Goal: Task Accomplishment & Management: Use online tool/utility

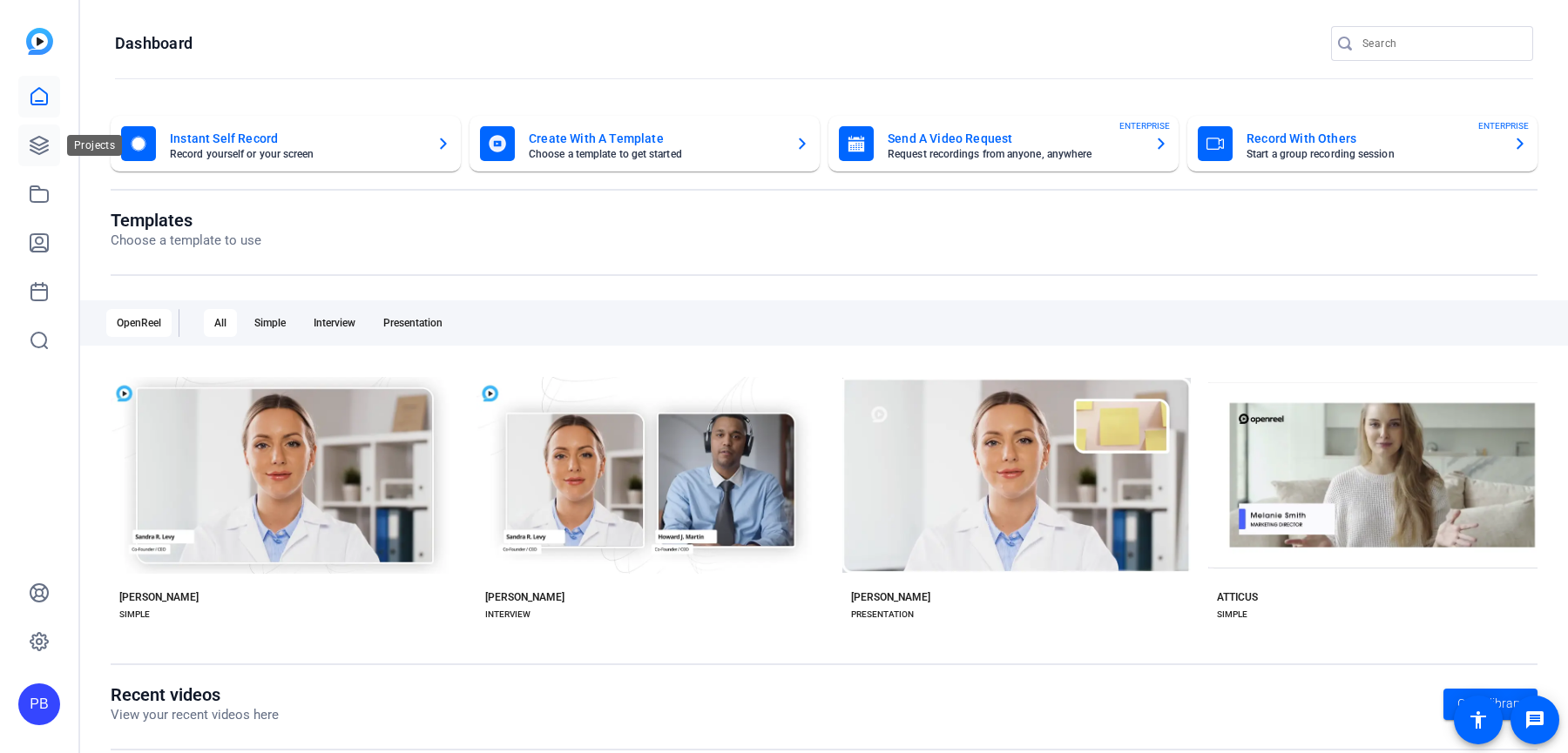
click at [27, 152] on link at bounding box center [39, 146] width 42 height 42
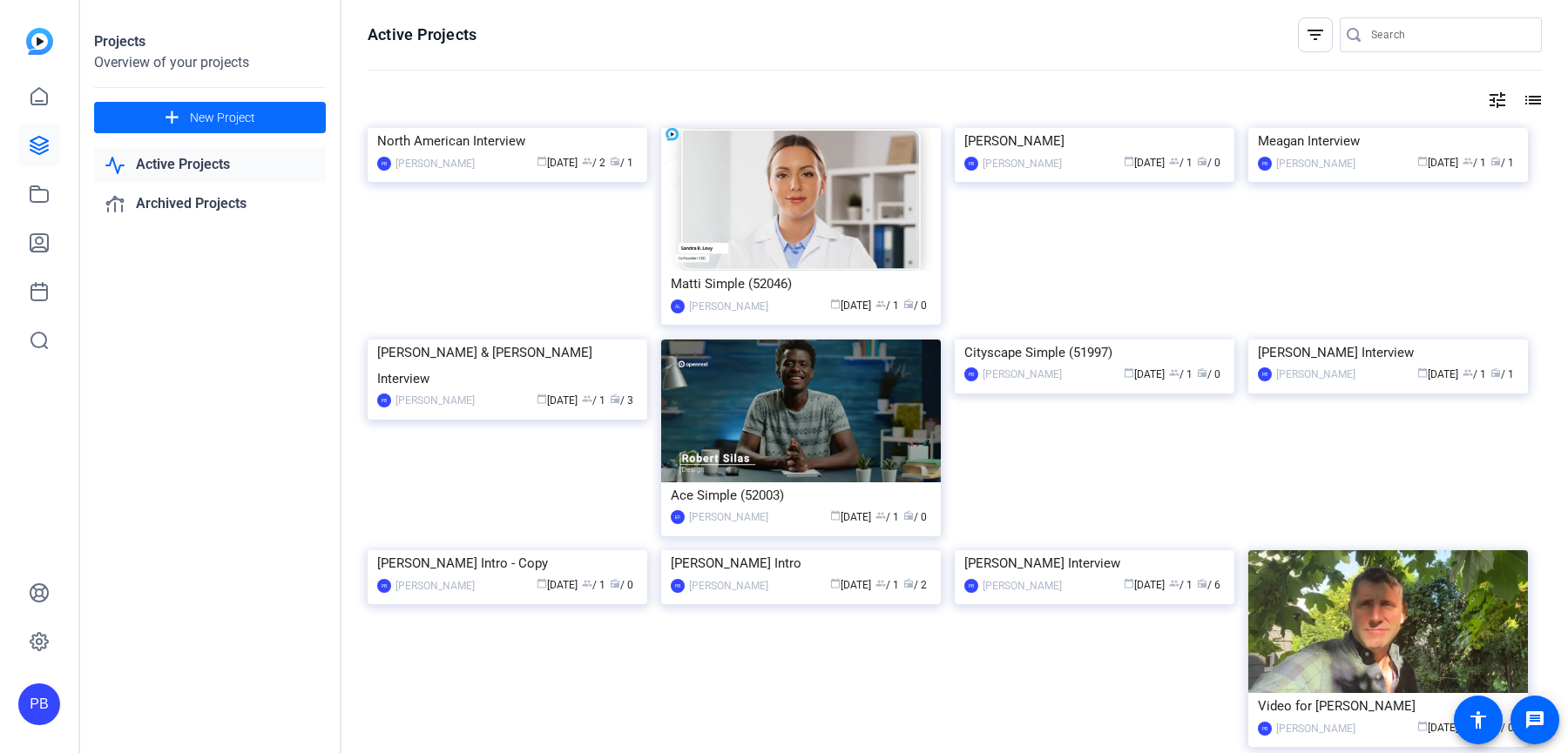
click at [265, 126] on span at bounding box center [210, 118] width 231 height 42
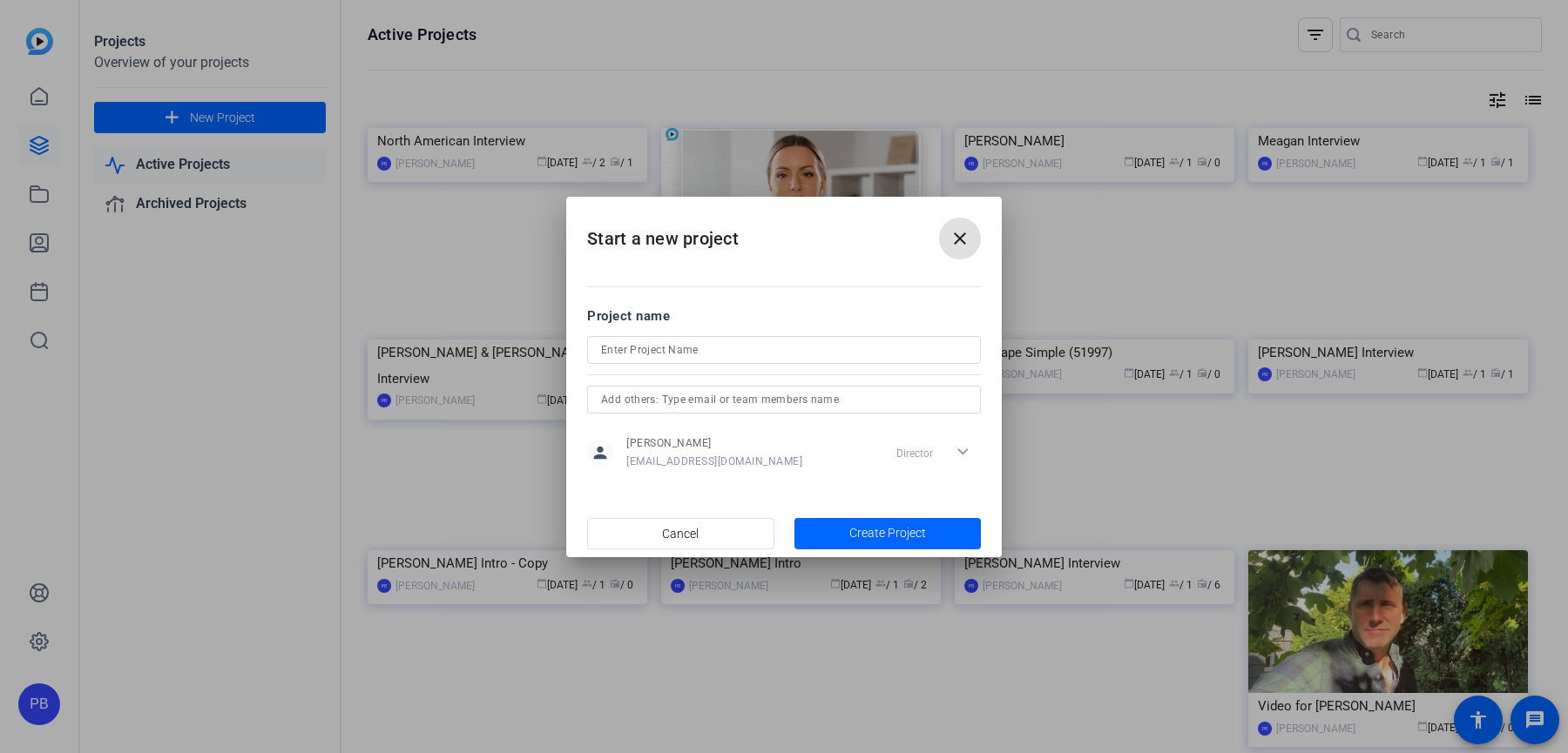
click at [681, 354] on input at bounding box center [784, 350] width 366 height 21
type input "Anastasia Interview"
click at [903, 534] on span "Create Project" at bounding box center [888, 533] width 77 height 18
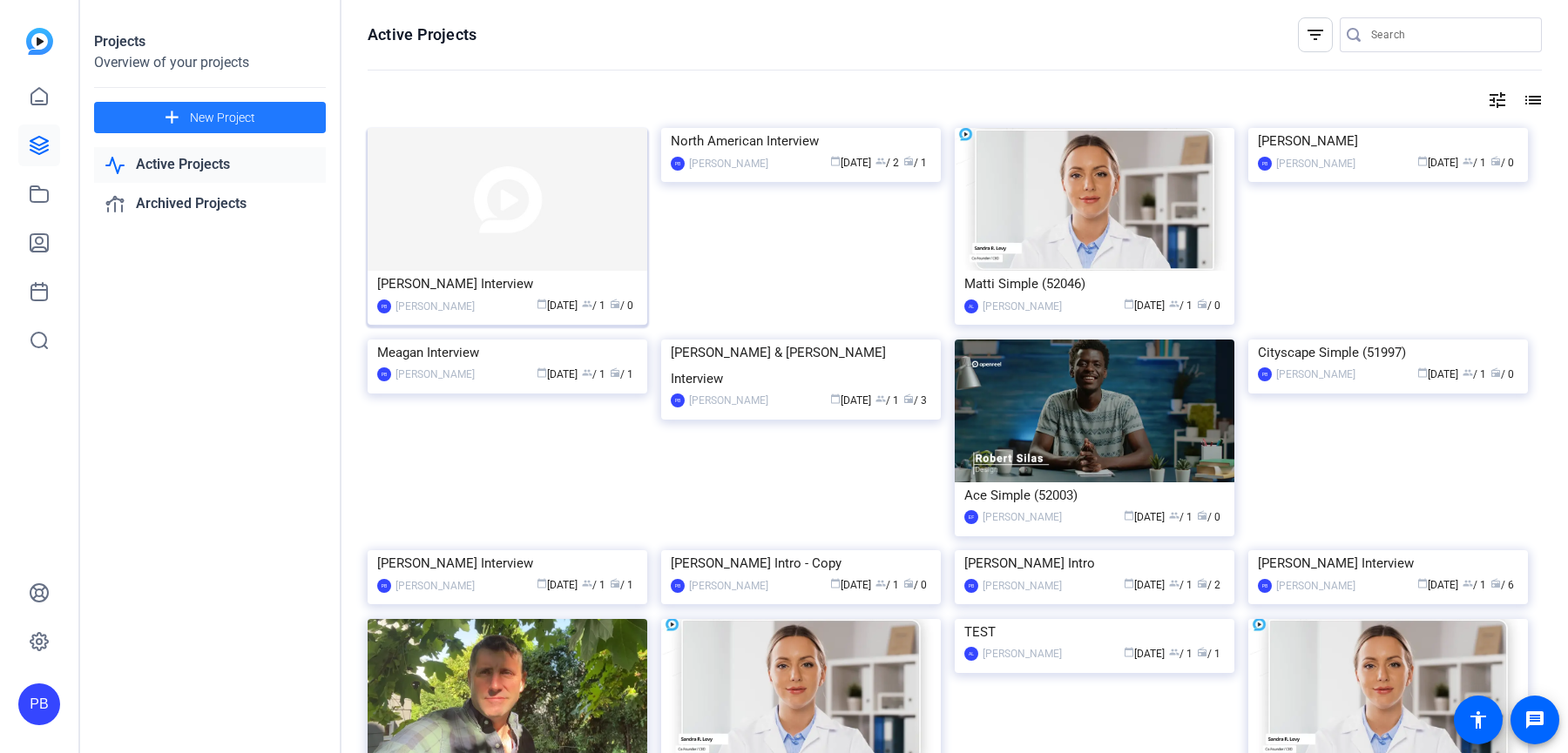
click at [519, 205] on img at bounding box center [507, 200] width 279 height 143
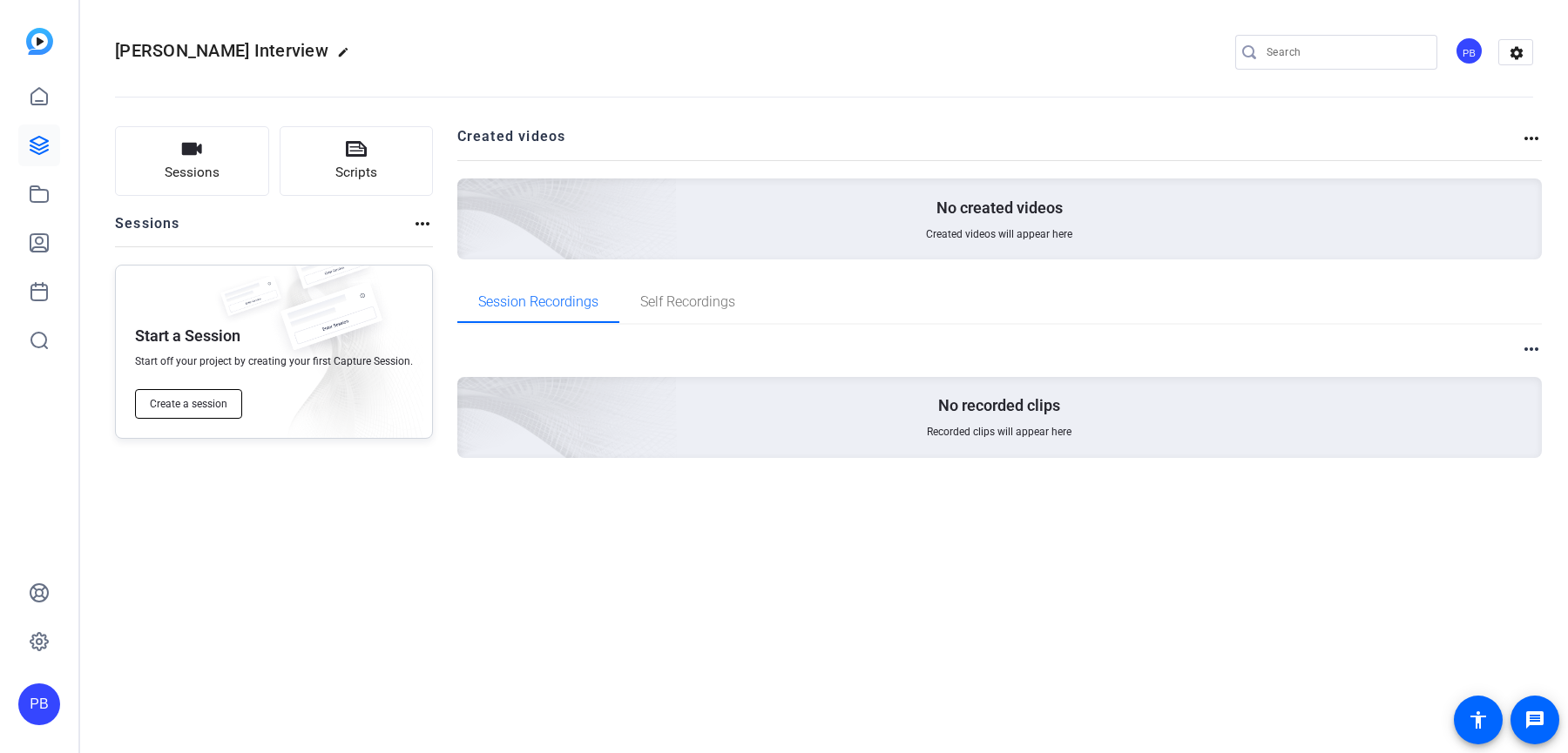
click at [214, 398] on span "Create a session" at bounding box center [189, 404] width 78 height 14
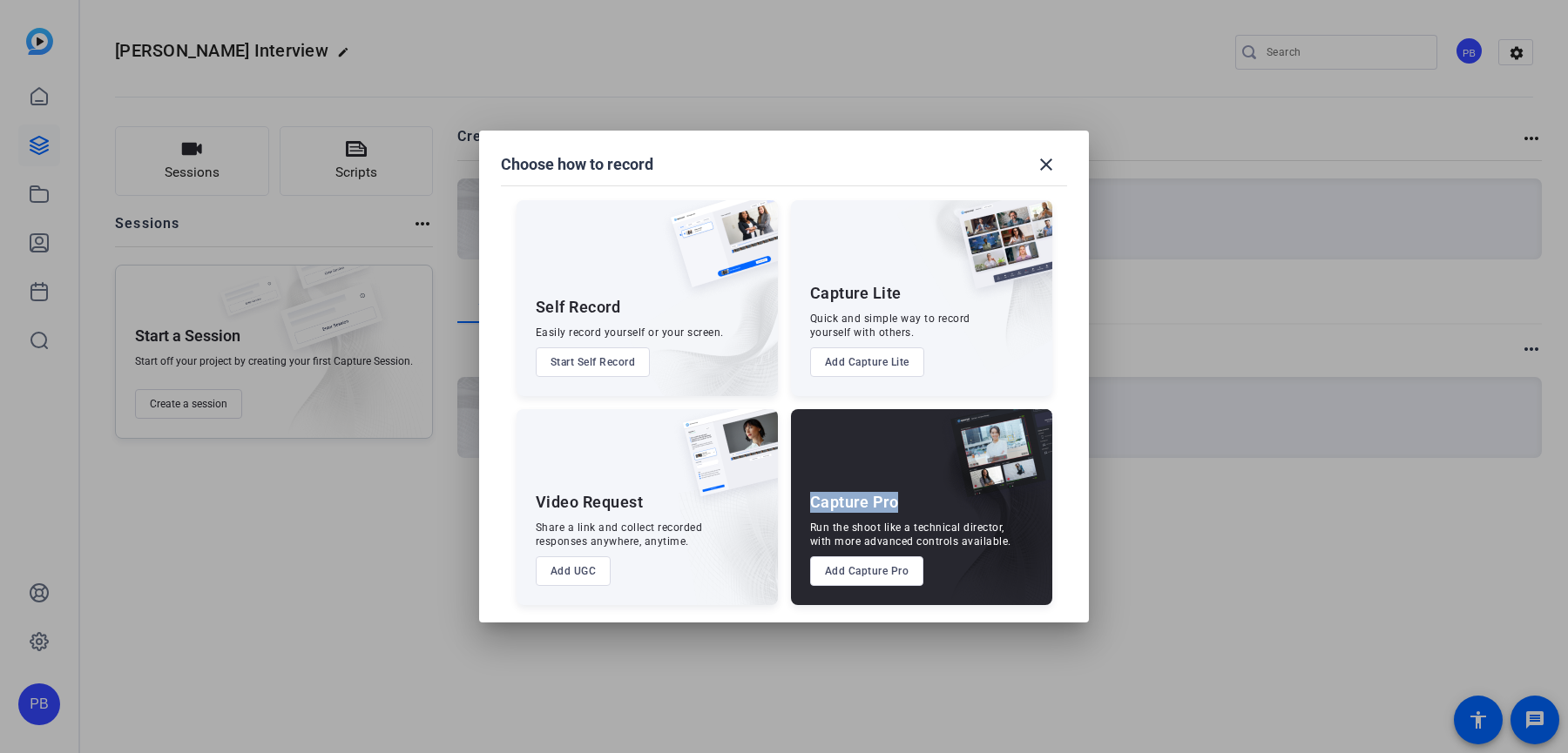
drag, startPoint x: 901, startPoint y: 508, endPoint x: 808, endPoint y: 505, distance: 93.0
click at [808, 505] on div "Capture Pro Run the shoot like a technical director, with more advanced control…" at bounding box center [921, 507] width 261 height 196
click at [852, 572] on button "Add Capture Pro" at bounding box center [867, 572] width 114 height 30
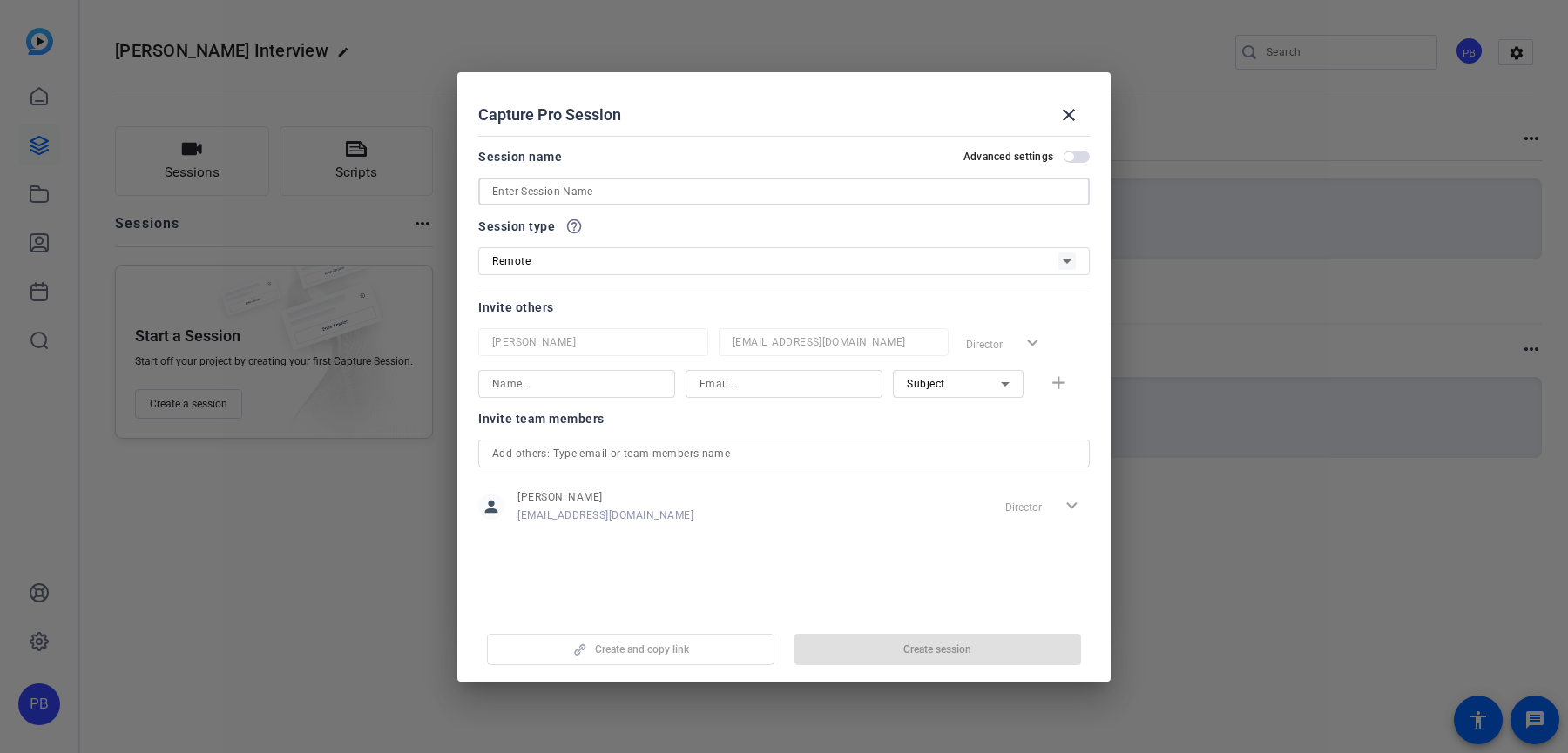
click at [641, 195] on input at bounding box center [784, 192] width 584 height 21
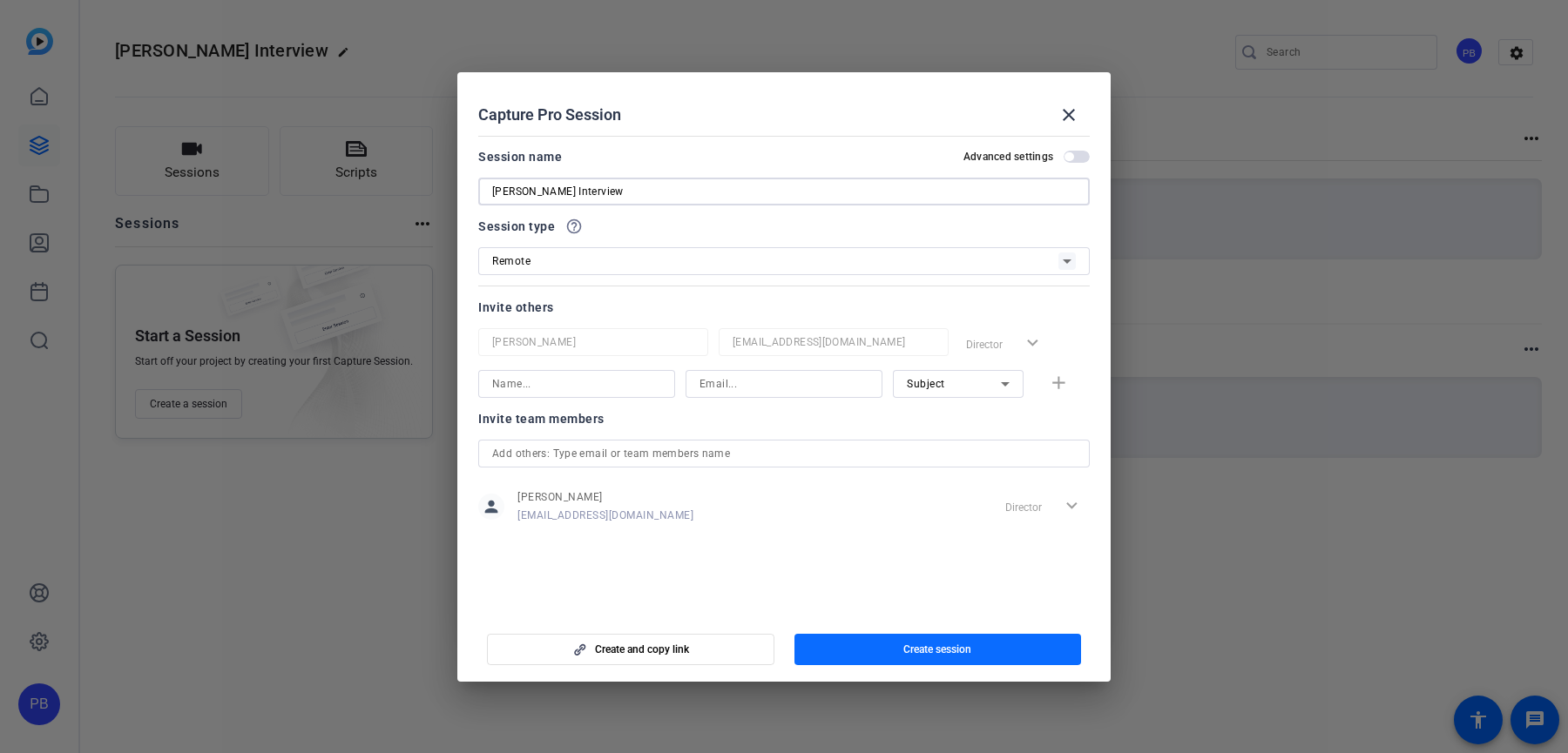
type input "Anastasia Interview"
click at [935, 645] on span "Create session" at bounding box center [938, 649] width 68 height 14
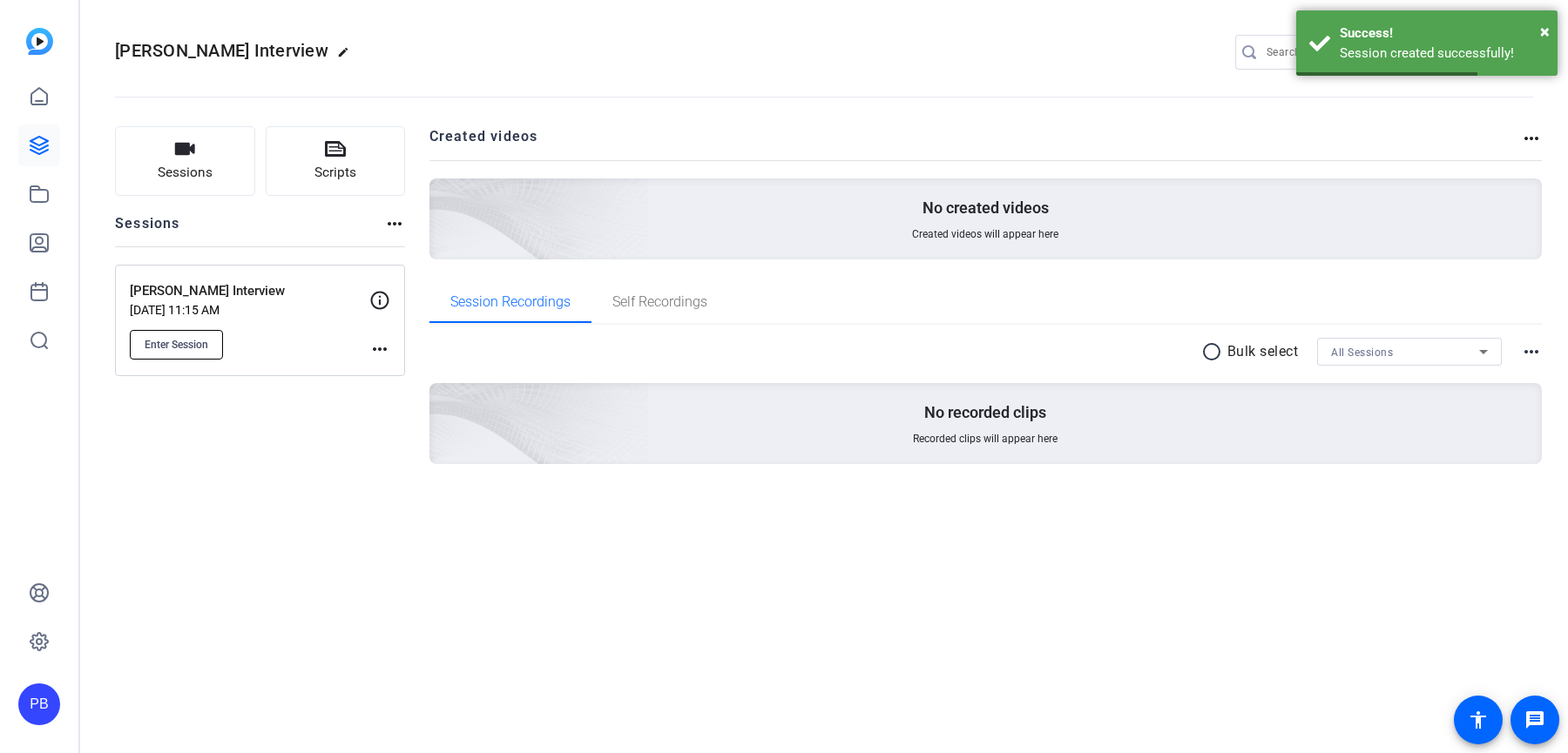
click at [196, 349] on span "Enter Session" at bounding box center [176, 345] width 64 height 14
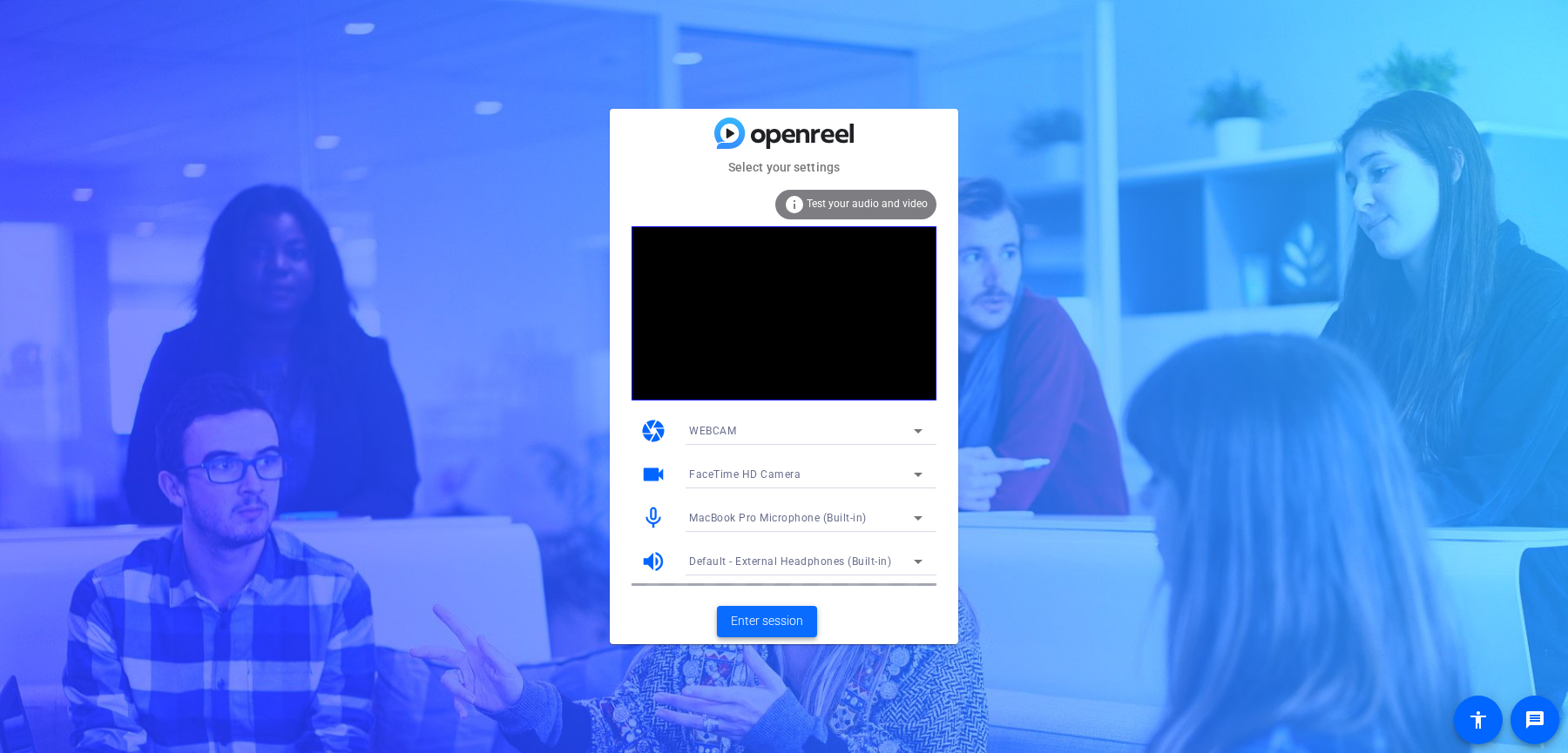
click at [792, 619] on span "Enter session" at bounding box center [767, 621] width 72 height 18
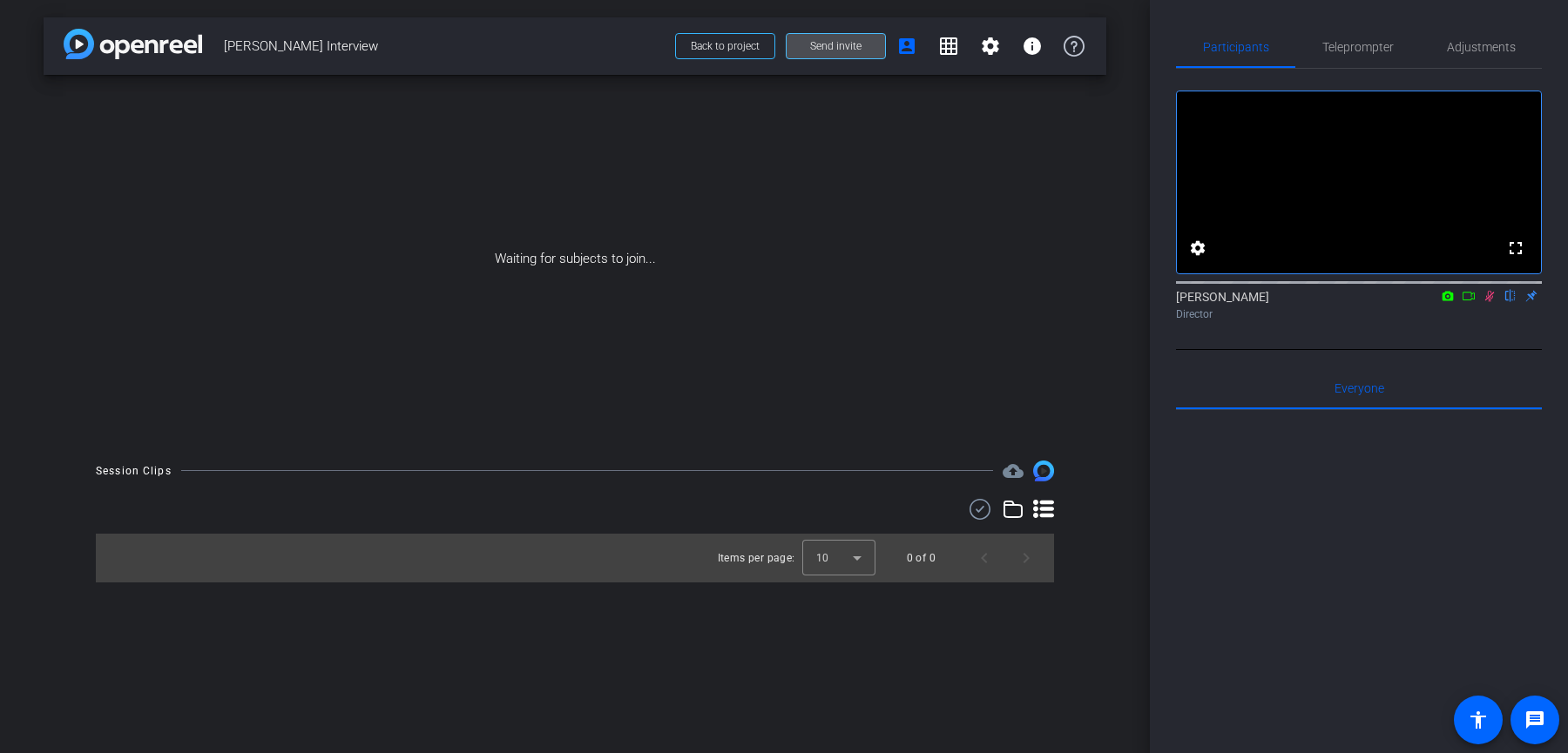
click at [854, 39] on span "Send invite" at bounding box center [836, 46] width 52 height 14
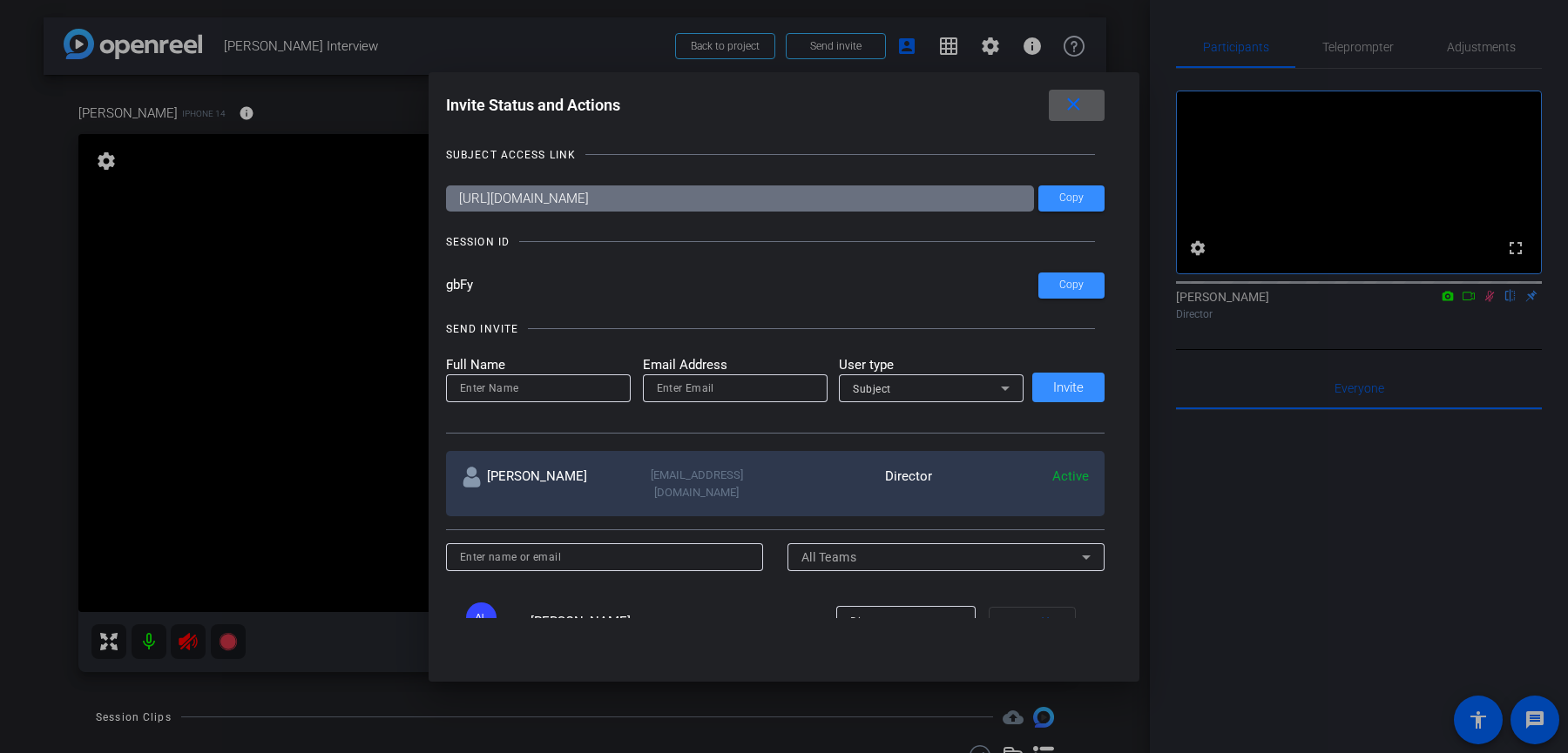
click at [1082, 118] on span at bounding box center [1076, 106] width 56 height 42
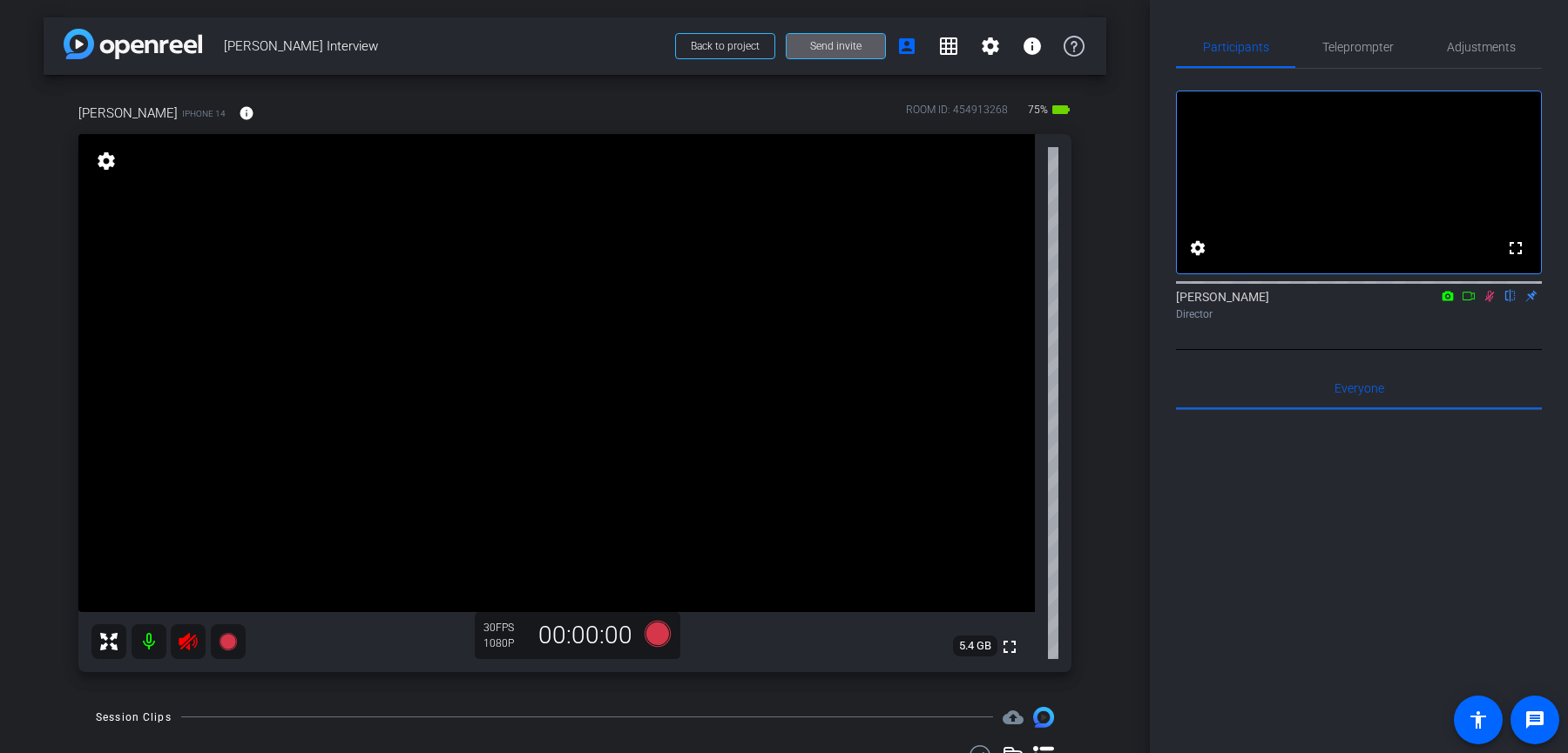
click at [140, 652] on mat-icon at bounding box center [149, 641] width 35 height 35
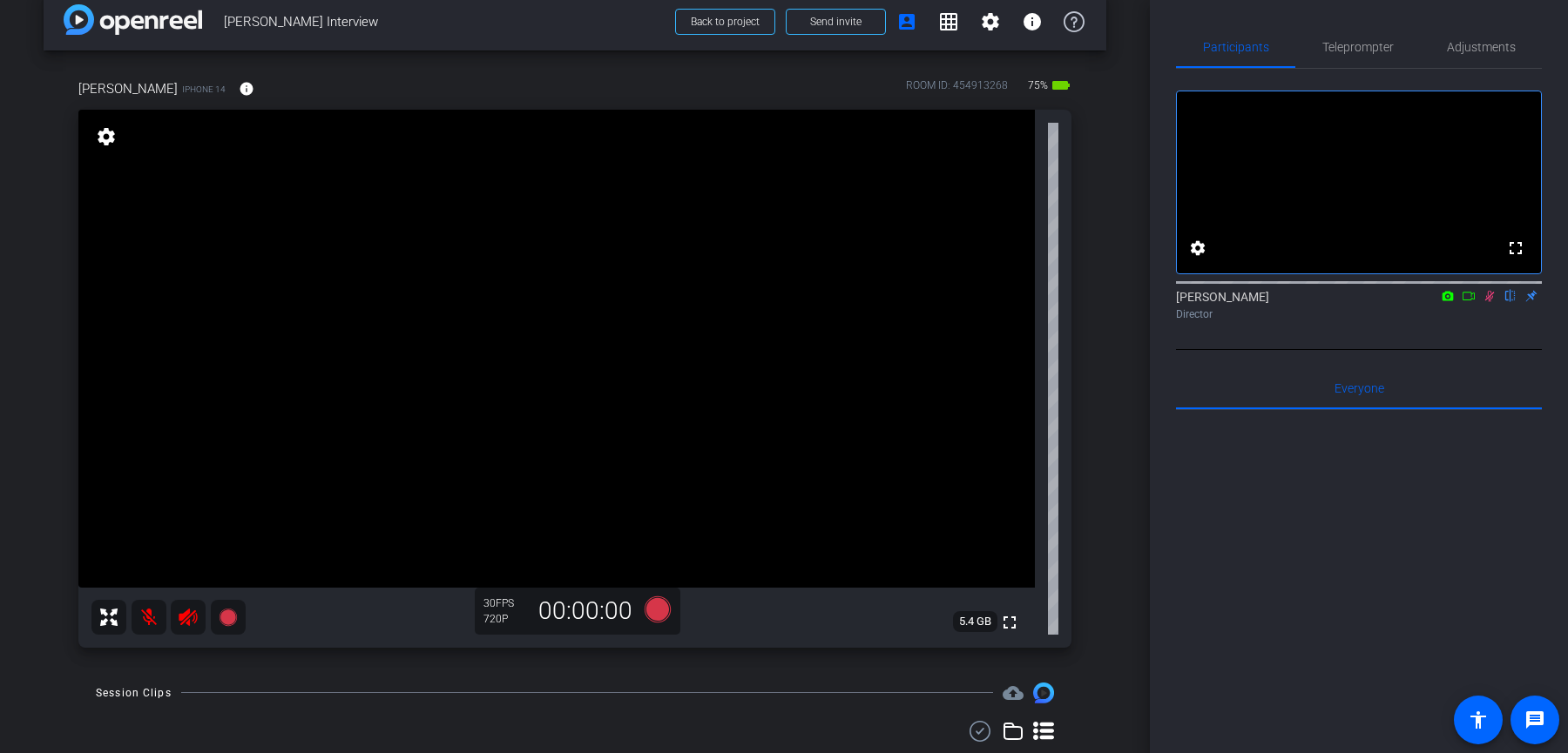
scroll to position [28, 0]
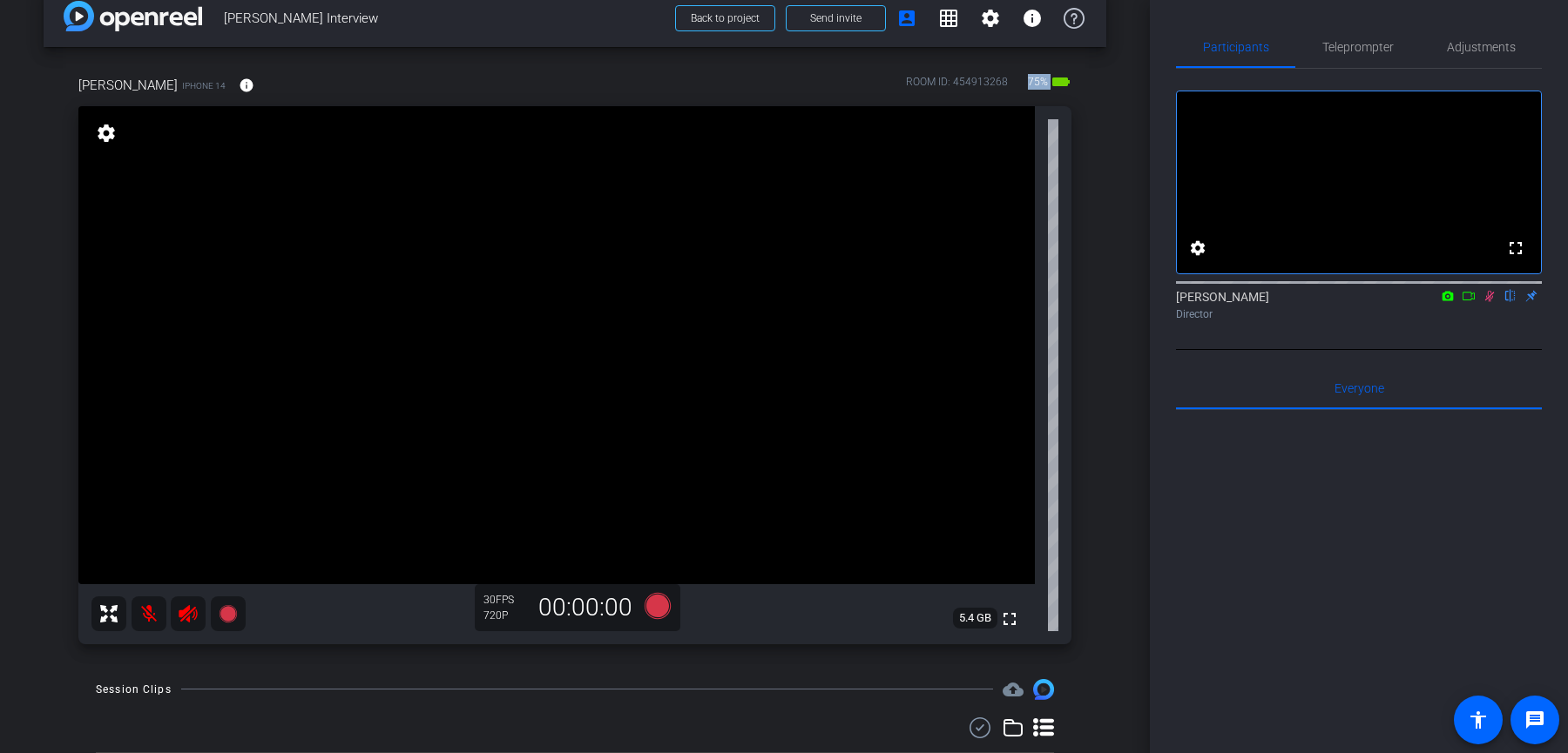
drag, startPoint x: 1029, startPoint y: 82, endPoint x: 1063, endPoint y: 79, distance: 34.1
click at [1063, 79] on div "75% battery_std" at bounding box center [1049, 86] width 46 height 28
drag, startPoint x: 178, startPoint y: 83, endPoint x: 141, endPoint y: 83, distance: 37.0
click at [182, 83] on span "iPhone 14" at bounding box center [204, 86] width 44 height 13
click at [182, 87] on span "iPhone 14" at bounding box center [204, 86] width 44 height 13
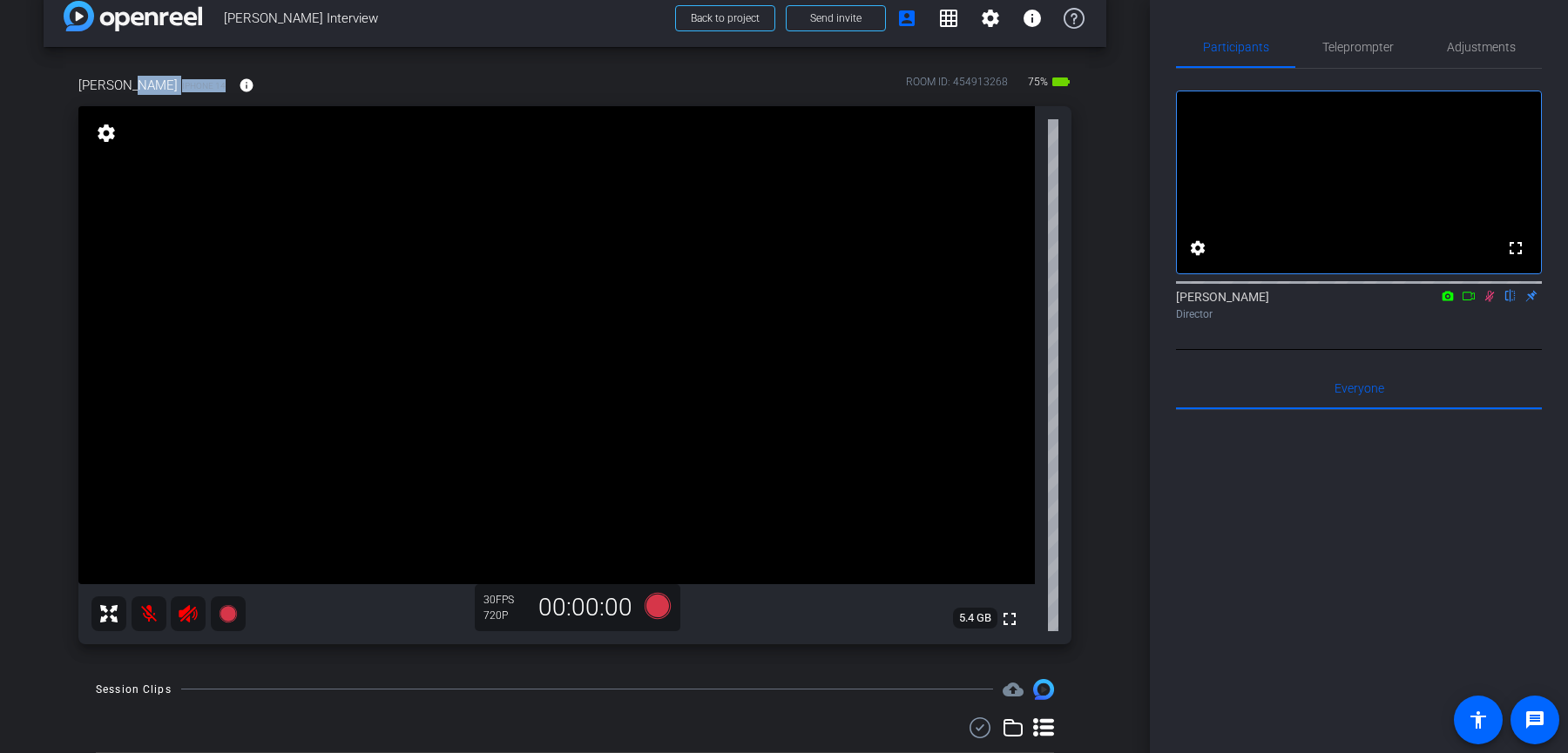
drag, startPoint x: 179, startPoint y: 83, endPoint x: 130, endPoint y: 81, distance: 49.0
click at [130, 81] on div "anastasia iPhone 14 info" at bounding box center [173, 86] width 189 height 42
click at [1490, 48] on span "Adjustments" at bounding box center [1482, 47] width 69 height 12
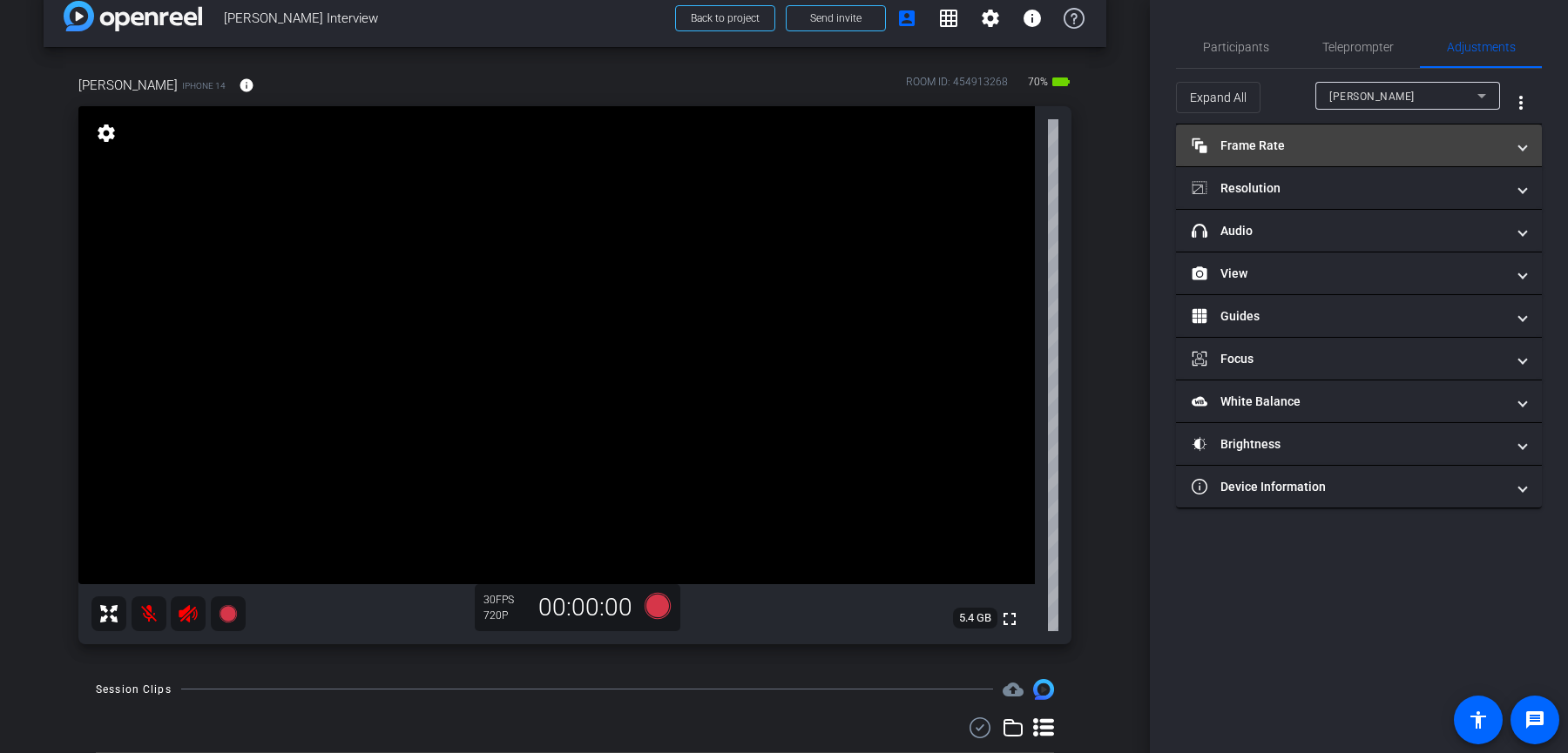
click at [1283, 157] on mat-expansion-panel-header "Frame Rate Frame Rate" at bounding box center [1358, 146] width 366 height 42
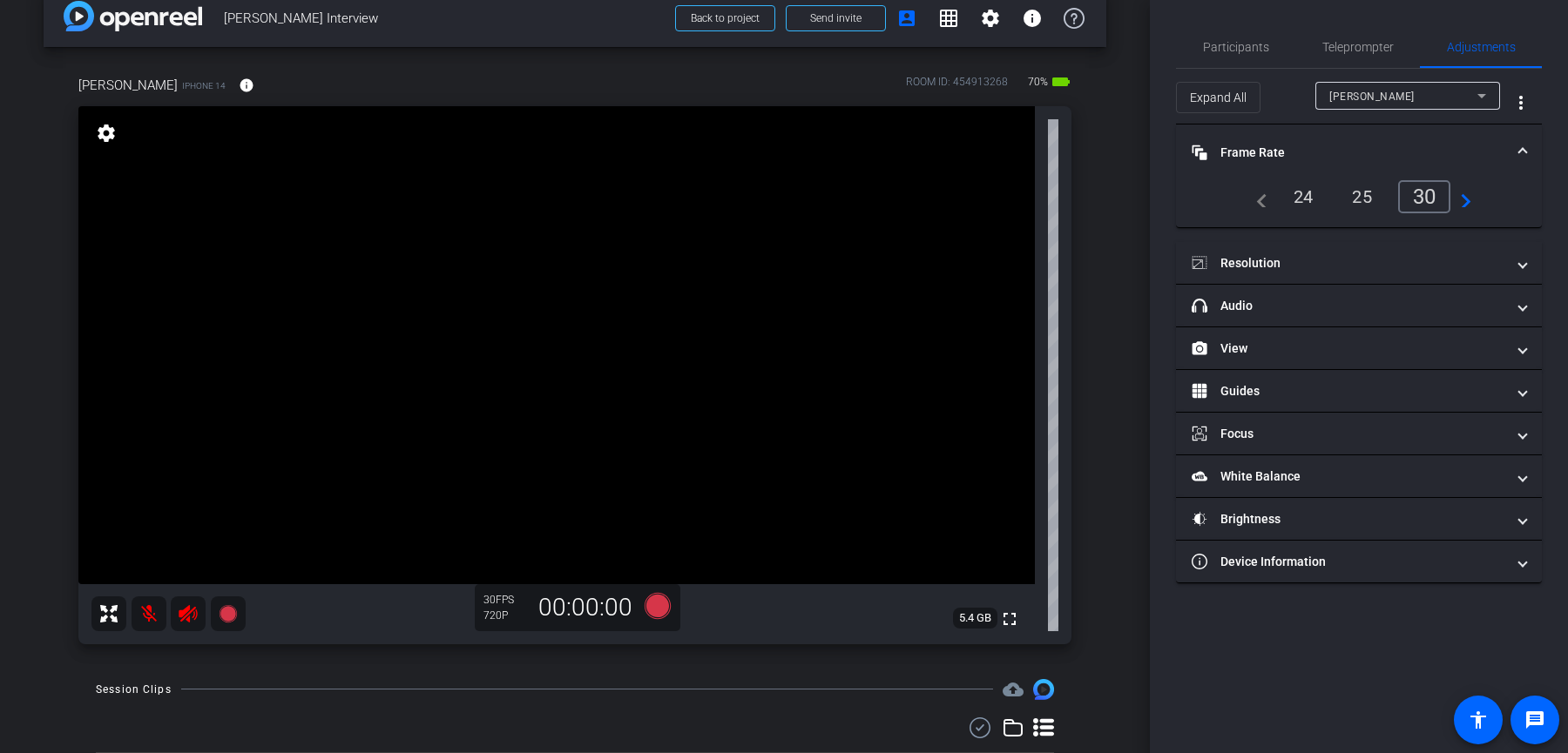
click at [1300, 190] on div "24" at bounding box center [1303, 197] width 46 height 30
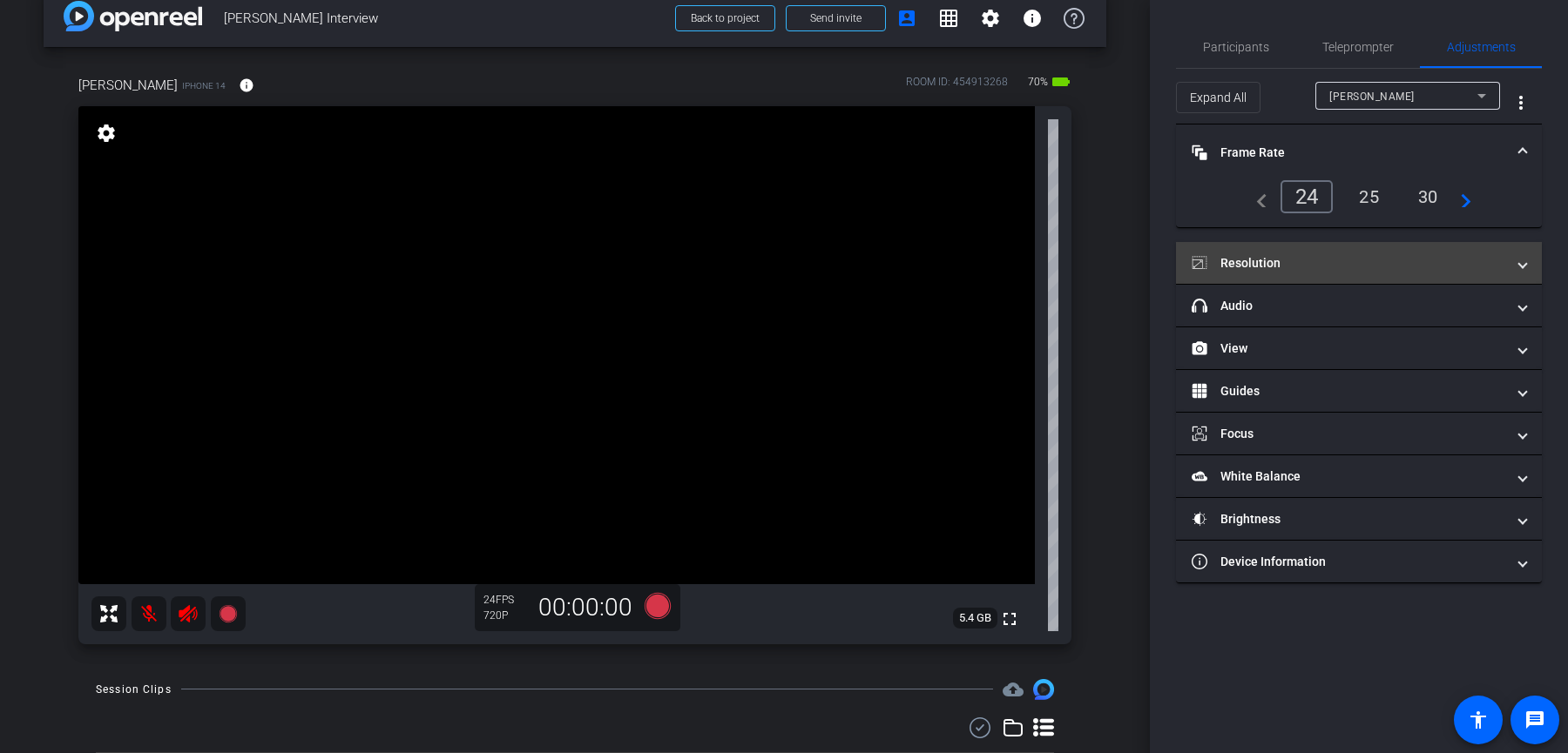
click at [1291, 254] on mat-panel-title "Resolution" at bounding box center [1348, 263] width 313 height 18
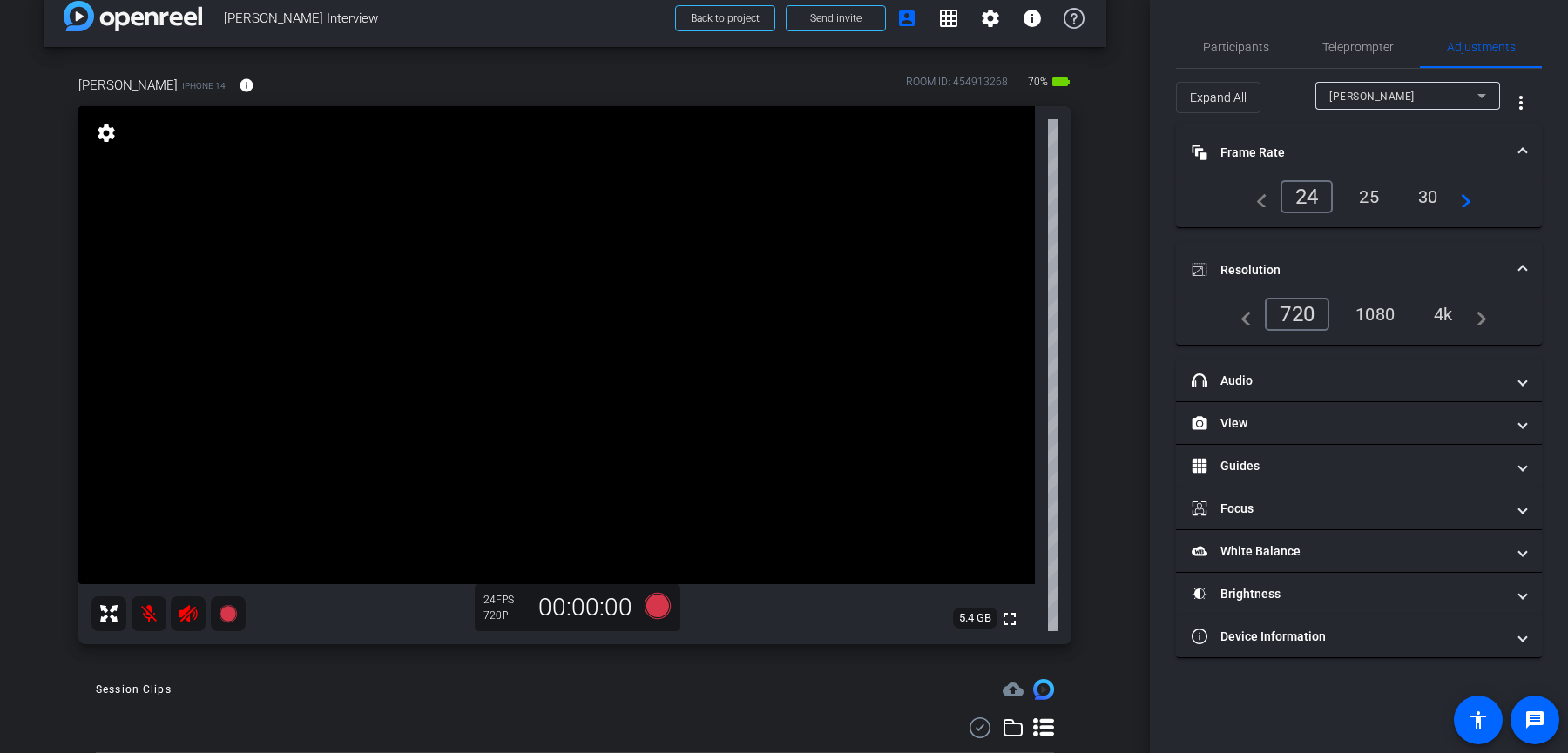
click at [1436, 313] on div "4k" at bounding box center [1444, 314] width 45 height 30
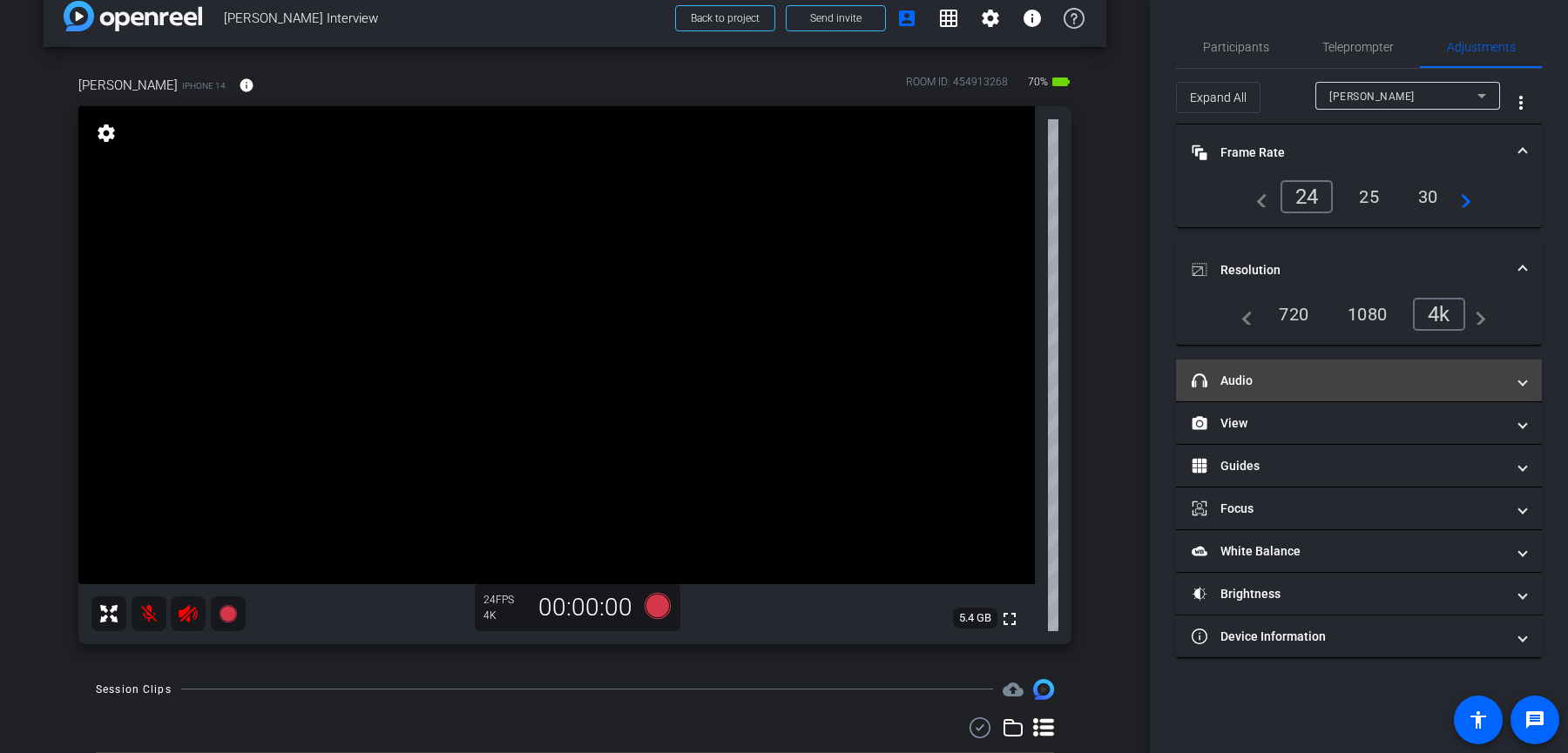
click at [1373, 379] on mat-panel-title "headphone icon Audio" at bounding box center [1348, 380] width 313 height 18
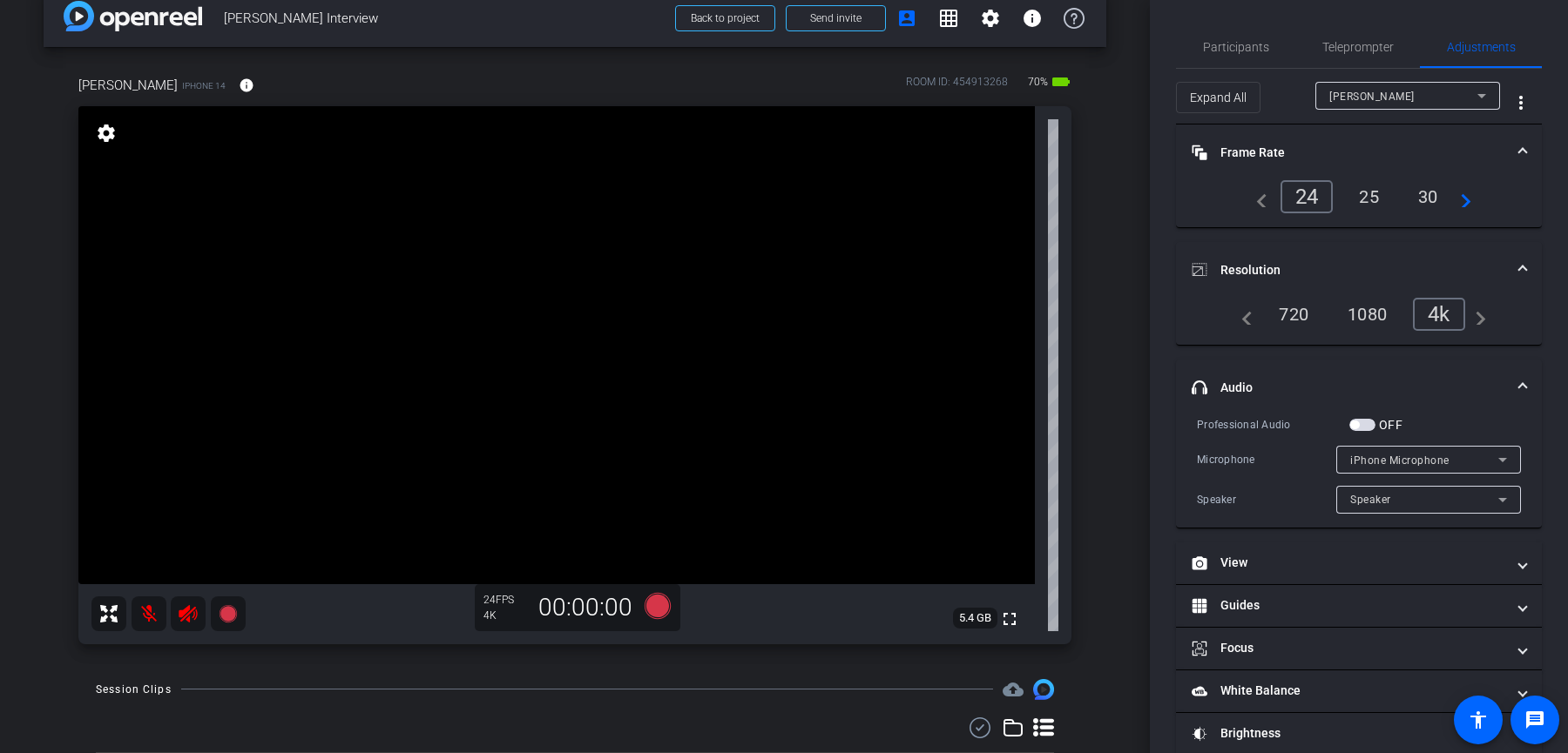
click at [1363, 423] on span "button" at bounding box center [1363, 425] width 26 height 12
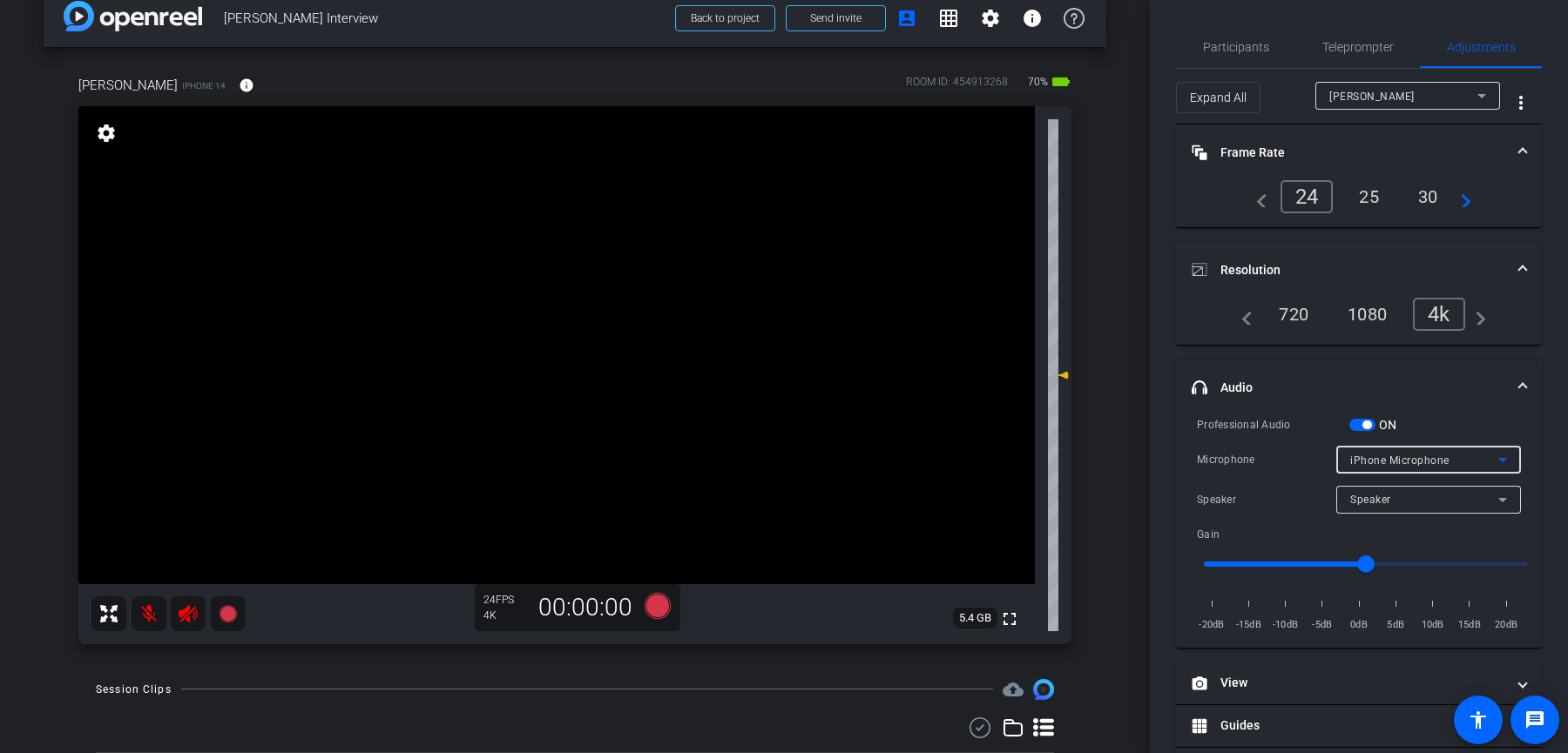
click at [1393, 462] on span "iPhone Microphone" at bounding box center [1400, 461] width 100 height 12
click at [1400, 460] on div at bounding box center [784, 376] width 1568 height 753
click at [1390, 490] on div "Speaker" at bounding box center [1425, 499] width 148 height 22
click at [1390, 496] on div at bounding box center [784, 376] width 1568 height 753
click at [1367, 428] on span "button" at bounding box center [1363, 425] width 26 height 12
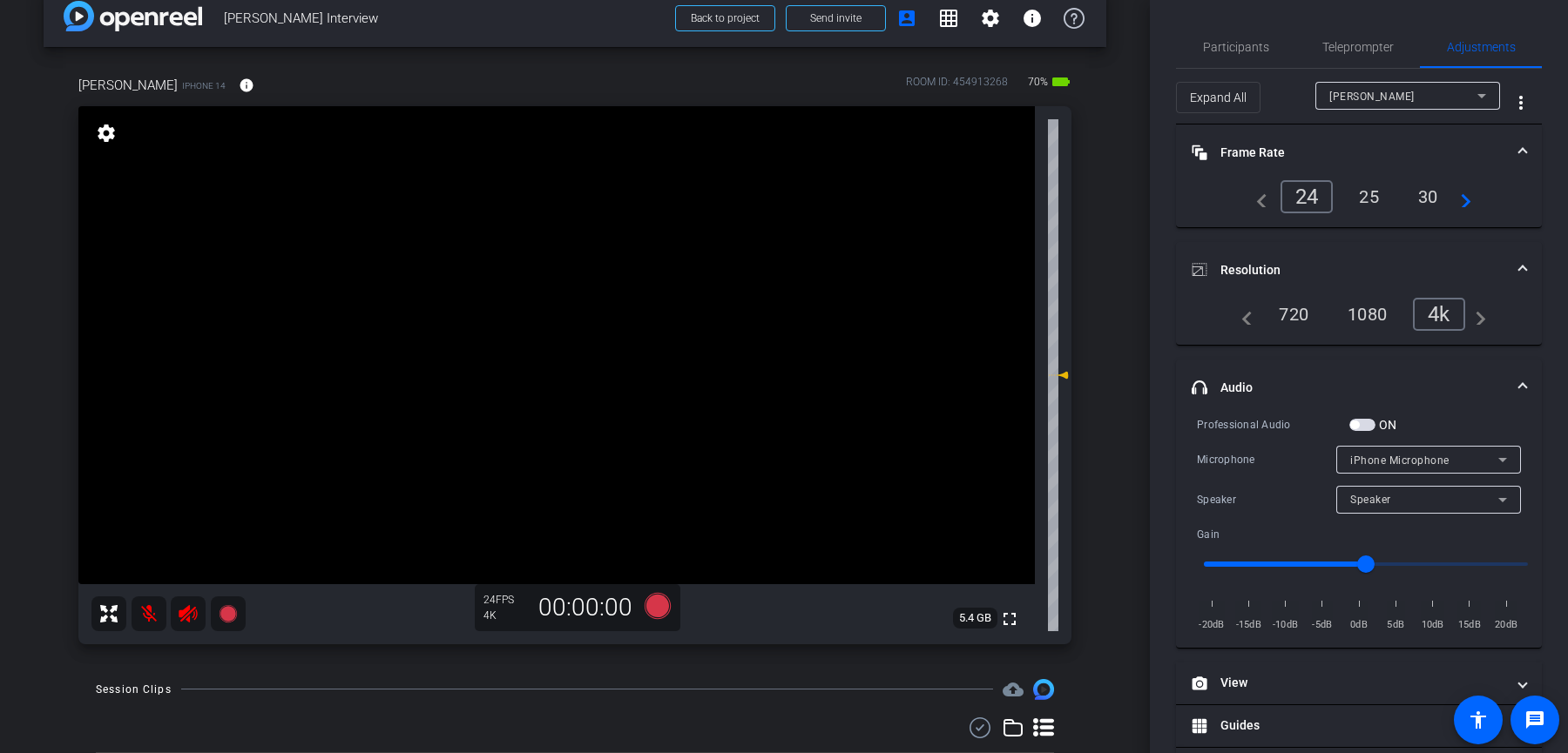
scroll to position [66, 0]
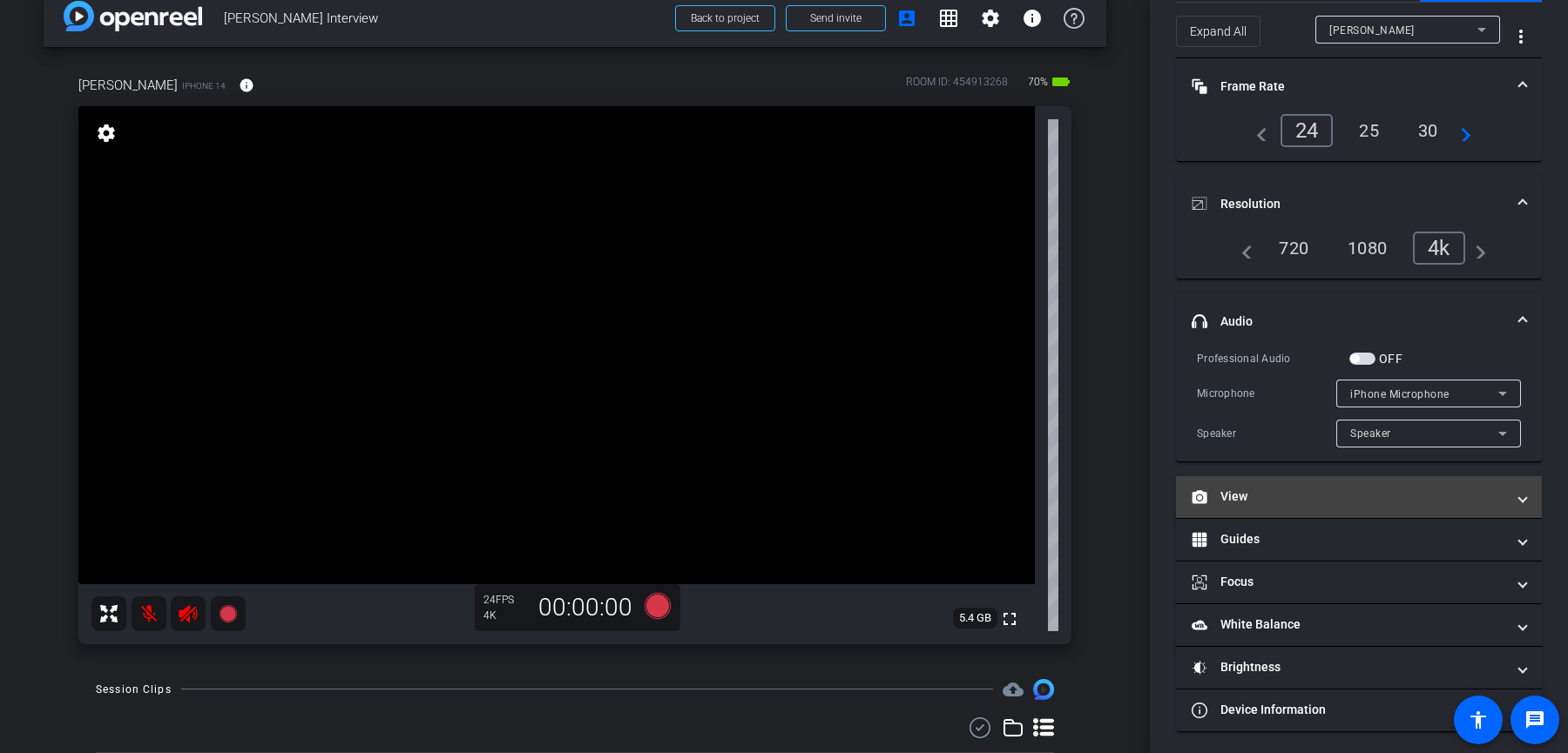
click at [1279, 506] on mat-expansion-panel-header "View" at bounding box center [1358, 497] width 366 height 42
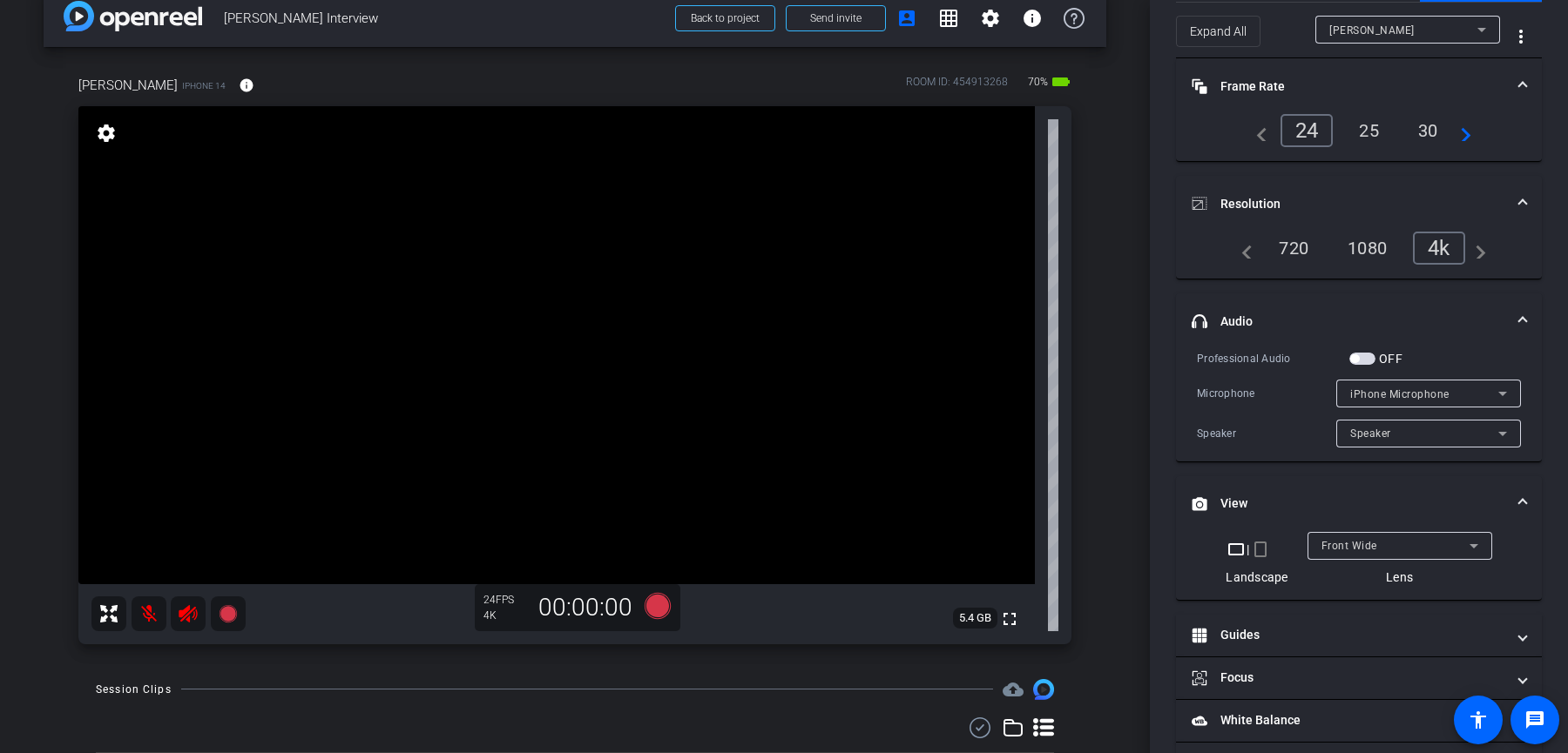
click at [1347, 544] on span "Front Wide" at bounding box center [1350, 546] width 56 height 12
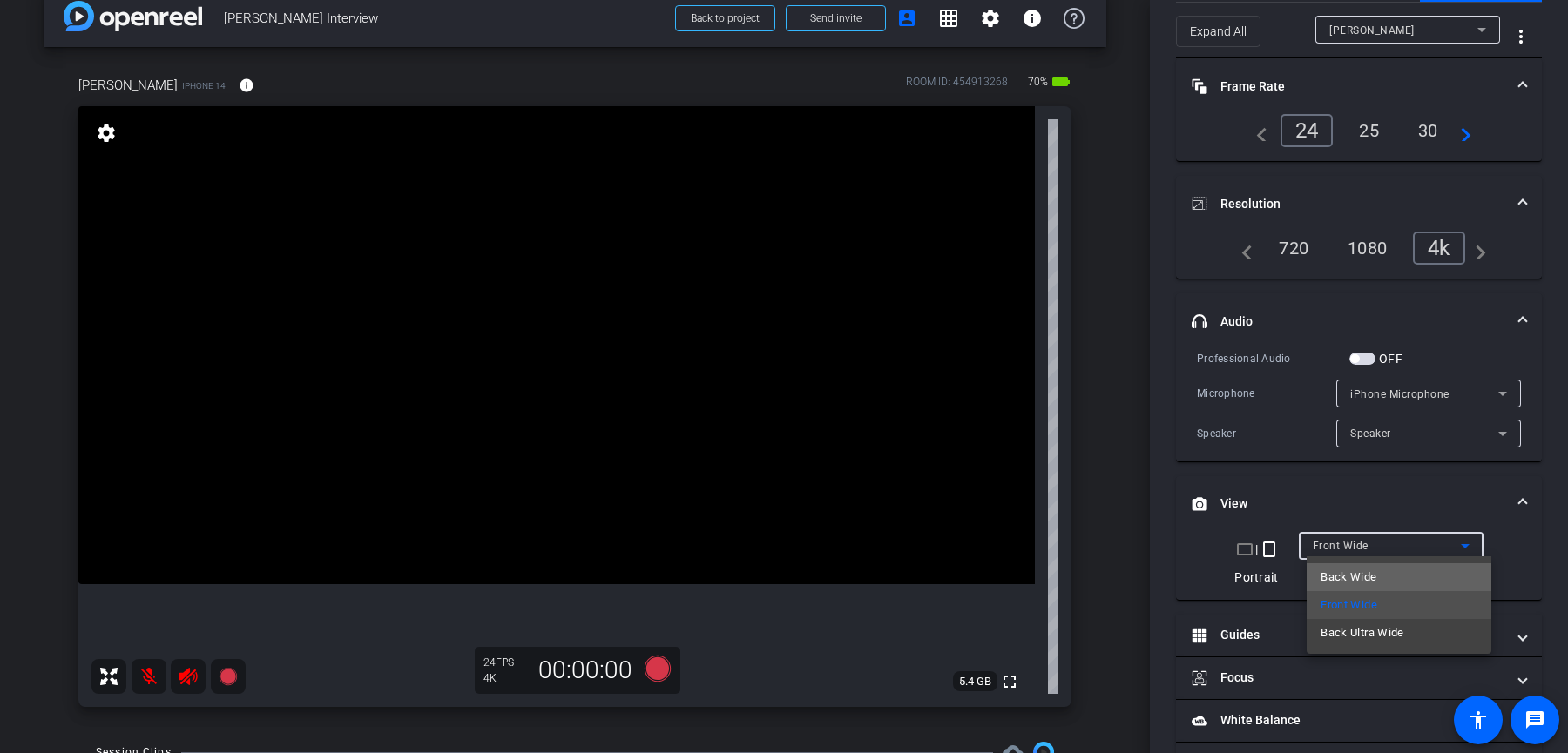
click at [1364, 575] on span "Back Wide" at bounding box center [1349, 578] width 56 height 21
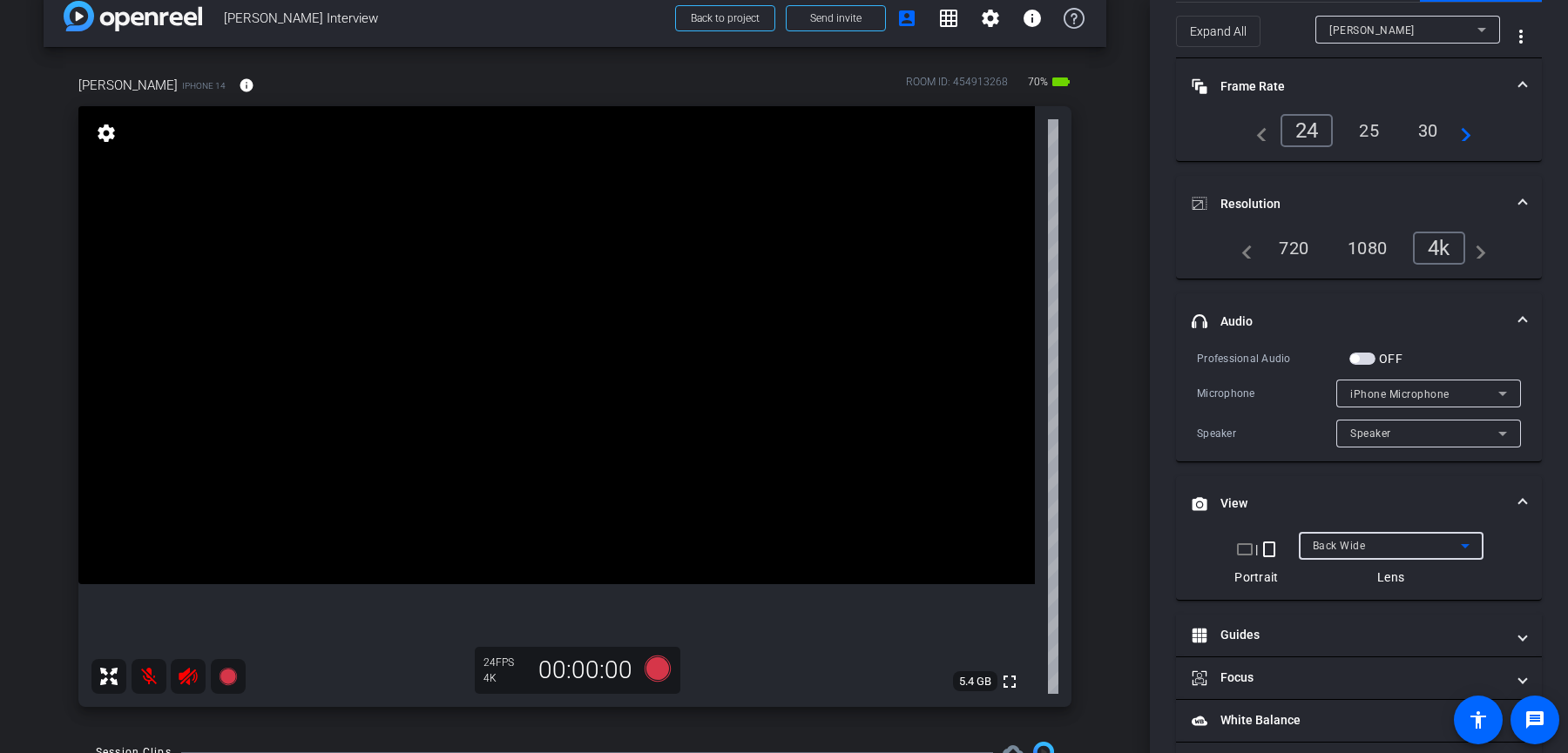
click at [1364, 547] on span "Back Wide" at bounding box center [1339, 546] width 53 height 12
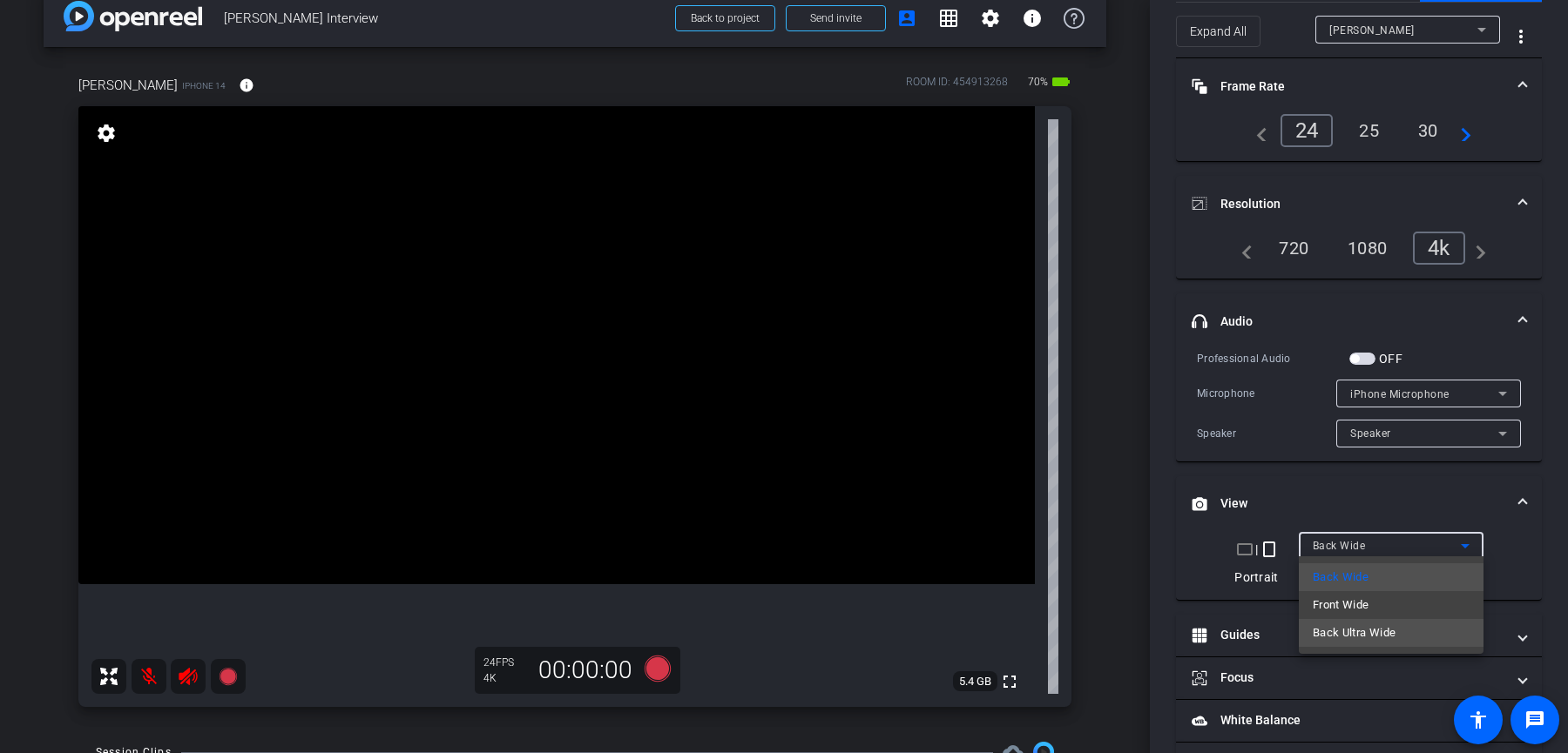
click at [1366, 636] on span "Back Ultra Wide" at bounding box center [1355, 633] width 84 height 21
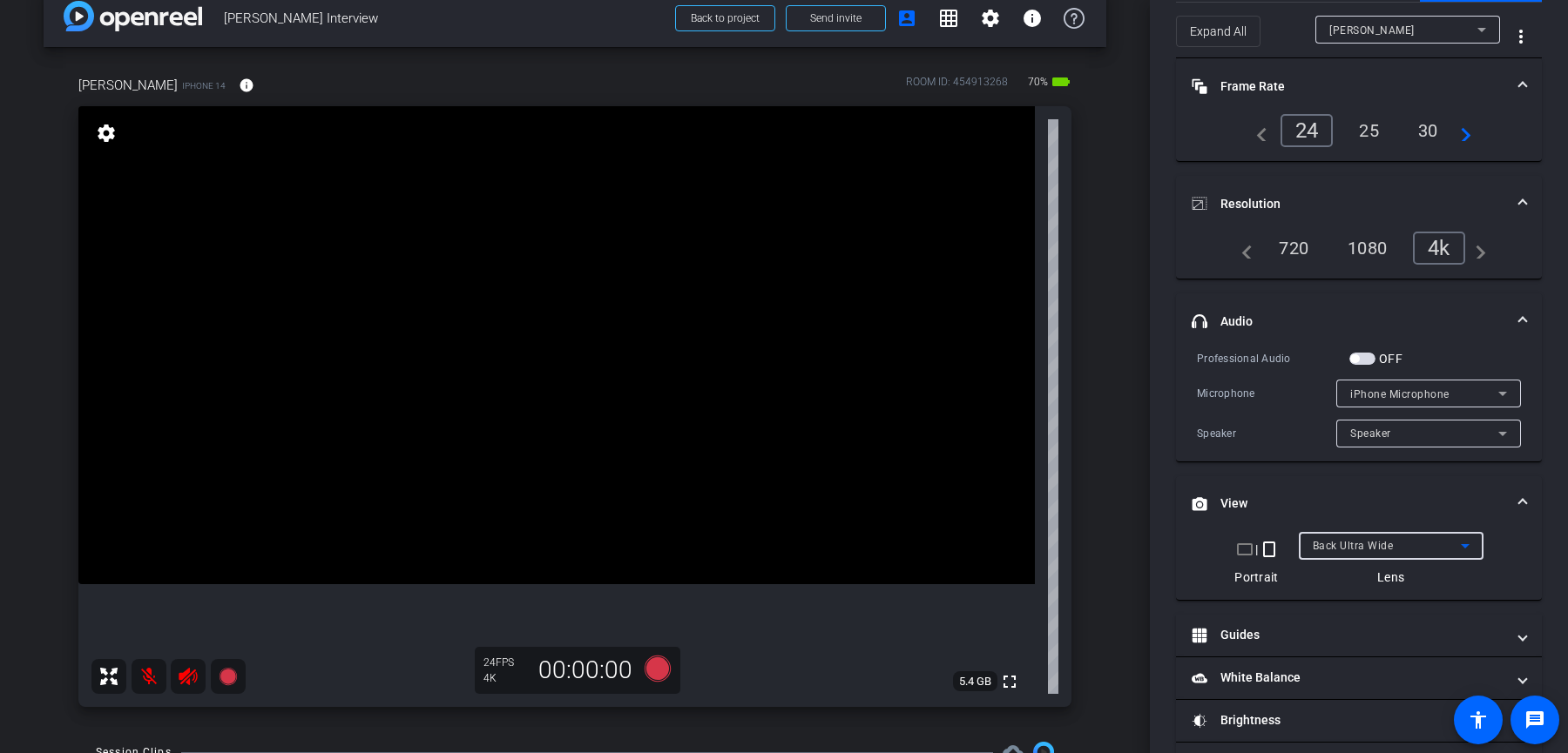
click at [1363, 540] on span "Back Ultra Wide" at bounding box center [1353, 546] width 81 height 12
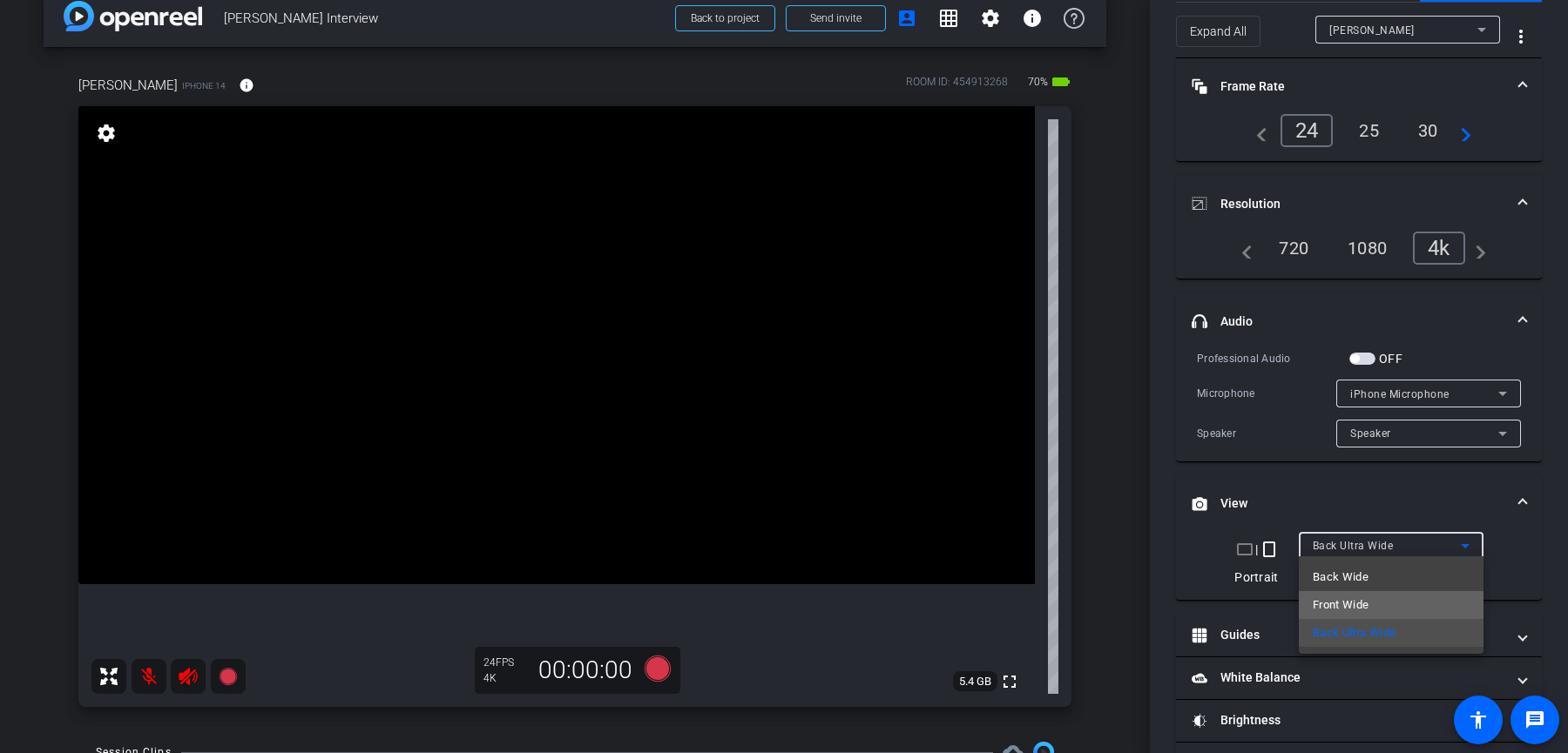
click at [1368, 606] on span "Front Wide" at bounding box center [1341, 606] width 57 height 21
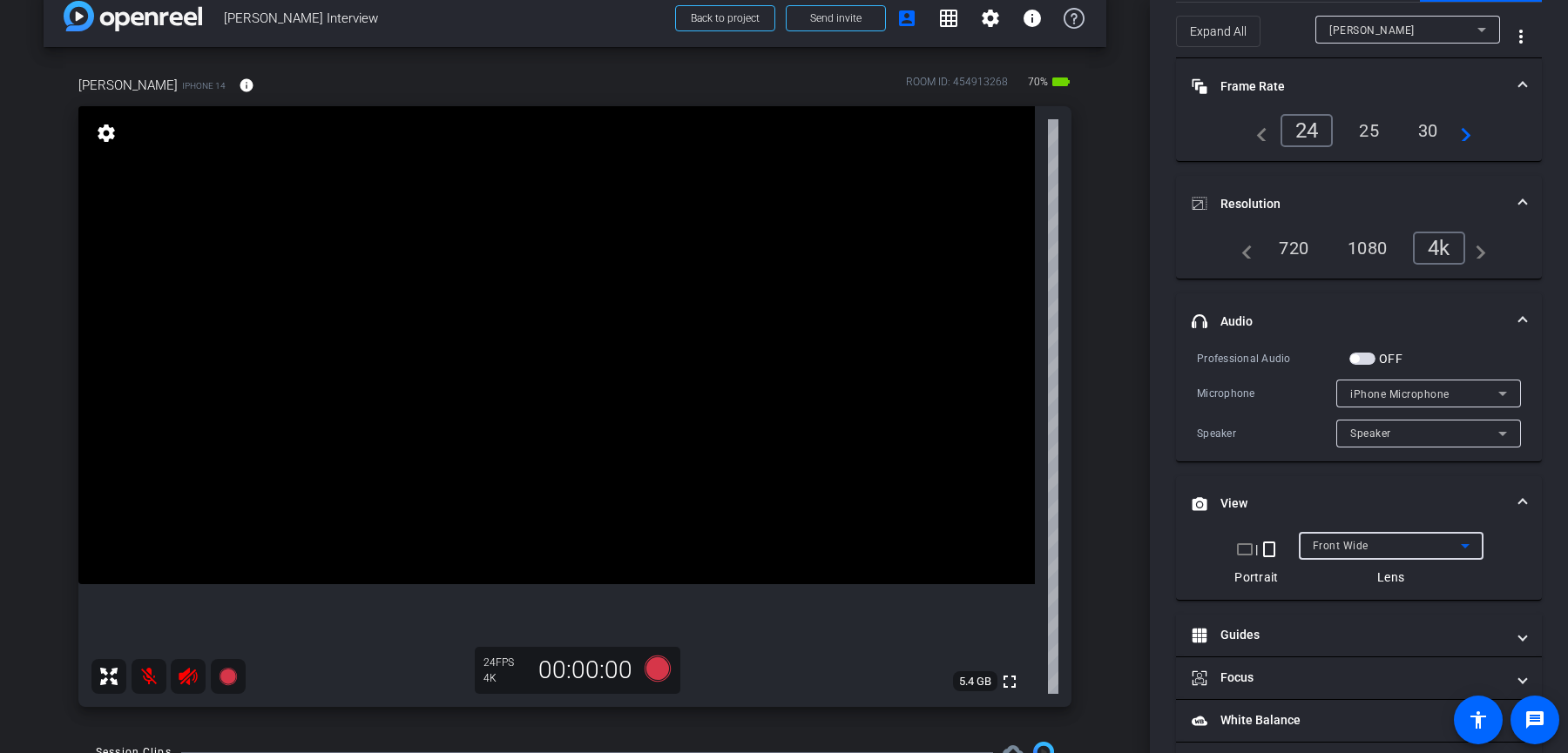
click at [1335, 521] on mat-expansion-panel-header "View" at bounding box center [1358, 504] width 366 height 56
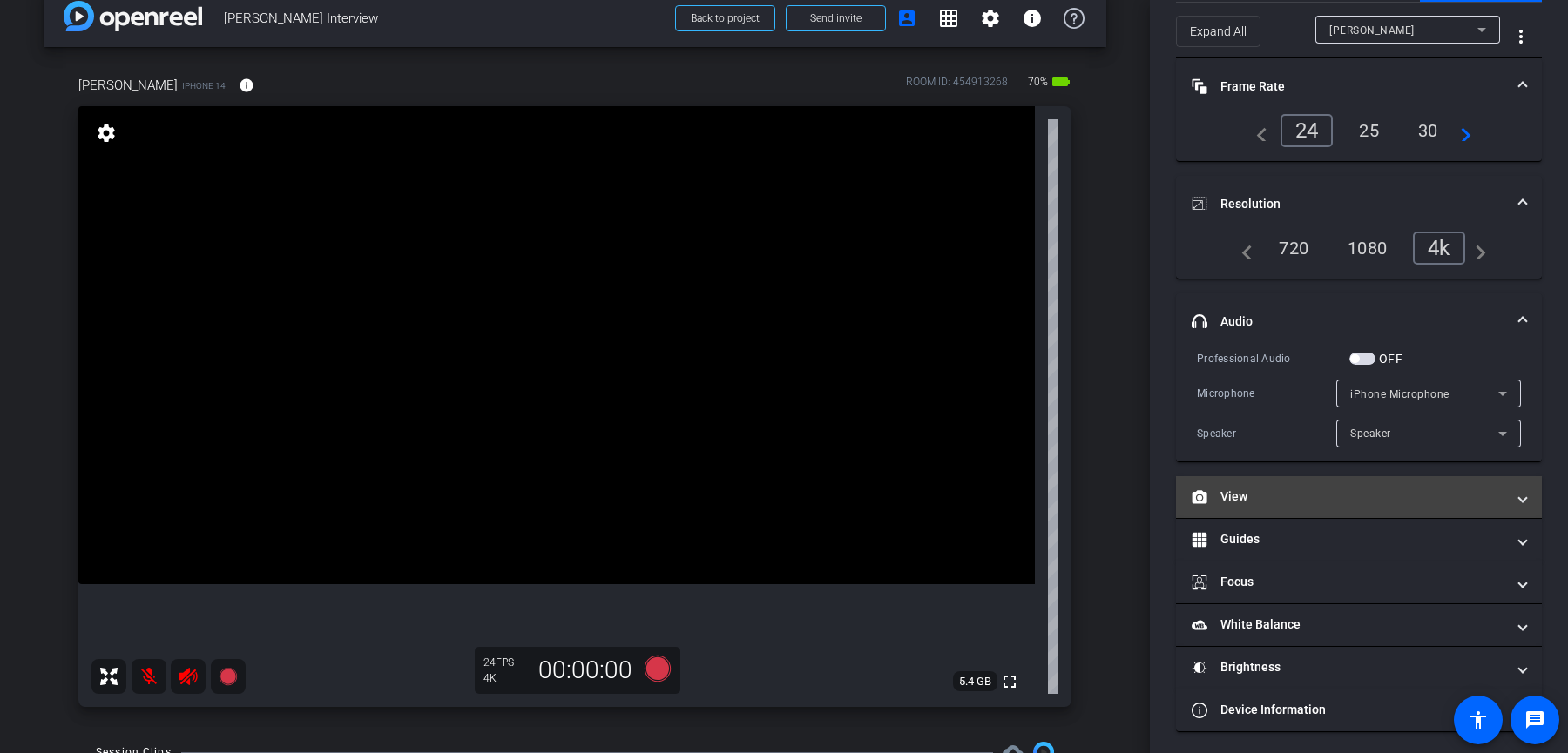
click at [1341, 488] on mat-panel-title "View" at bounding box center [1348, 496] width 313 height 18
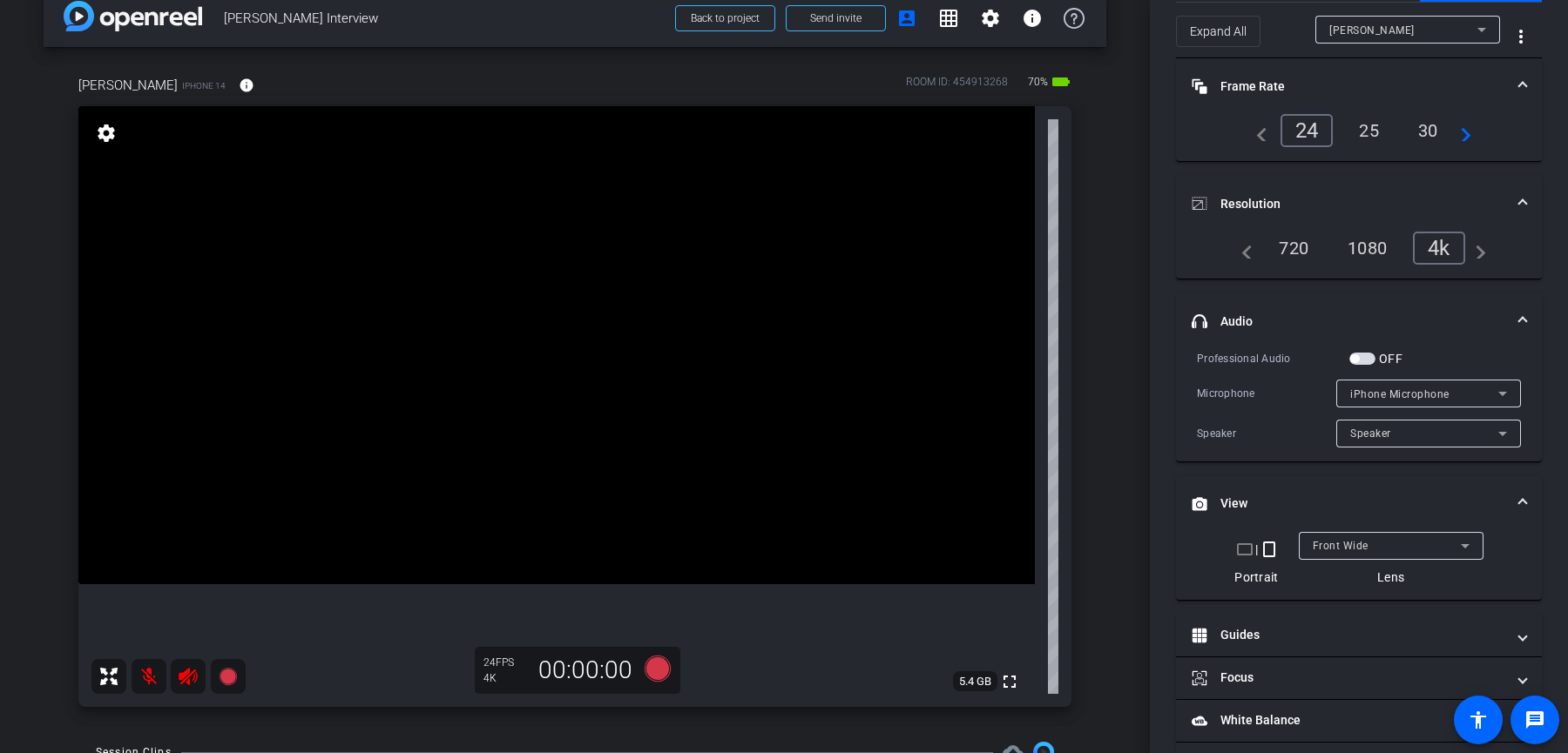
click at [1241, 546] on mat-icon "crop_landscape" at bounding box center [1245, 550] width 21 height 21
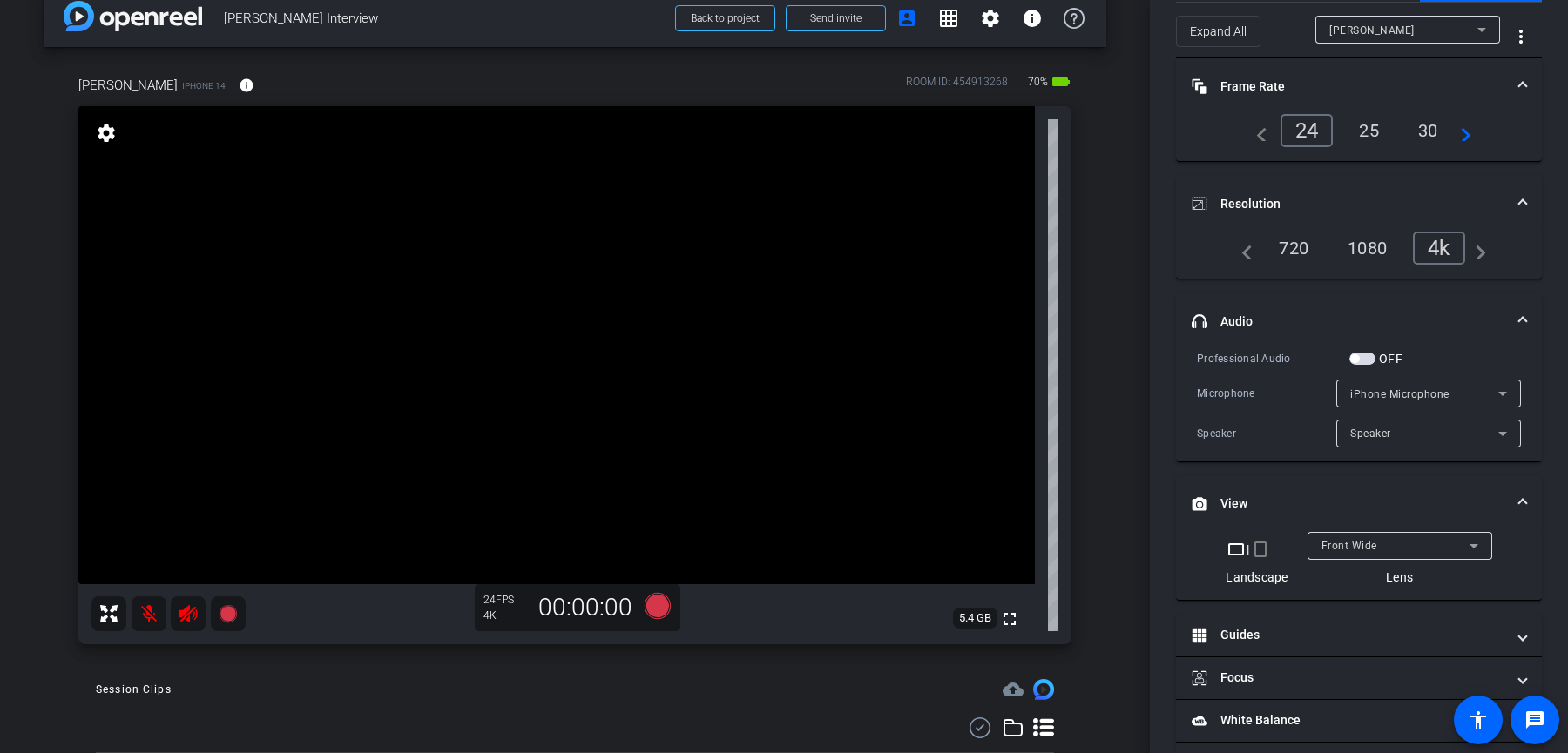
scroll to position [162, 0]
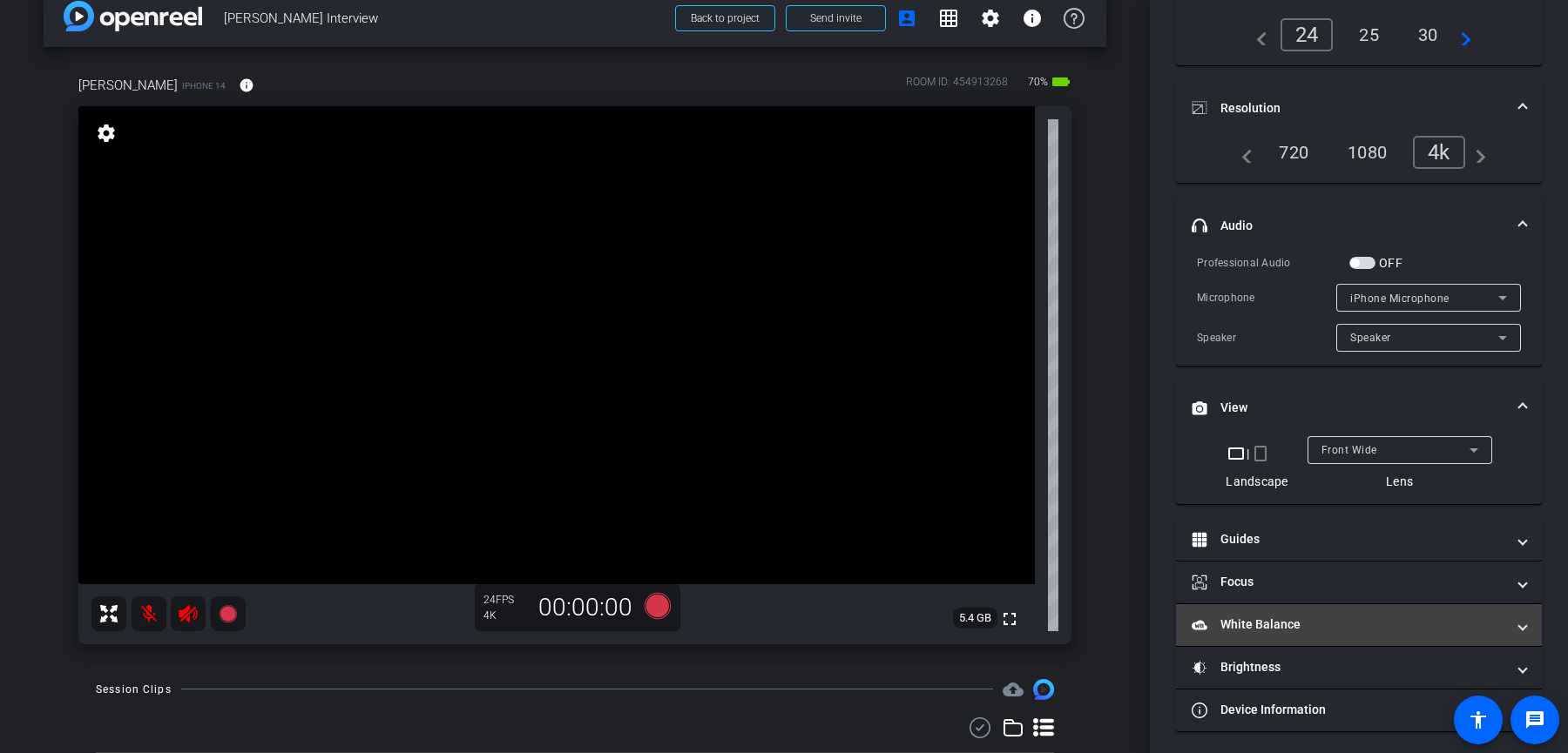
click at [1303, 624] on mat-panel-title "White Balance White Balance" at bounding box center [1348, 625] width 313 height 18
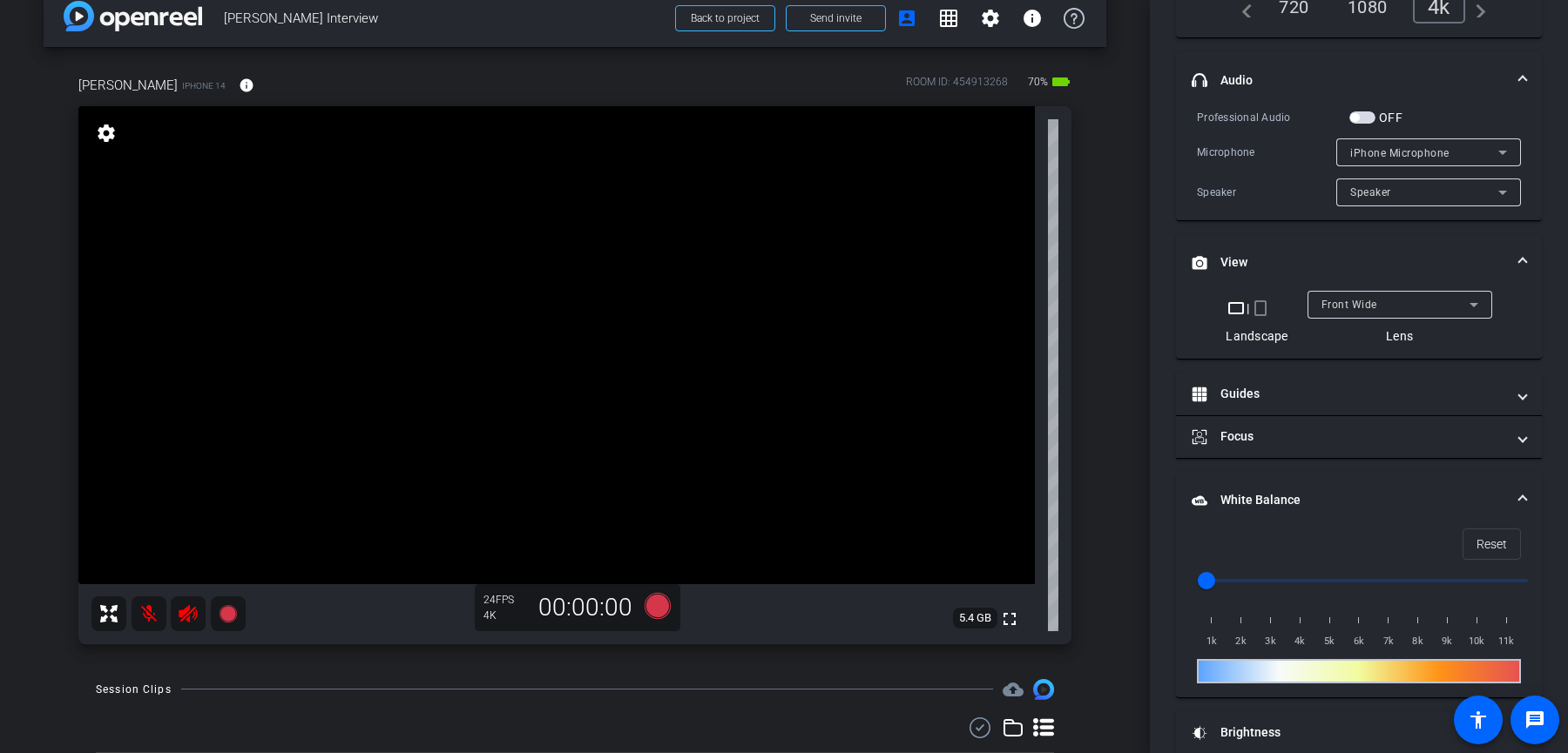
scroll to position [321, 0]
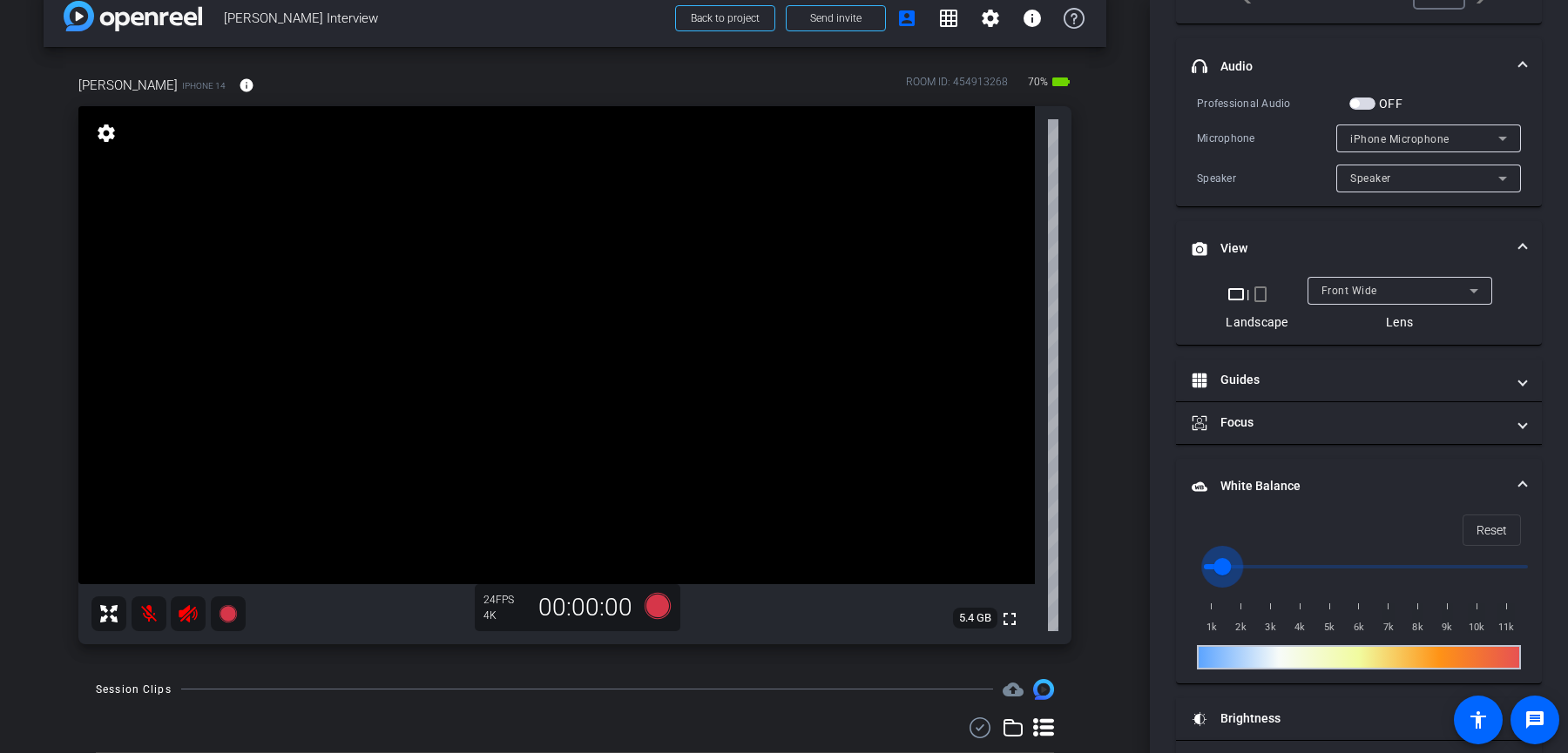
drag, startPoint x: 1205, startPoint y: 563, endPoint x: 1224, endPoint y: 565, distance: 19.1
click at [1224, 565] on input "range" at bounding box center [1365, 567] width 361 height 38
drag, startPoint x: 1224, startPoint y: 565, endPoint x: 1278, endPoint y: 565, distance: 54.0
click at [1275, 565] on input "range" at bounding box center [1365, 567] width 361 height 38
drag, startPoint x: 1269, startPoint y: 564, endPoint x: 1348, endPoint y: 559, distance: 79.2
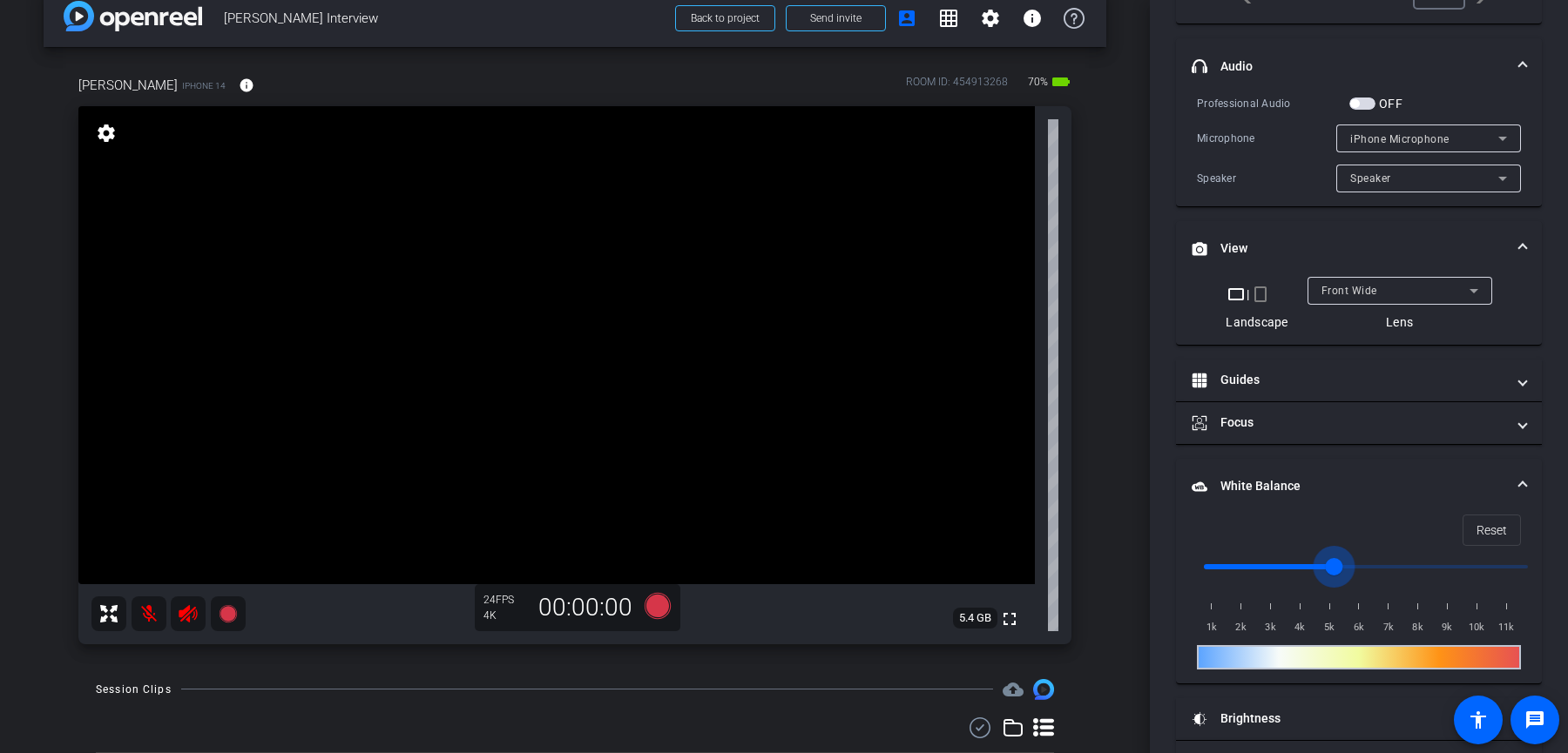
click at [1341, 560] on input "range" at bounding box center [1365, 567] width 361 height 38
drag, startPoint x: 1332, startPoint y: 559, endPoint x: 1461, endPoint y: 559, distance: 129.0
click at [1458, 559] on input "range" at bounding box center [1365, 567] width 361 height 38
drag, startPoint x: 1461, startPoint y: 559, endPoint x: 1255, endPoint y: 560, distance: 206.0
click at [1255, 560] on input "range" at bounding box center [1365, 567] width 361 height 38
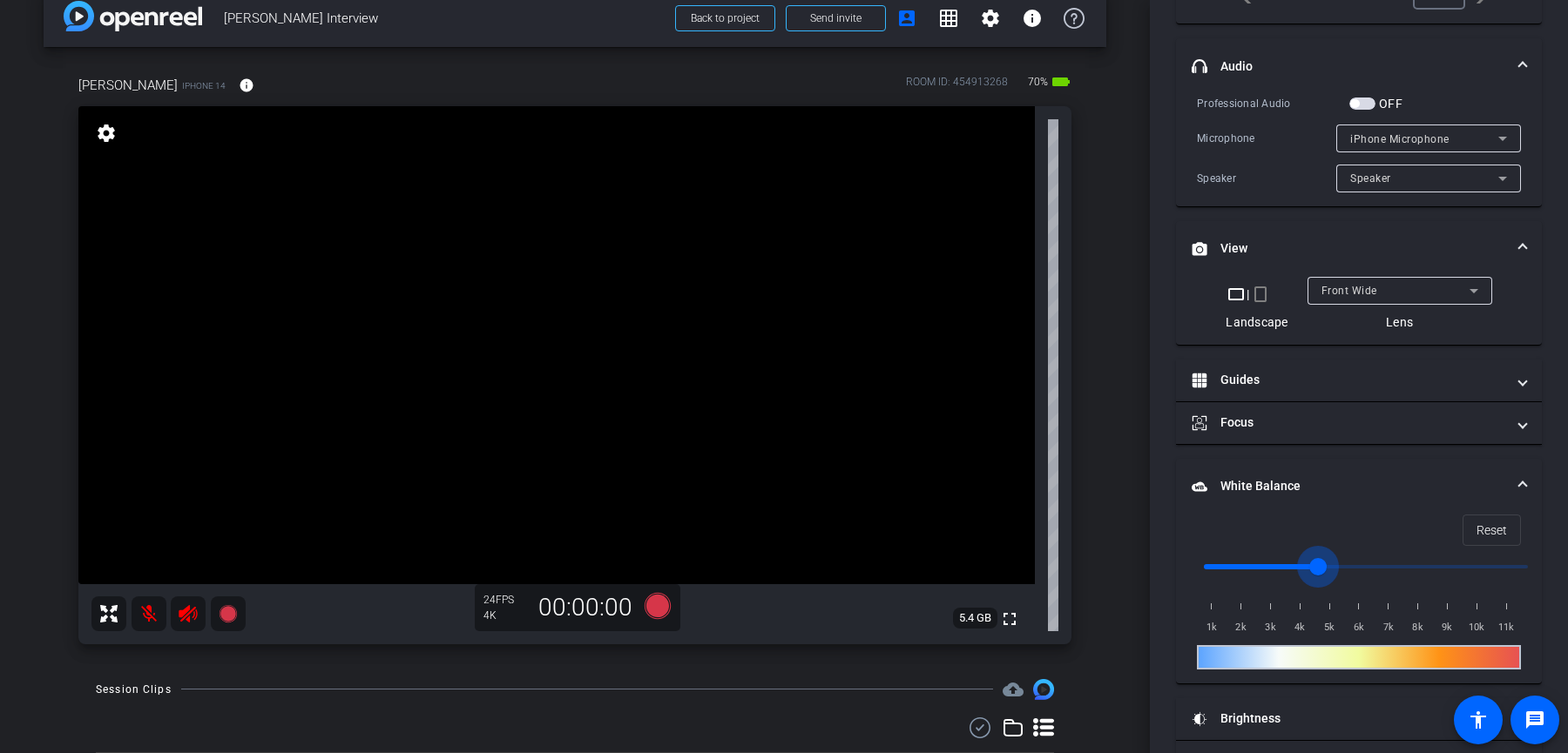
drag, startPoint x: 1255, startPoint y: 560, endPoint x: 1410, endPoint y: 565, distance: 155.1
click at [1410, 565] on input "range" at bounding box center [1365, 567] width 361 height 38
drag, startPoint x: 1412, startPoint y: 560, endPoint x: 1360, endPoint y: 560, distance: 52.0
click at [1360, 560] on input "range" at bounding box center [1365, 567] width 361 height 38
drag, startPoint x: 1360, startPoint y: 560, endPoint x: 1252, endPoint y: 566, distance: 108.2
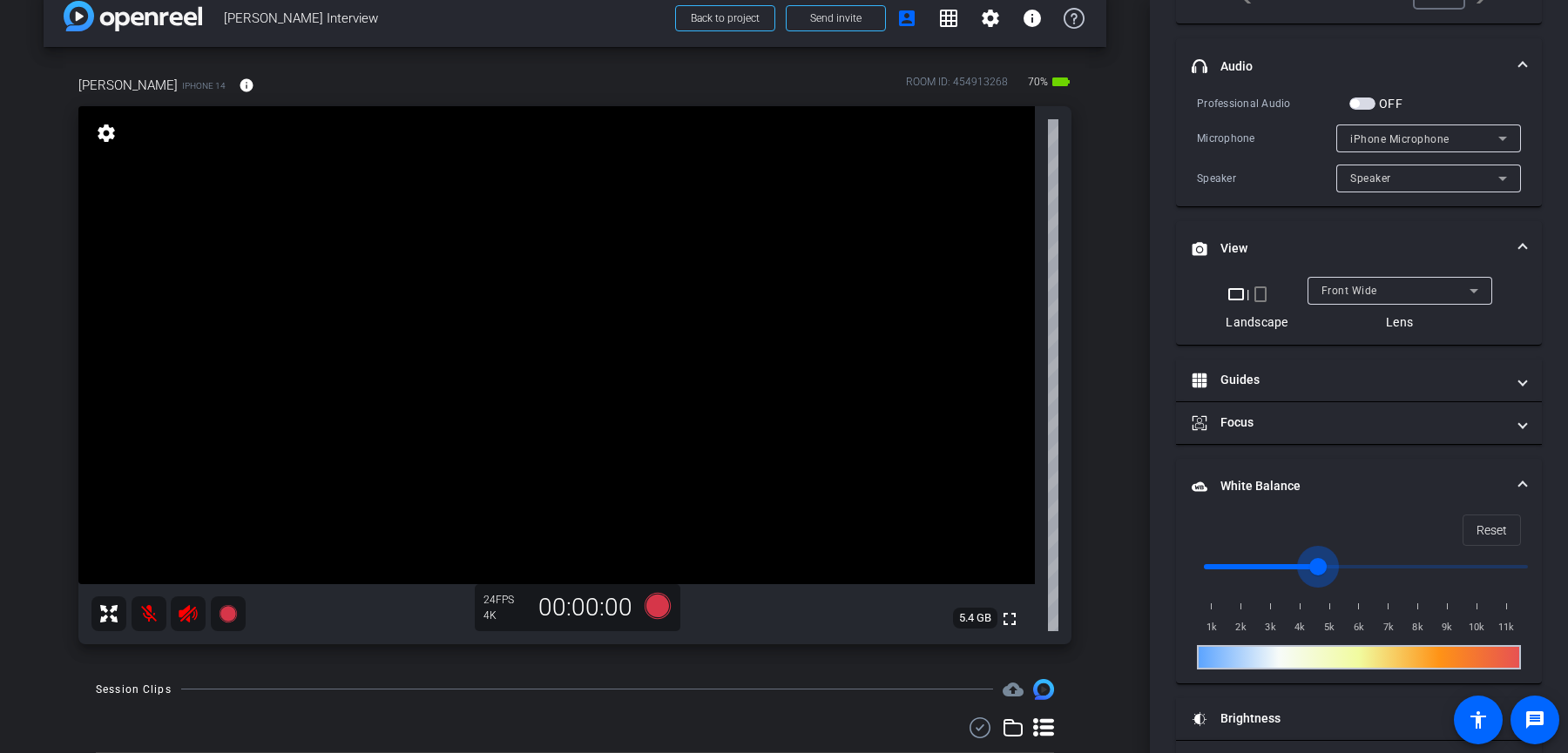
click at [1256, 565] on input "range" at bounding box center [1365, 567] width 361 height 38
click at [1507, 521] on span at bounding box center [1491, 531] width 57 height 42
type input "1000"
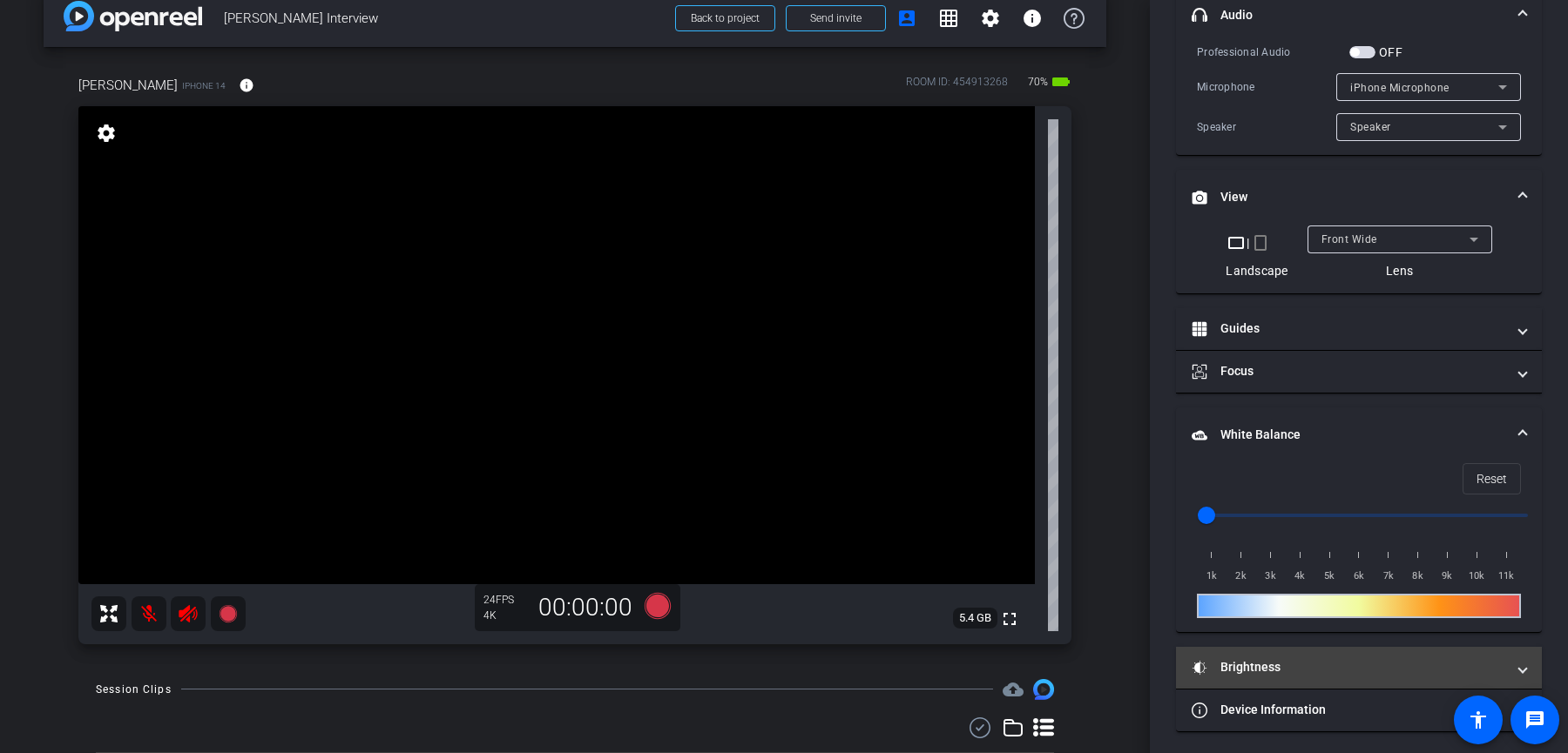
click at [1349, 658] on mat-panel-title "Brightness" at bounding box center [1348, 667] width 313 height 18
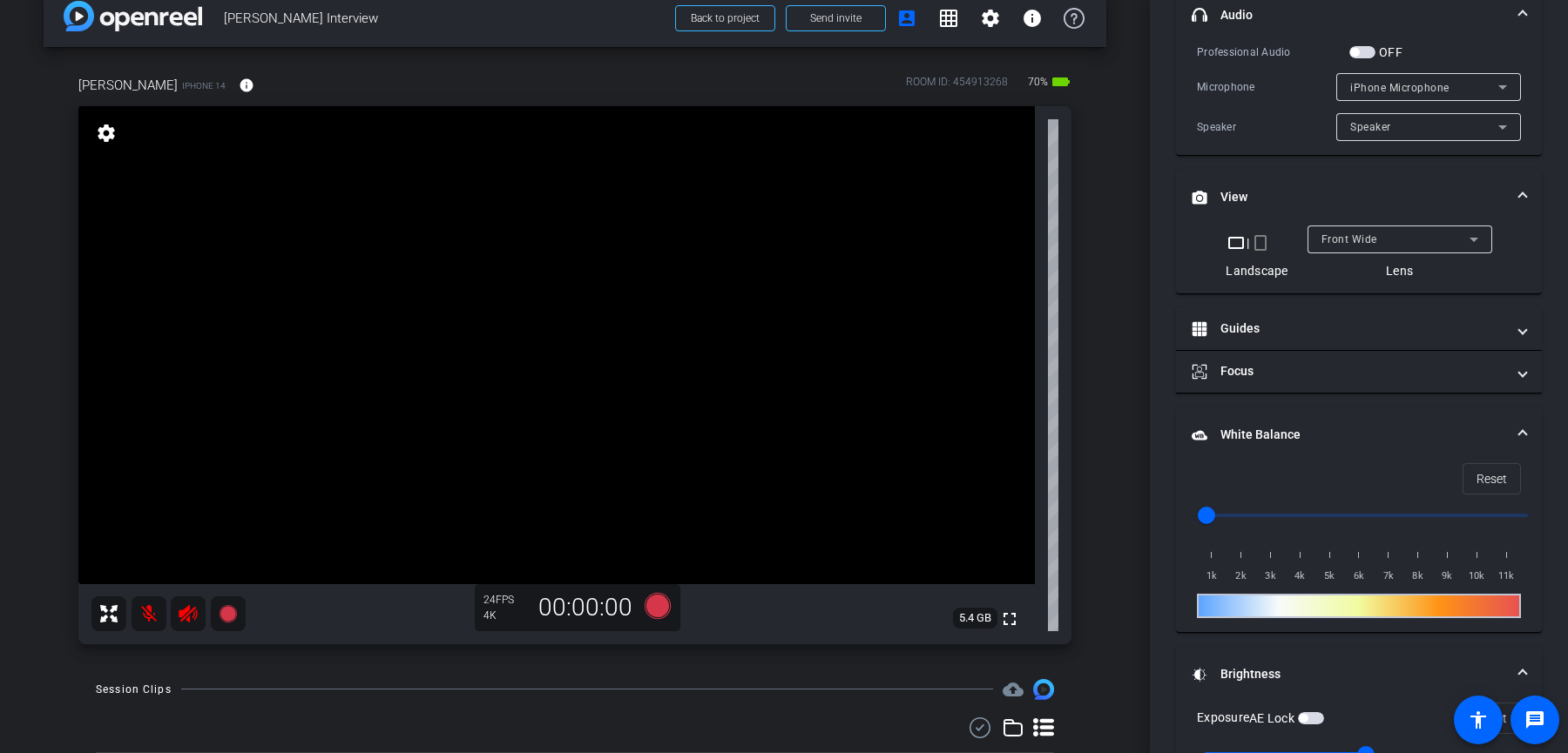
scroll to position [553, 0]
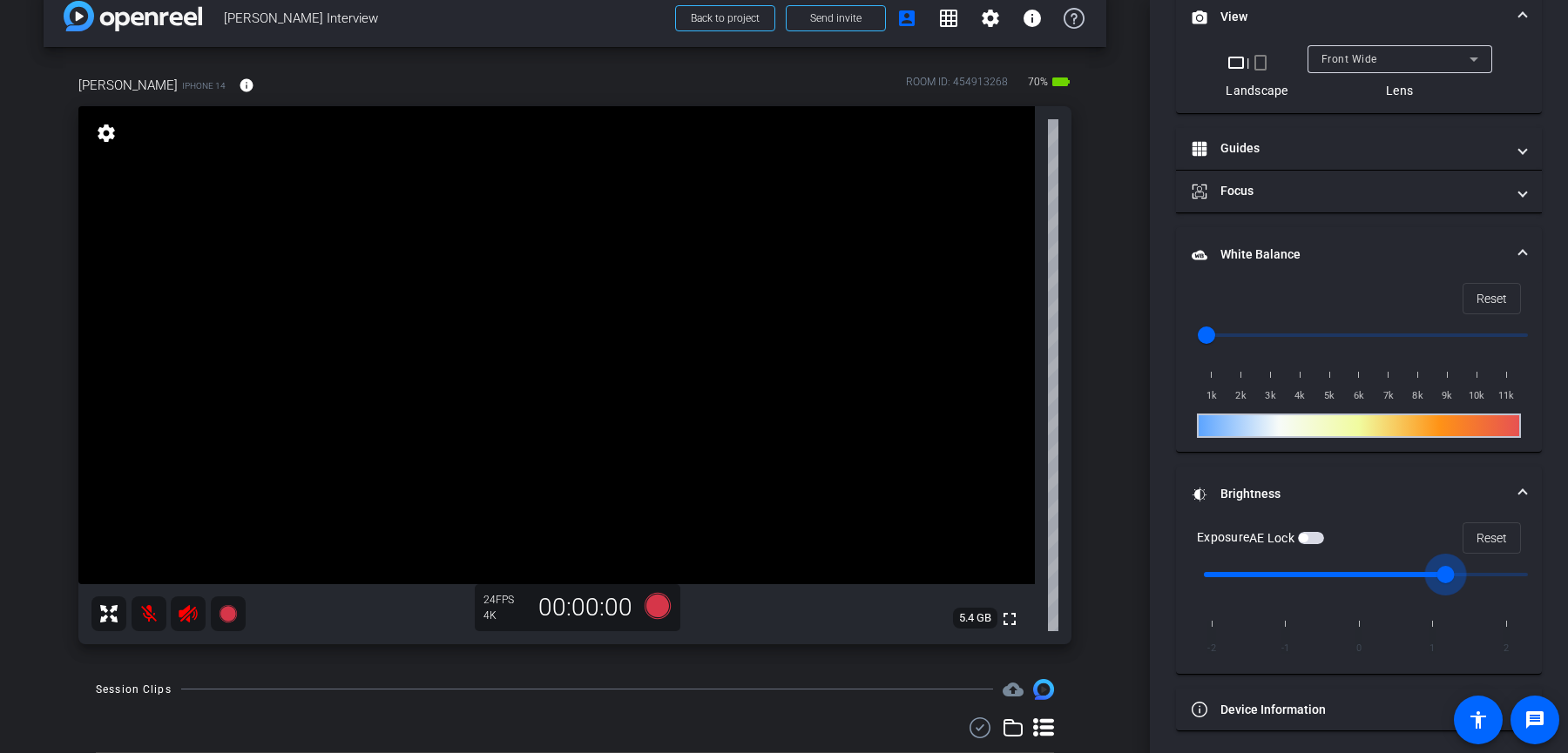
drag, startPoint x: 1373, startPoint y: 571, endPoint x: 1425, endPoint y: 571, distance: 52.0
click at [1425, 571] on input "range" at bounding box center [1365, 575] width 361 height 38
drag, startPoint x: 1443, startPoint y: 569, endPoint x: 1523, endPoint y: 560, distance: 80.5
click at [1516, 560] on input "range" at bounding box center [1365, 575] width 361 height 38
drag, startPoint x: 1525, startPoint y: 568, endPoint x: 1323, endPoint y: 569, distance: 202.0
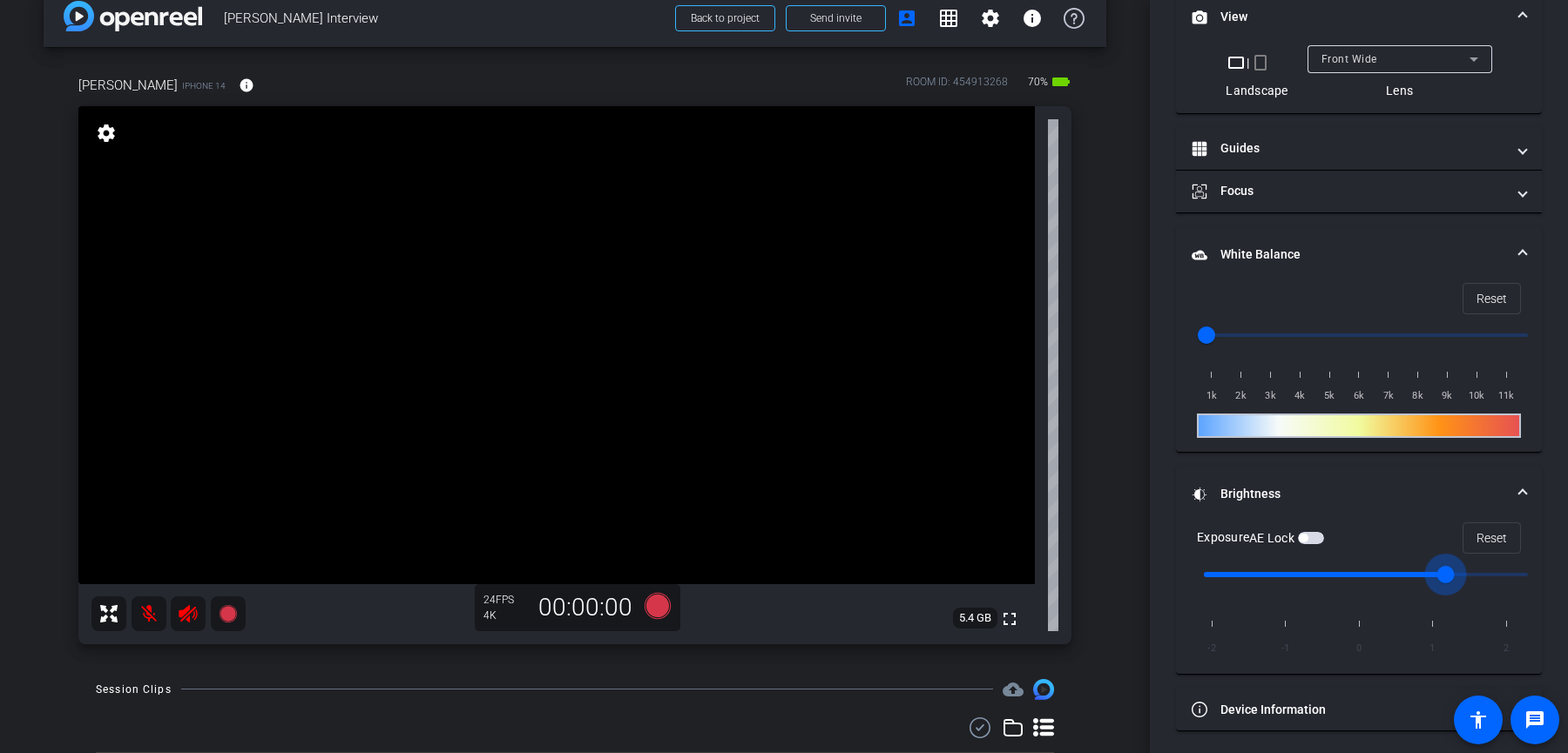
type input "0"
click at [1330, 569] on input "range" at bounding box center [1365, 575] width 361 height 38
click at [694, 380] on video at bounding box center [557, 346] width 957 height 478
click at [318, 236] on video at bounding box center [557, 346] width 957 height 478
click at [648, 449] on video at bounding box center [557, 346] width 957 height 478
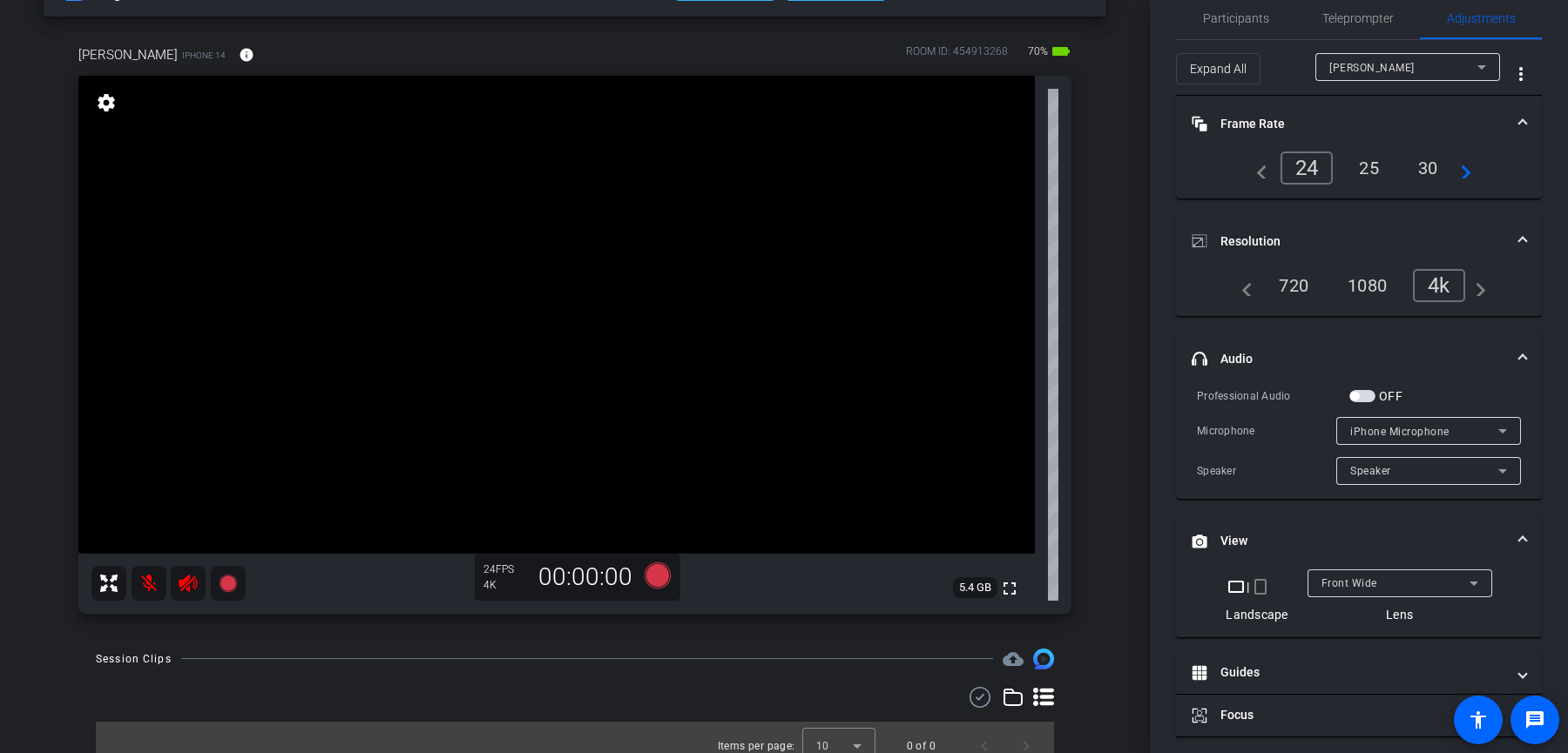
scroll to position [0, 0]
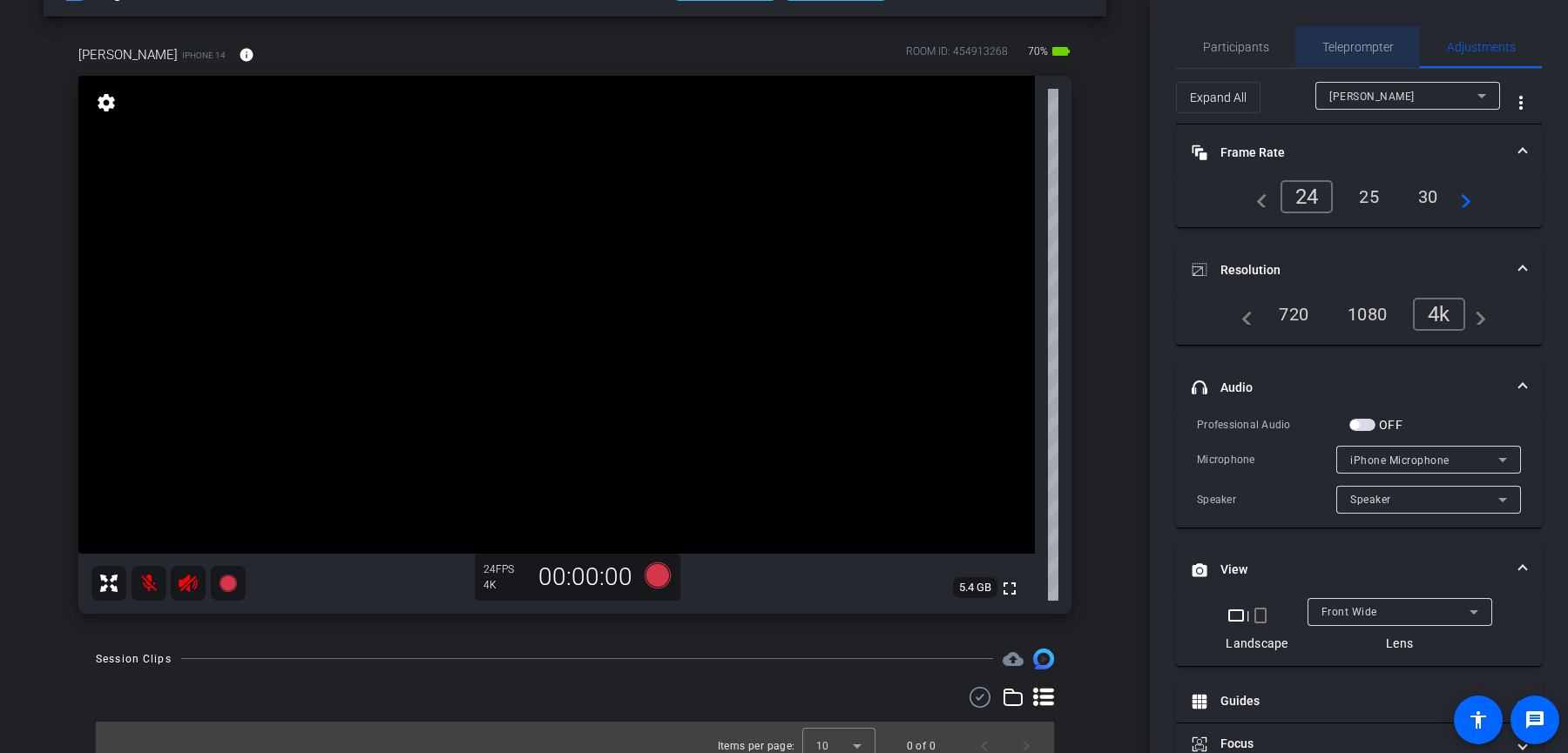
click at [1356, 36] on span "Teleprompter" at bounding box center [1358, 47] width 72 height 42
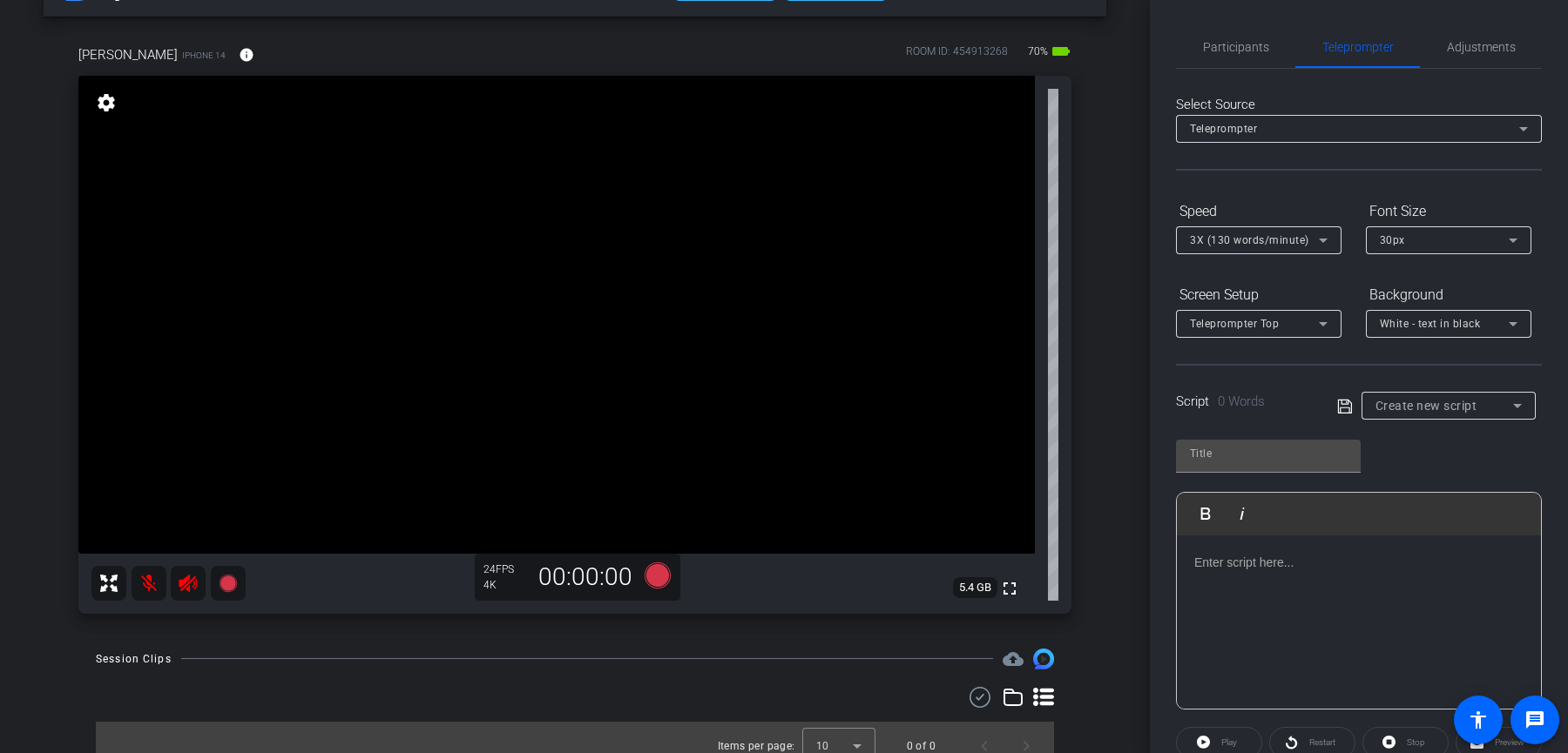
click at [1265, 578] on div at bounding box center [1358, 623] width 364 height 175
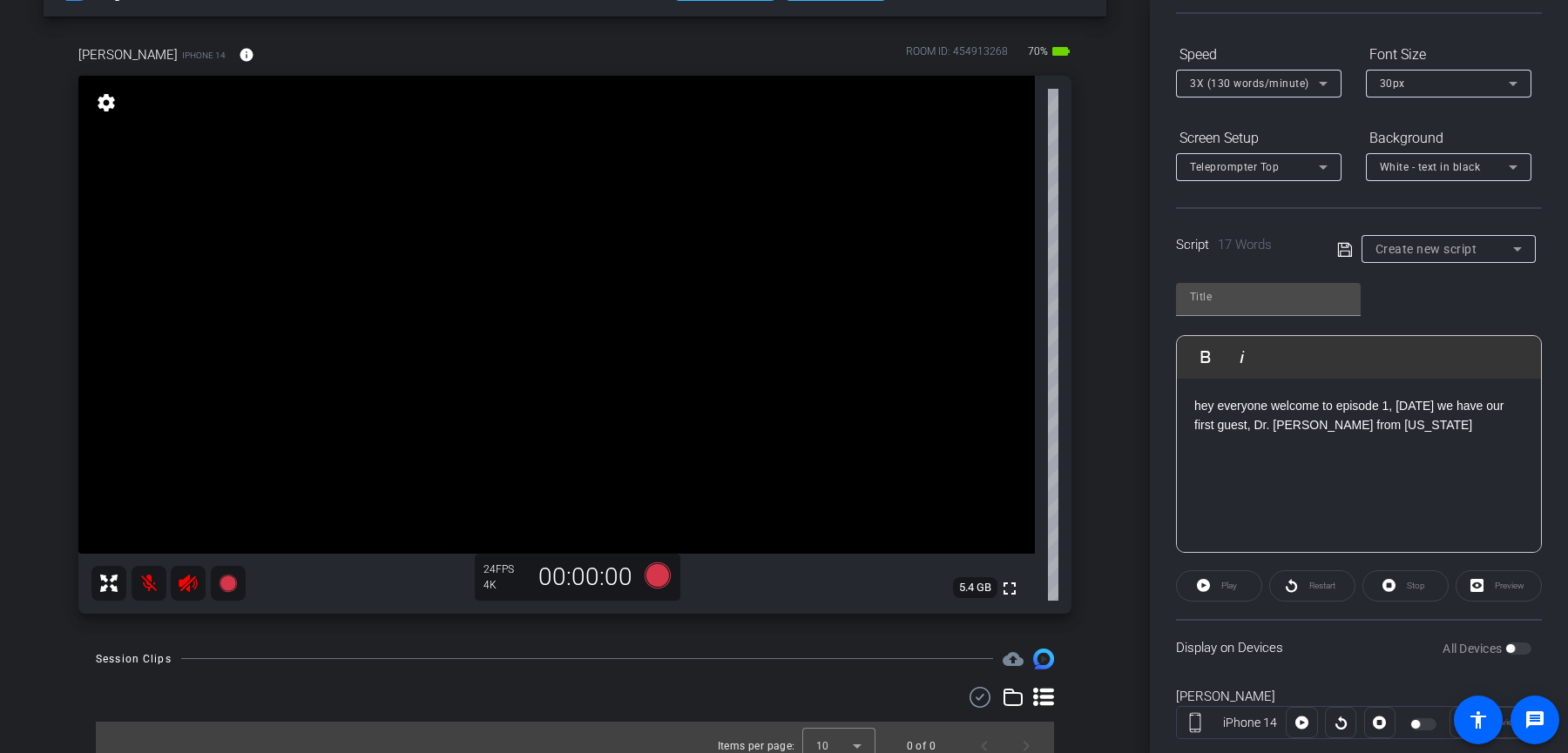
scroll to position [154, 0]
click at [1343, 251] on icon at bounding box center [1345, 253] width 16 height 21
type input "Default title 8308"
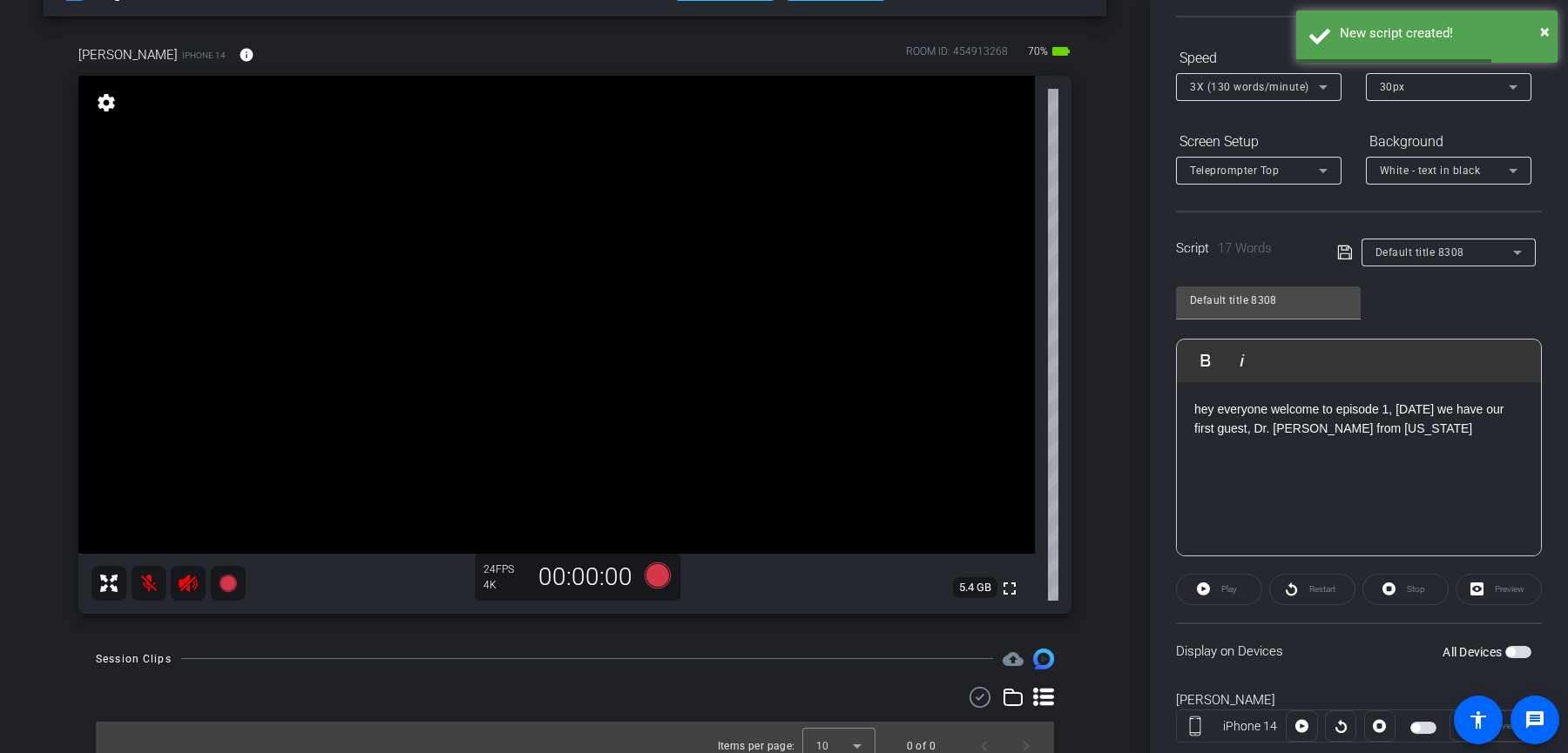
click at [1525, 651] on span "button" at bounding box center [1518, 652] width 26 height 12
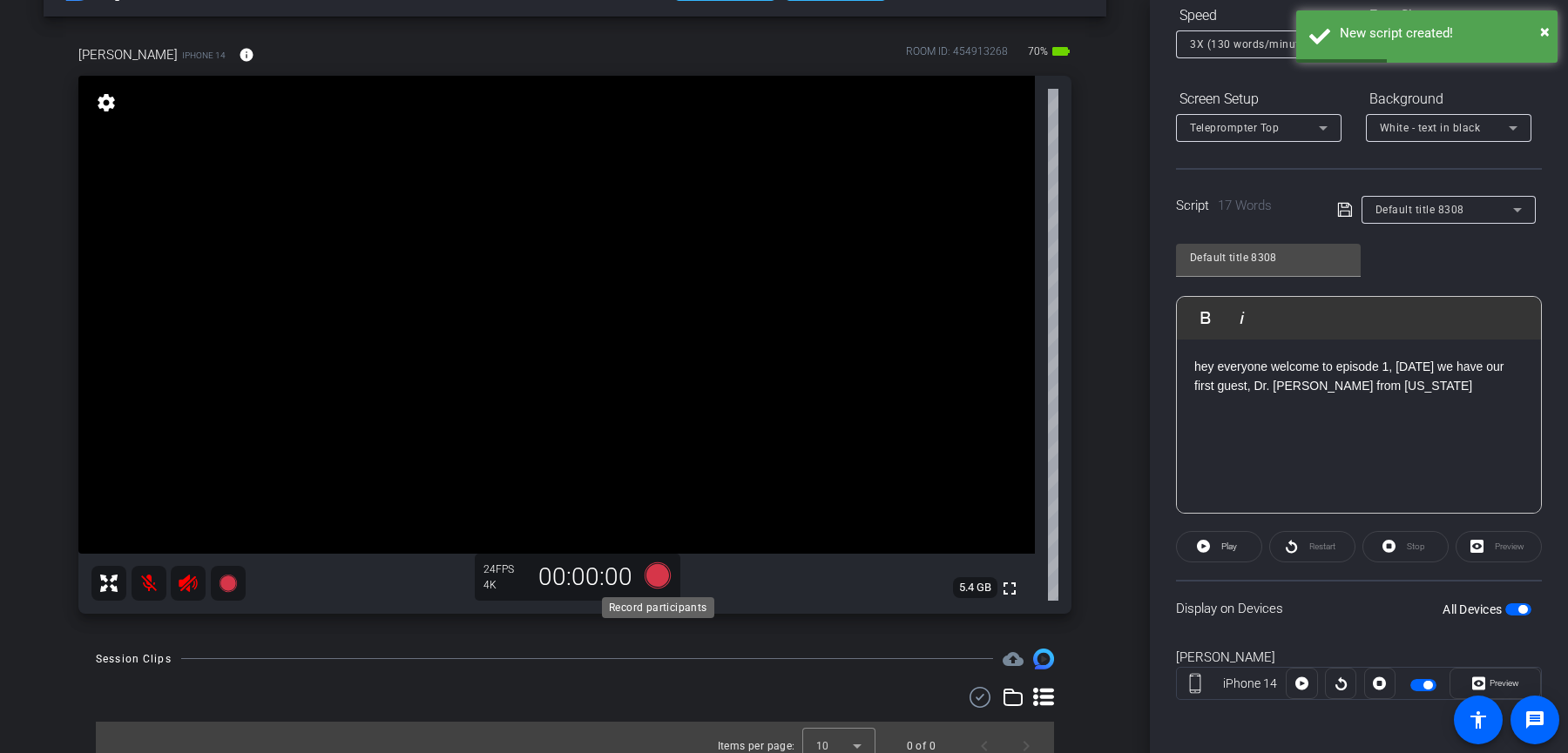
click at [664, 571] on icon at bounding box center [657, 575] width 26 height 26
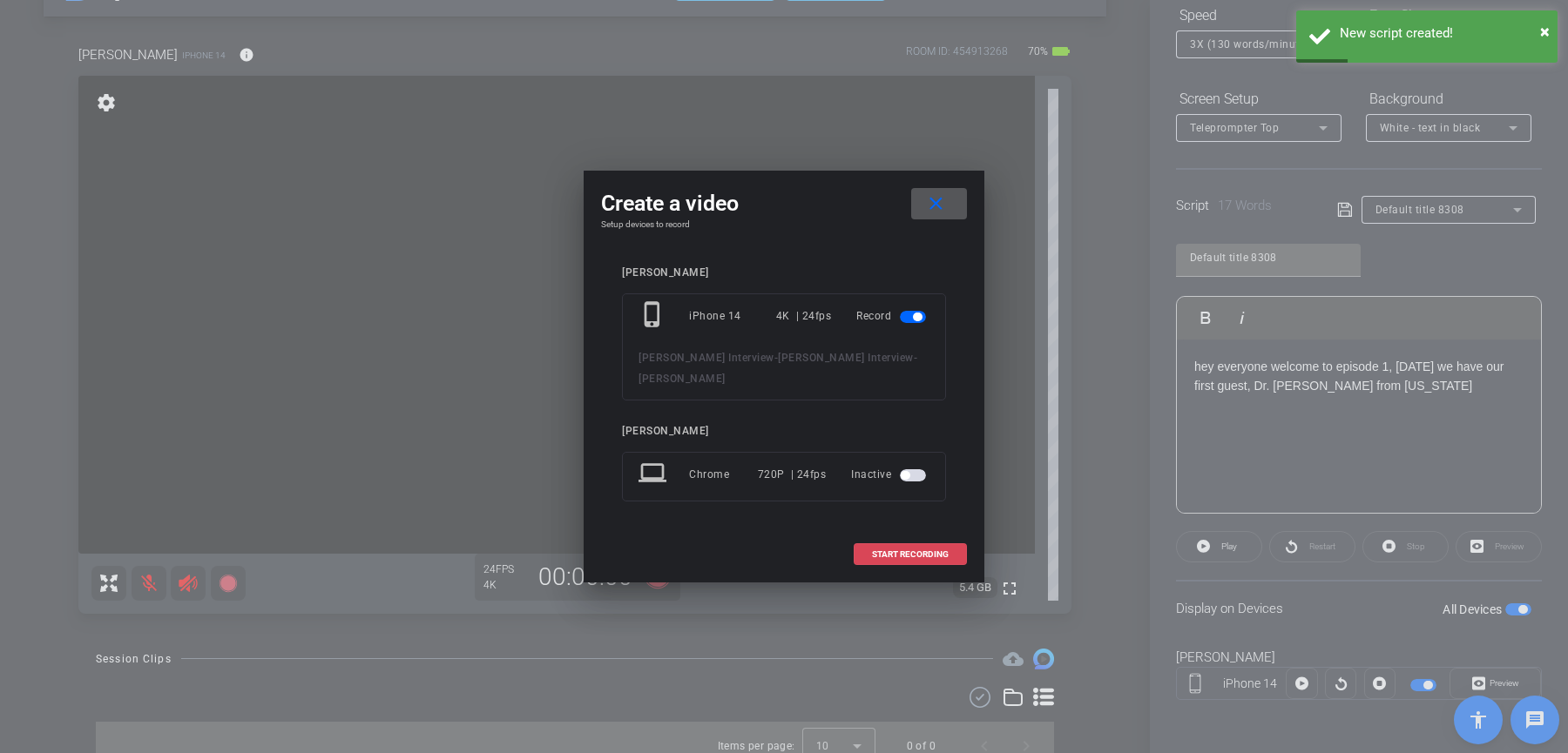
click at [952, 549] on span at bounding box center [911, 555] width 112 height 42
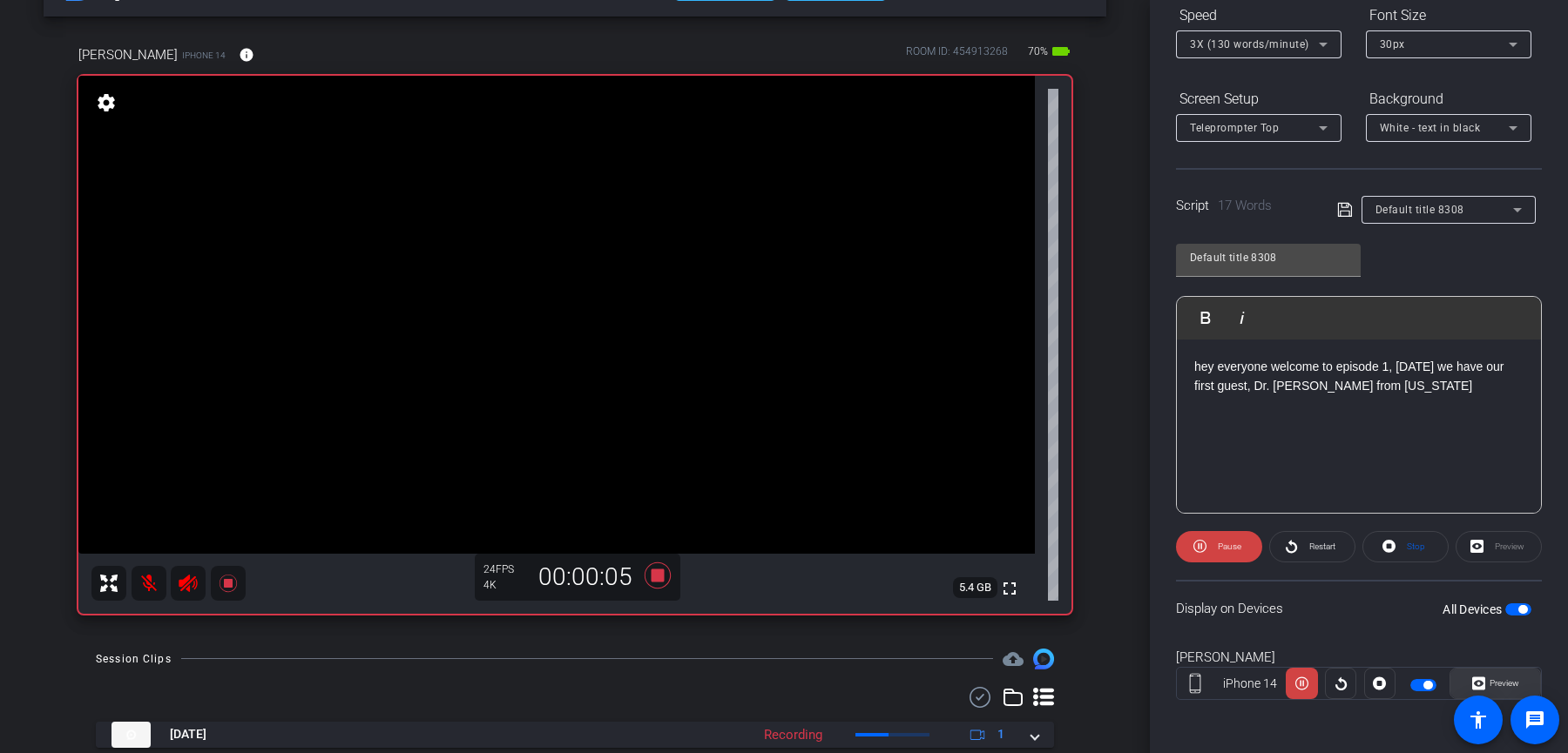
click at [1492, 682] on span "Preview" at bounding box center [1504, 682] width 30 height 10
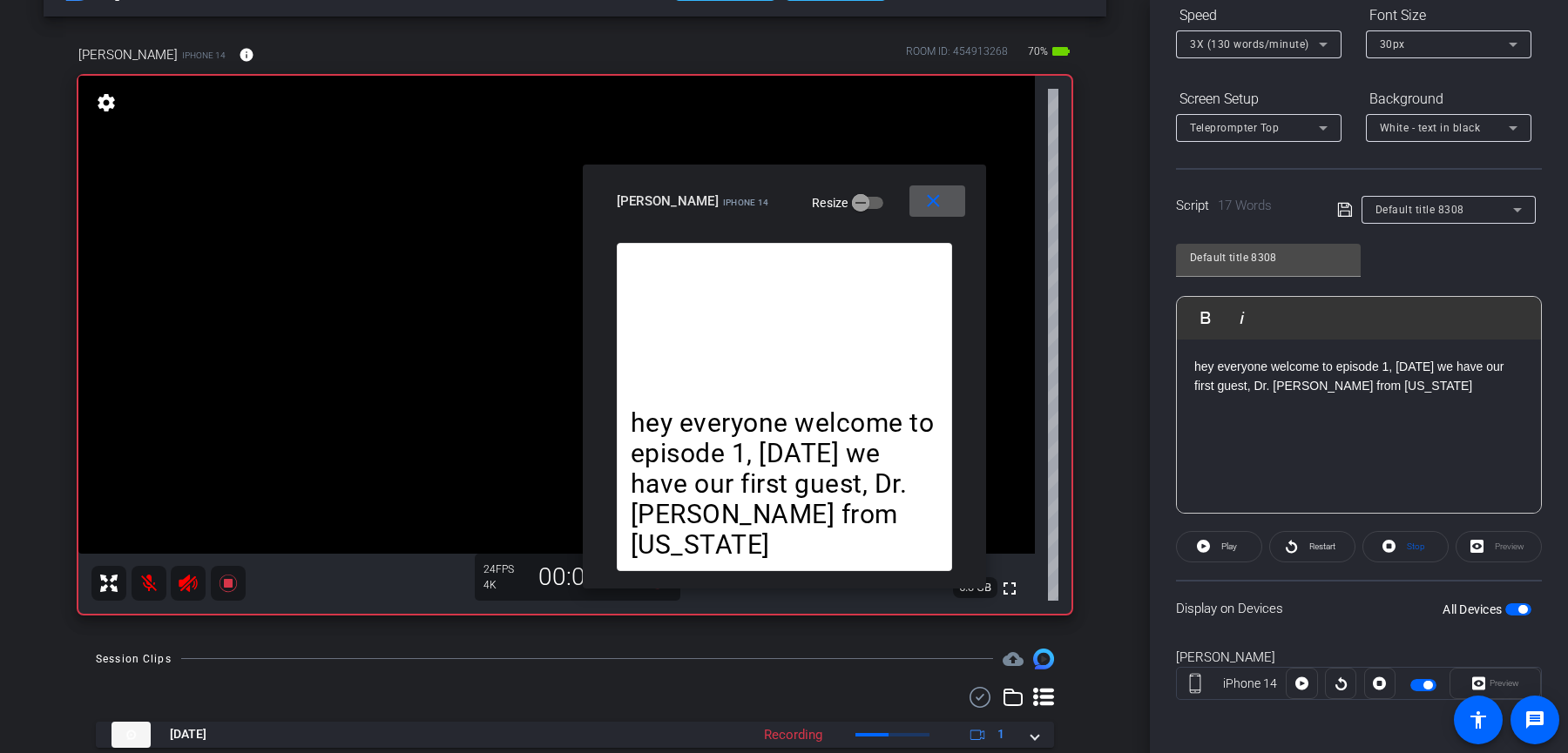
click at [944, 201] on span at bounding box center [938, 202] width 56 height 42
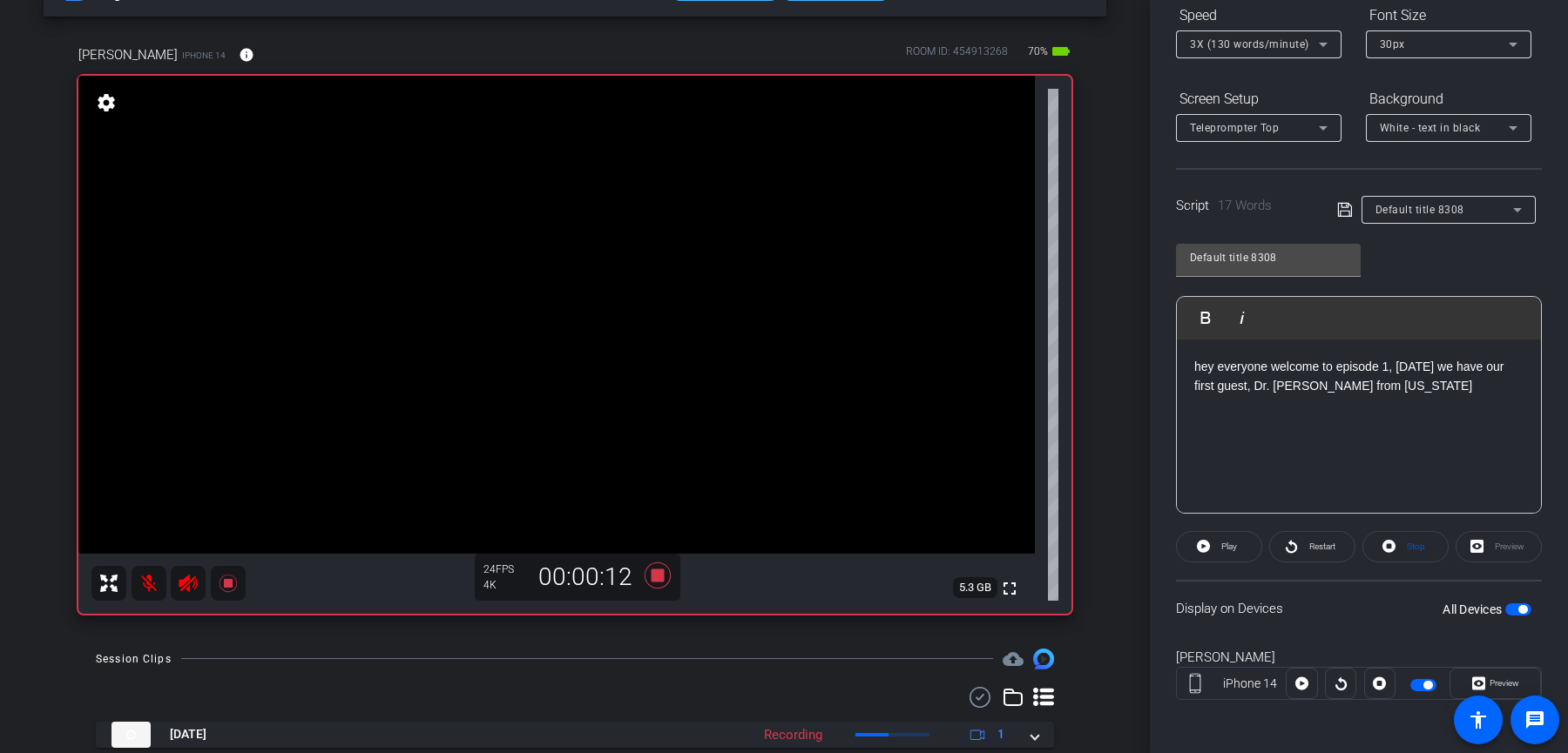
click at [1518, 606] on span "button" at bounding box center [1523, 610] width 9 height 9
click at [654, 579] on icon at bounding box center [657, 576] width 26 height 26
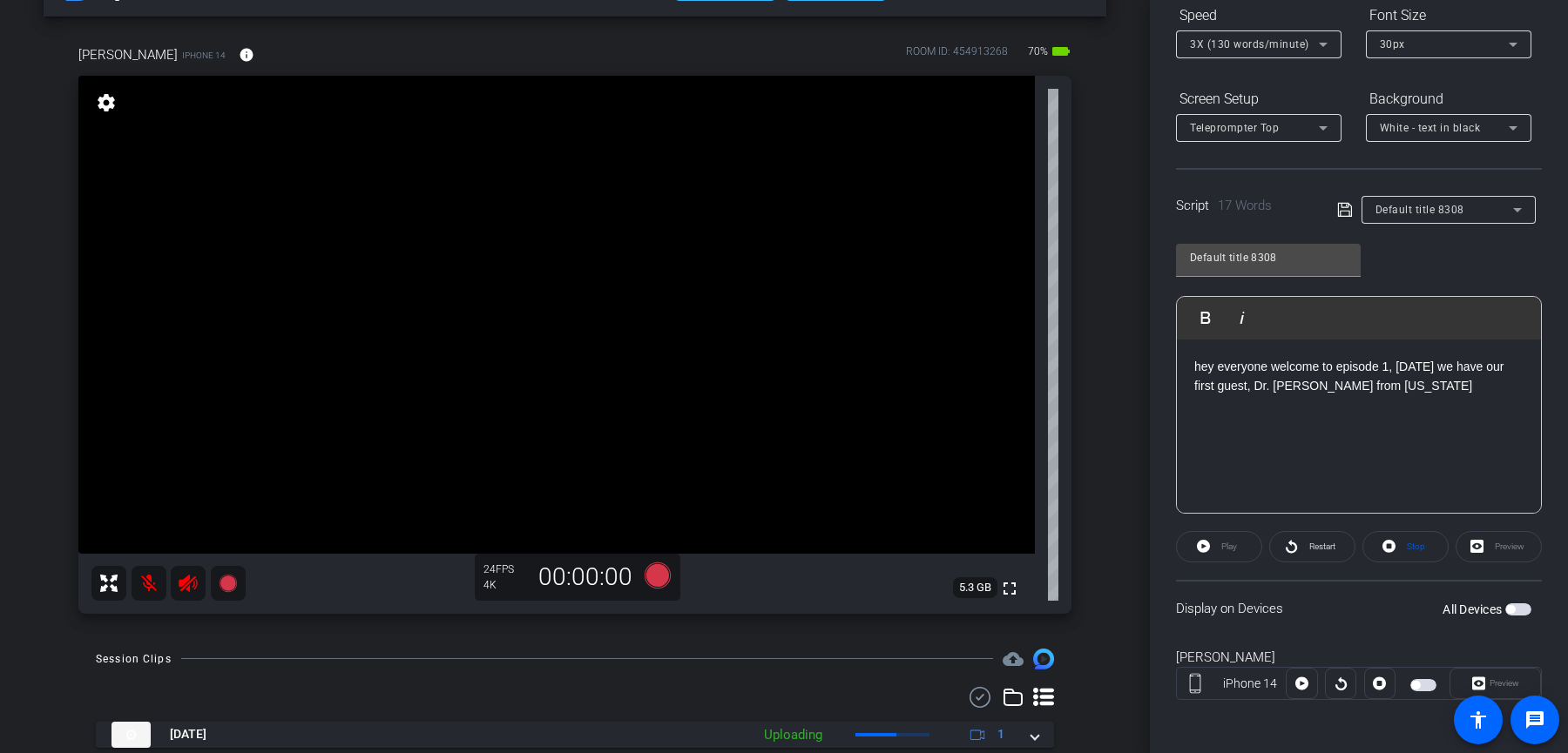
scroll to position [114, 0]
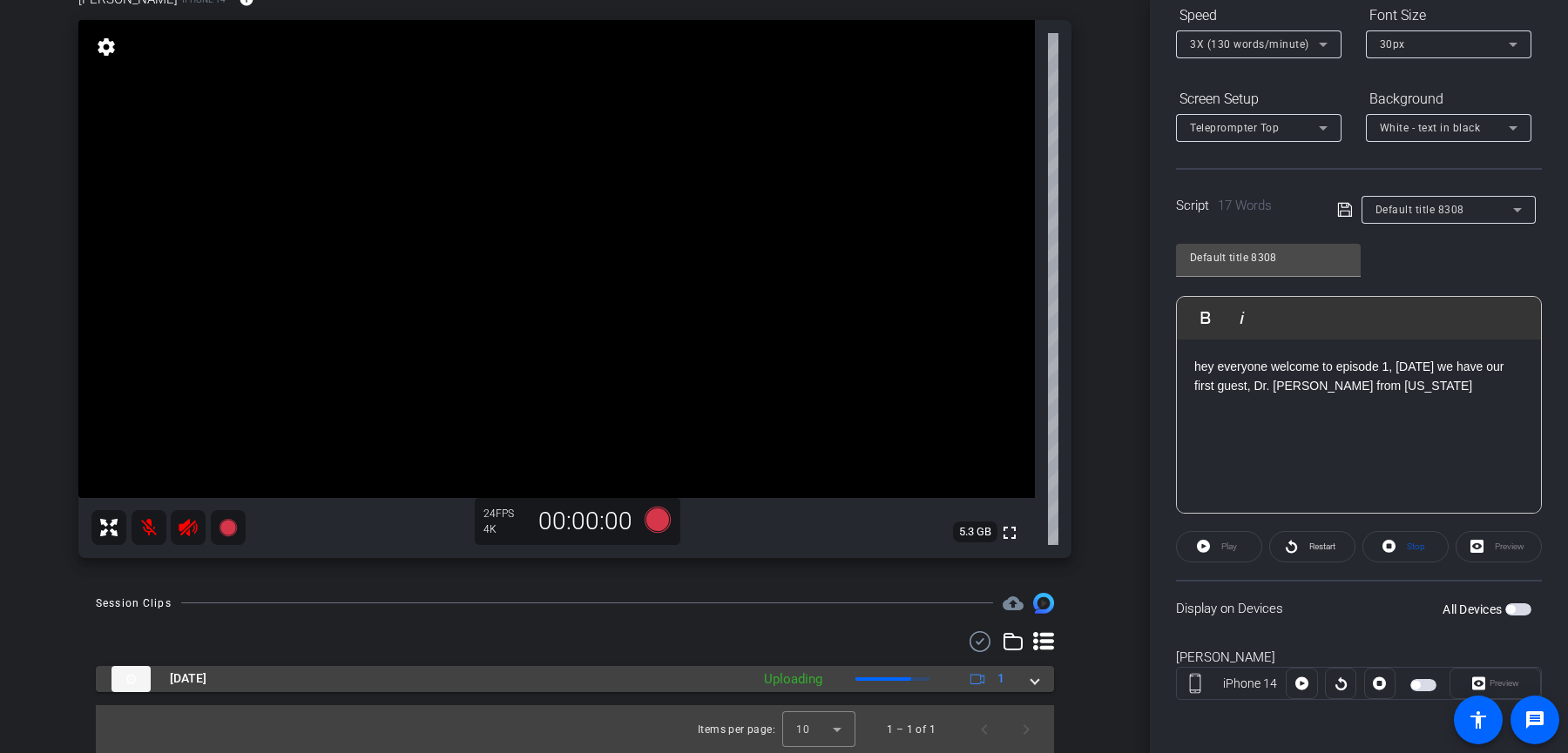
click at [867, 683] on mat-panel-description "Uploading 1" at bounding box center [886, 679] width 262 height 26
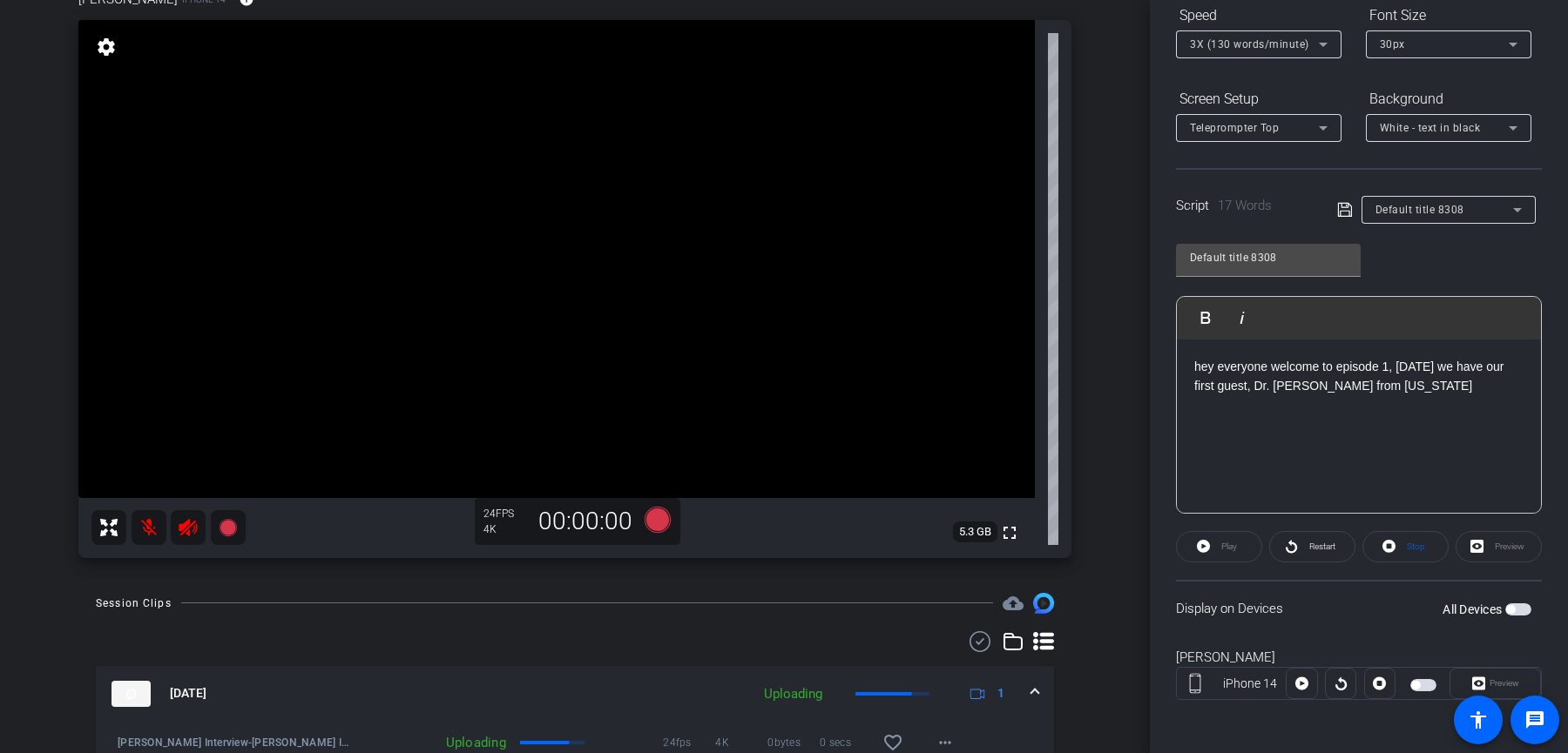
scroll to position [205, 0]
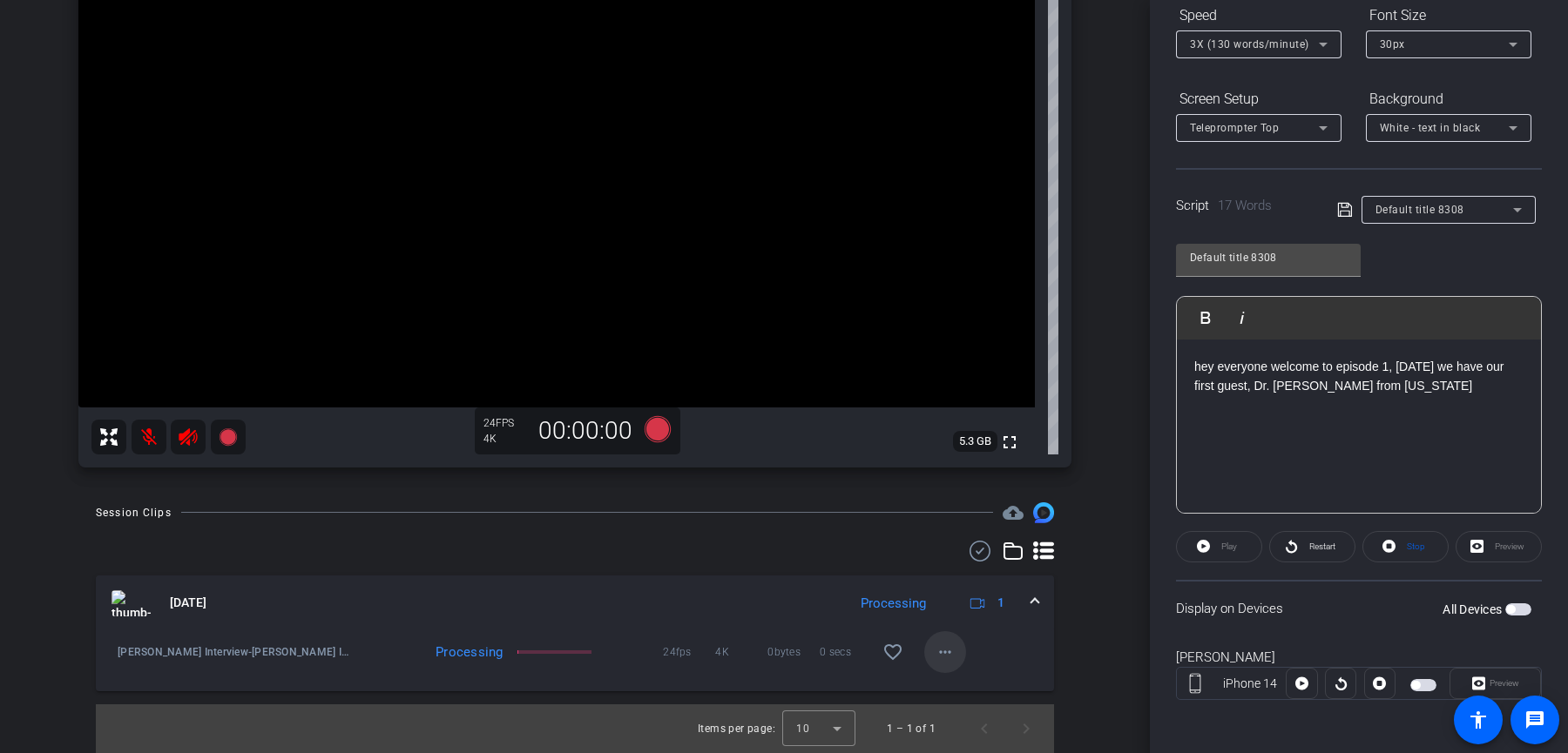
click at [947, 647] on mat-icon "more_horiz" at bounding box center [946, 652] width 21 height 21
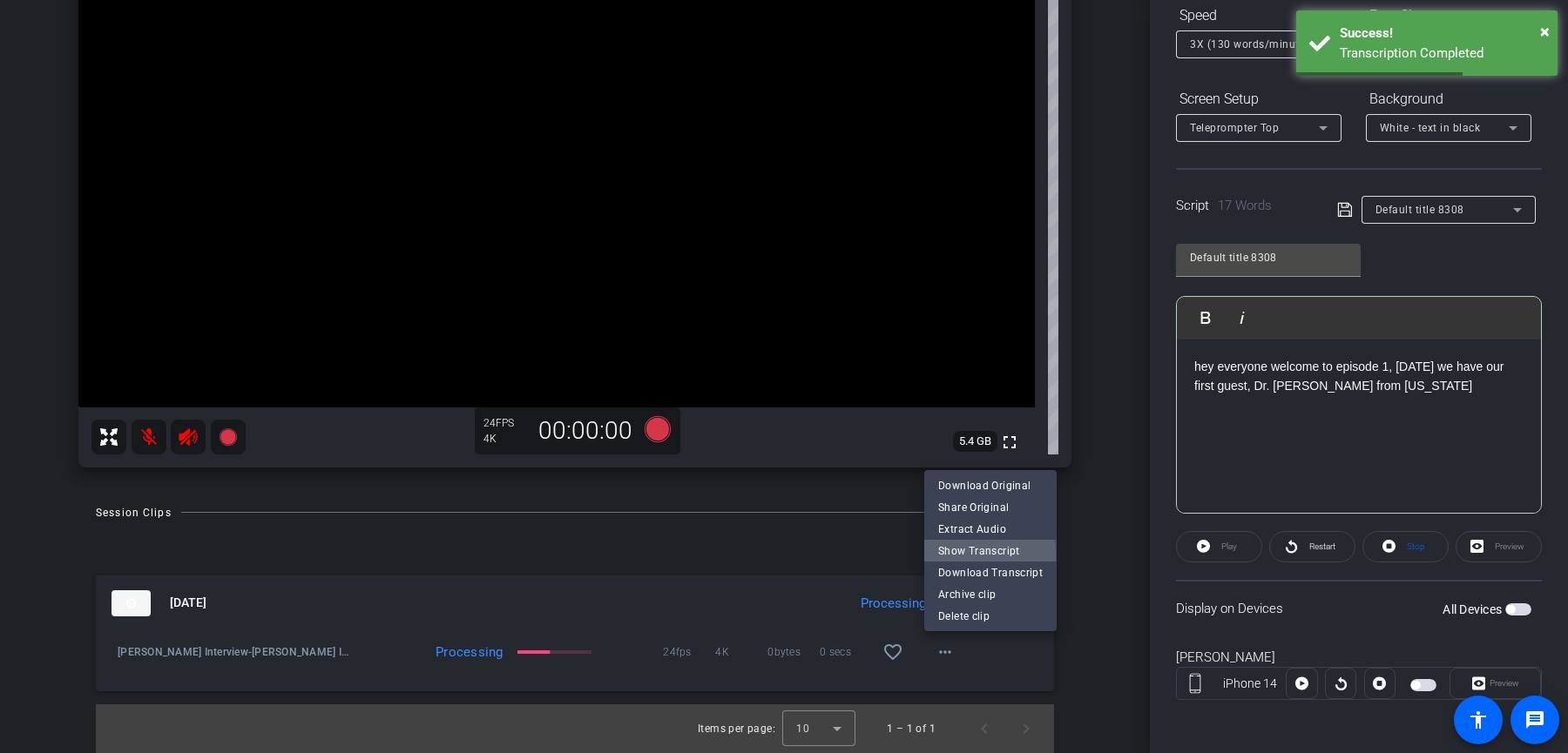
click at [958, 556] on span "Show Transcript" at bounding box center [991, 551] width 105 height 21
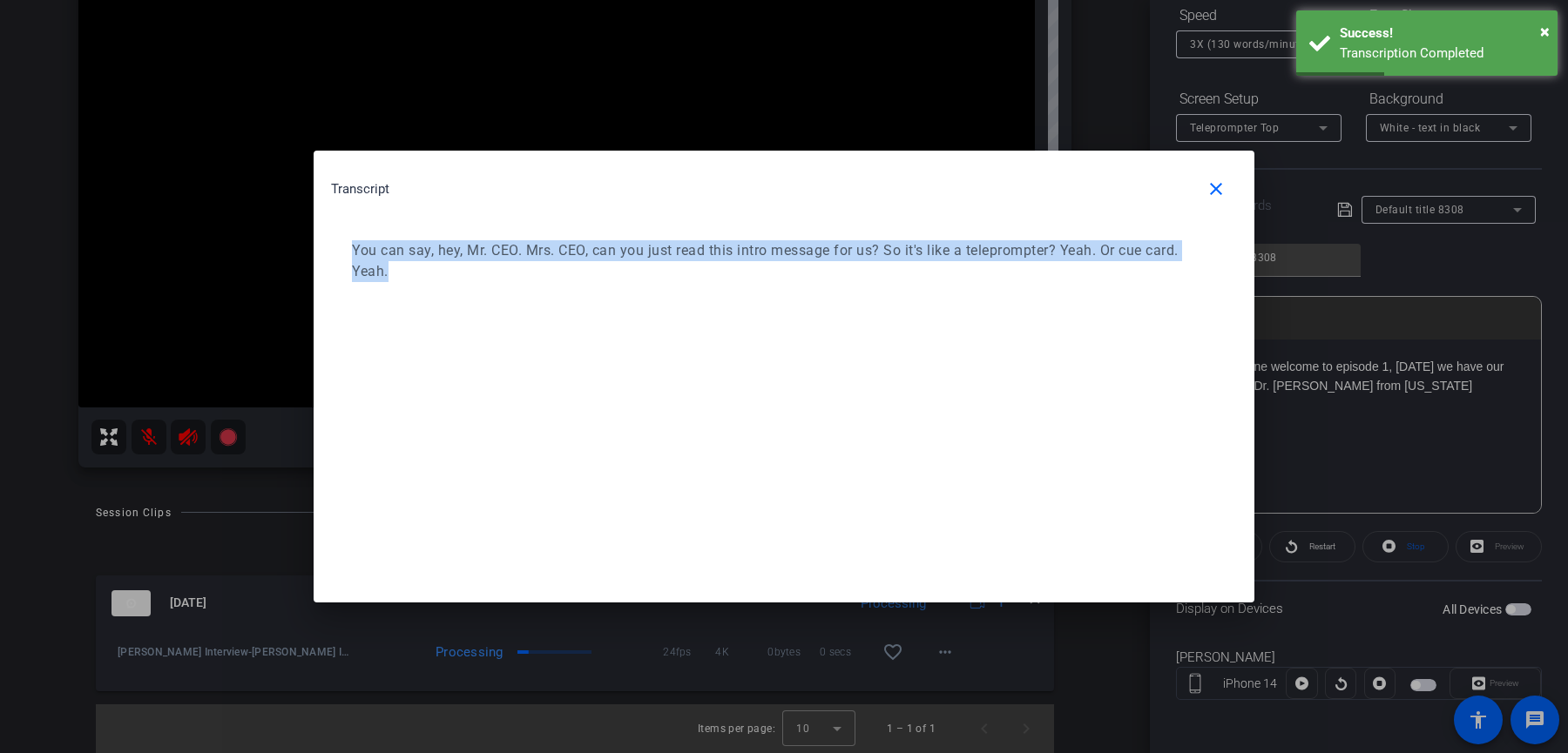
drag, startPoint x: 636, startPoint y: 289, endPoint x: 581, endPoint y: 211, distance: 95.4
click at [581, 211] on div "Transcript close You can say, hey, Mr. CEO. Mrs. CEO, can you just read this in…" at bounding box center [784, 234] width 941 height 167
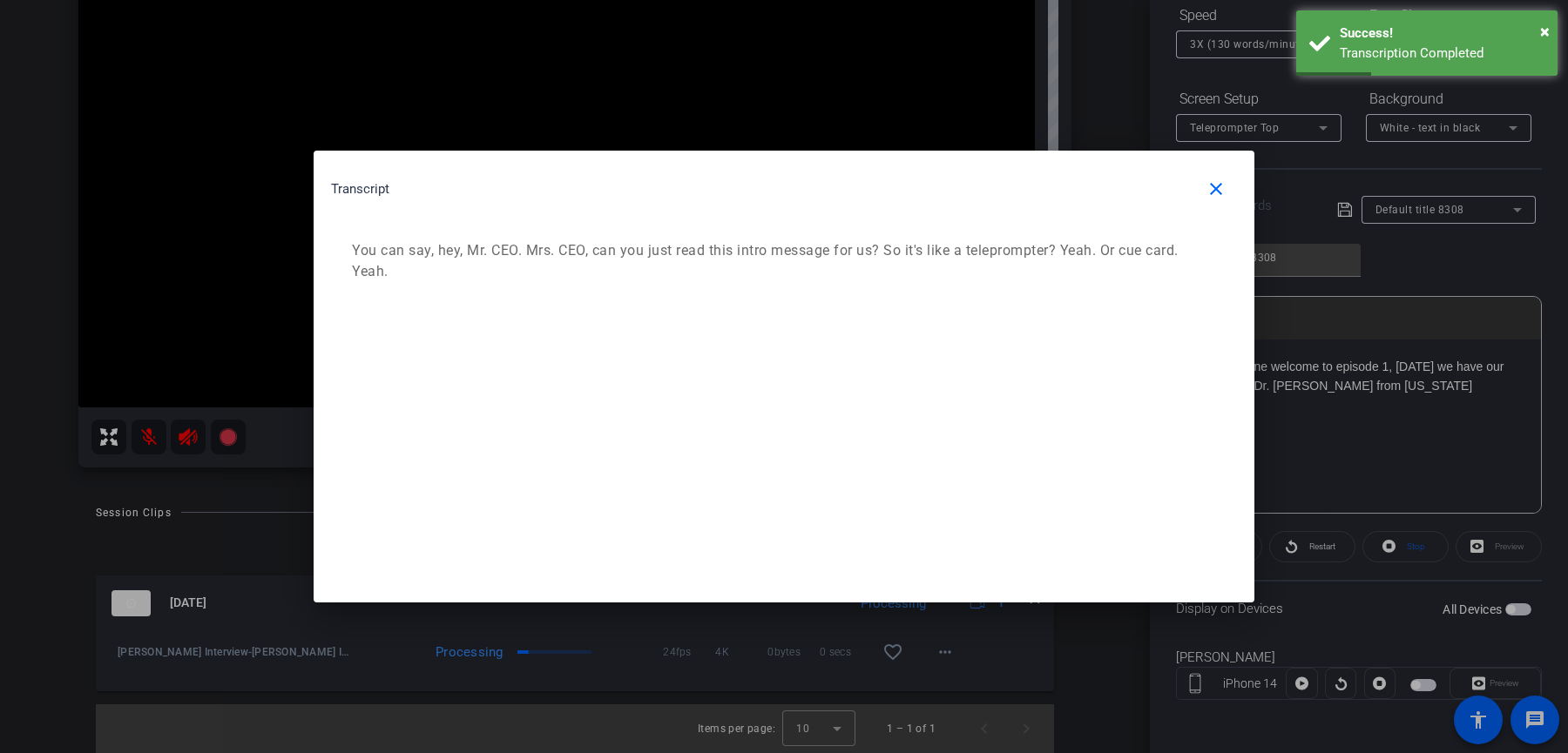
click at [778, 214] on h2 "Transcript close" at bounding box center [784, 195] width 906 height 55
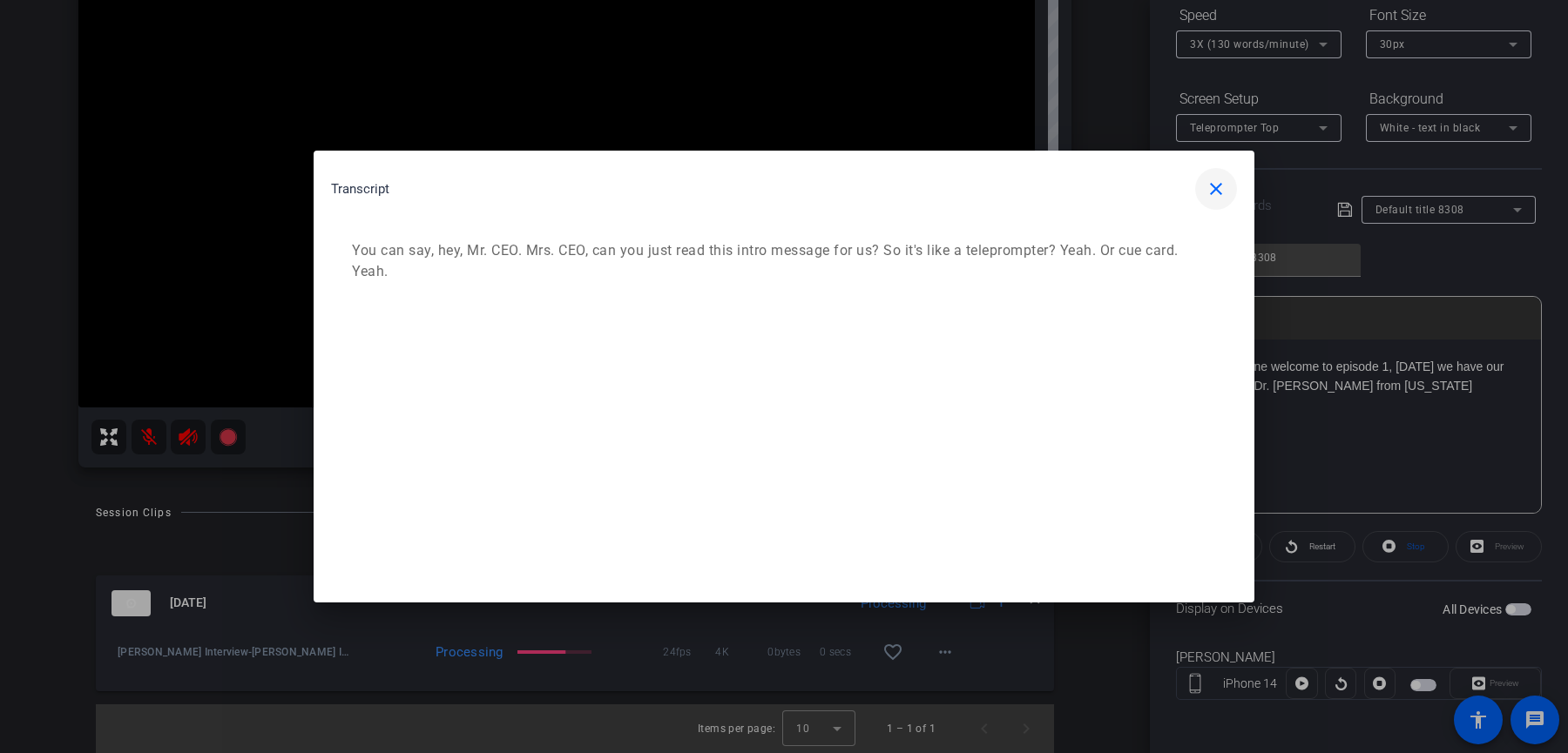
click at [1226, 193] on mat-icon "close" at bounding box center [1216, 189] width 21 height 21
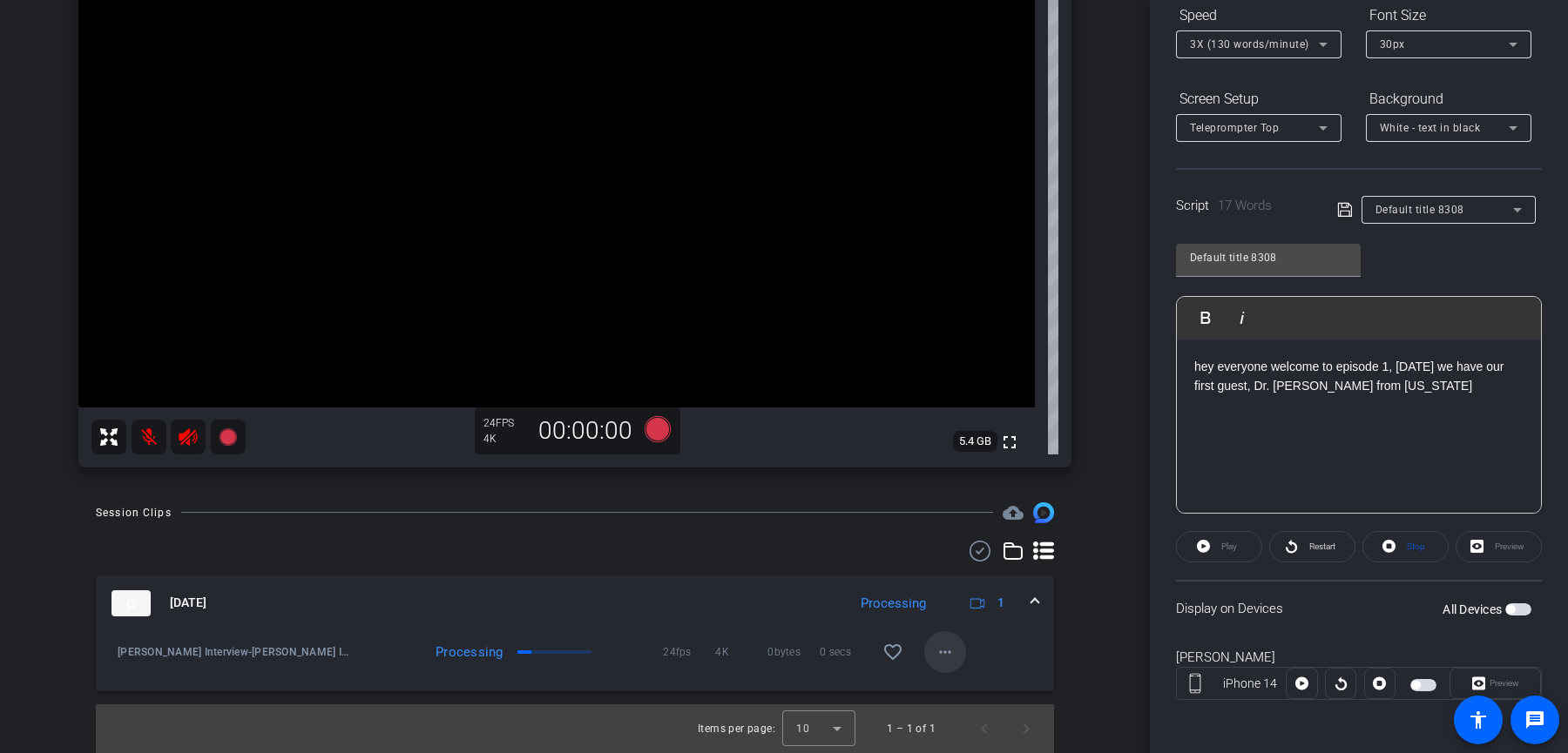
click at [954, 657] on mat-icon "more_horiz" at bounding box center [946, 652] width 21 height 21
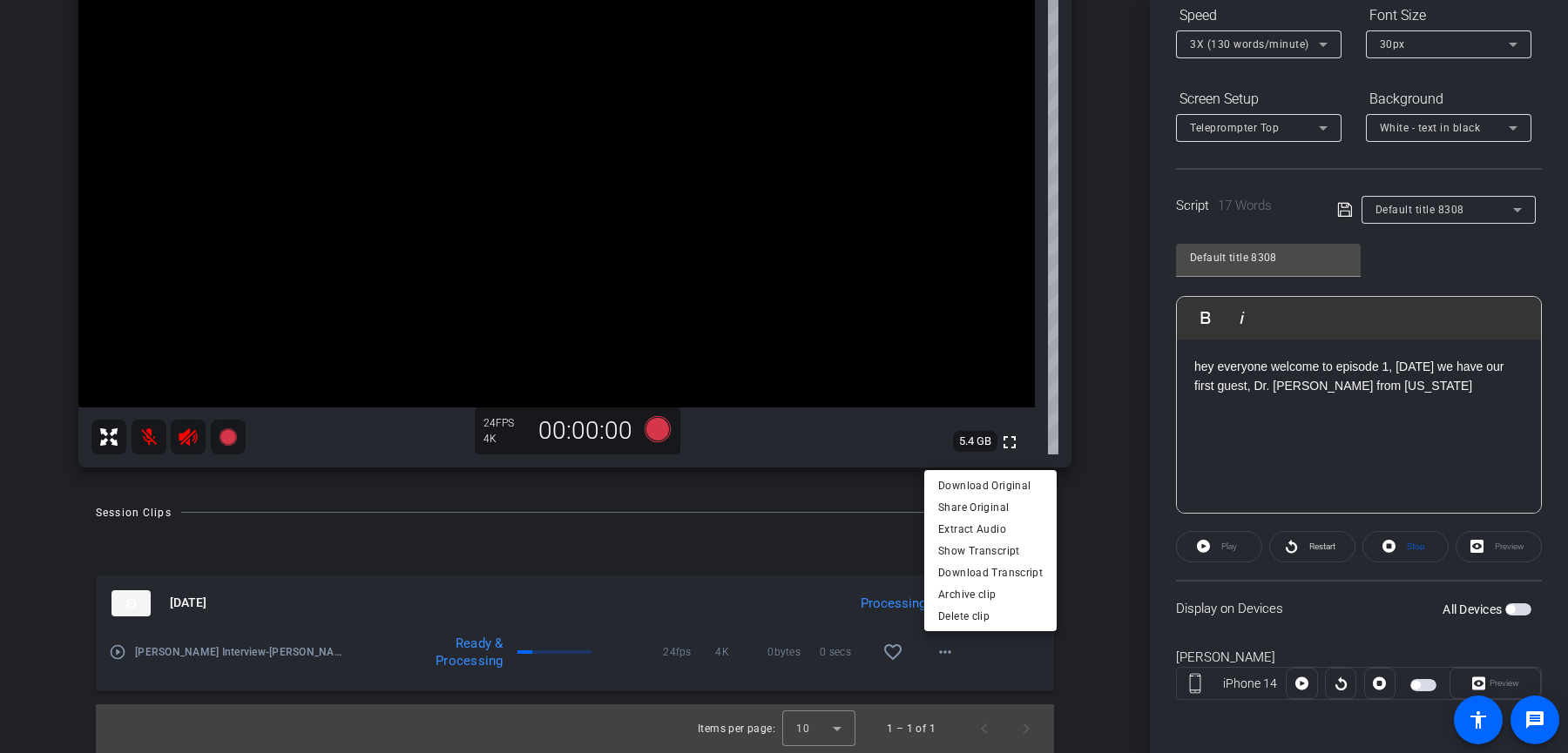
click at [658, 582] on div at bounding box center [784, 376] width 1568 height 753
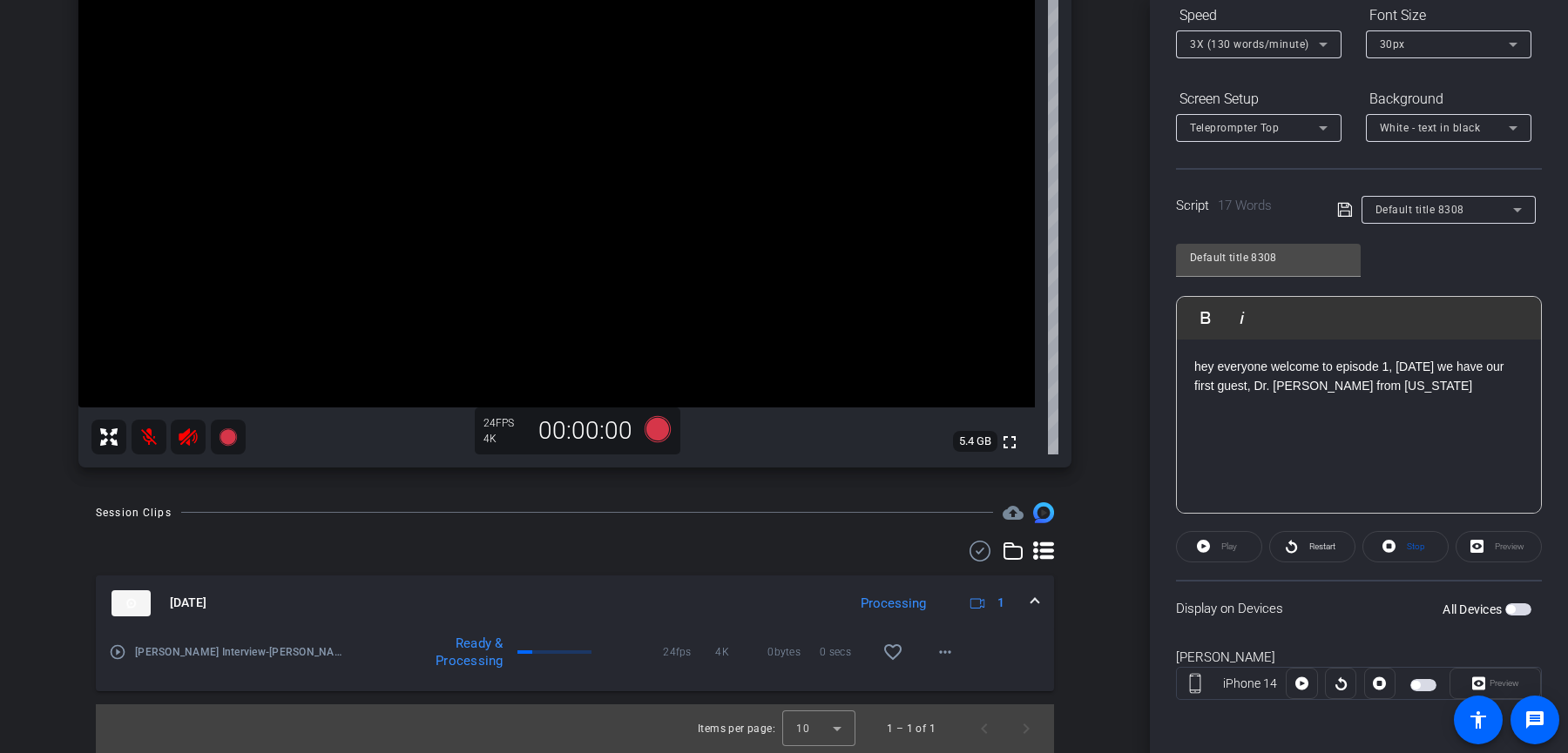
drag, startPoint x: 505, startPoint y: 663, endPoint x: 449, endPoint y: 640, distance: 60.5
click at [449, 640] on div "Ready & Processing" at bounding box center [464, 652] width 93 height 35
click at [565, 199] on video at bounding box center [557, 168] width 957 height 478
click at [634, 617] on mat-expansion-panel-header "Oct 14, 2025 Processing 1" at bounding box center [575, 604] width 959 height 56
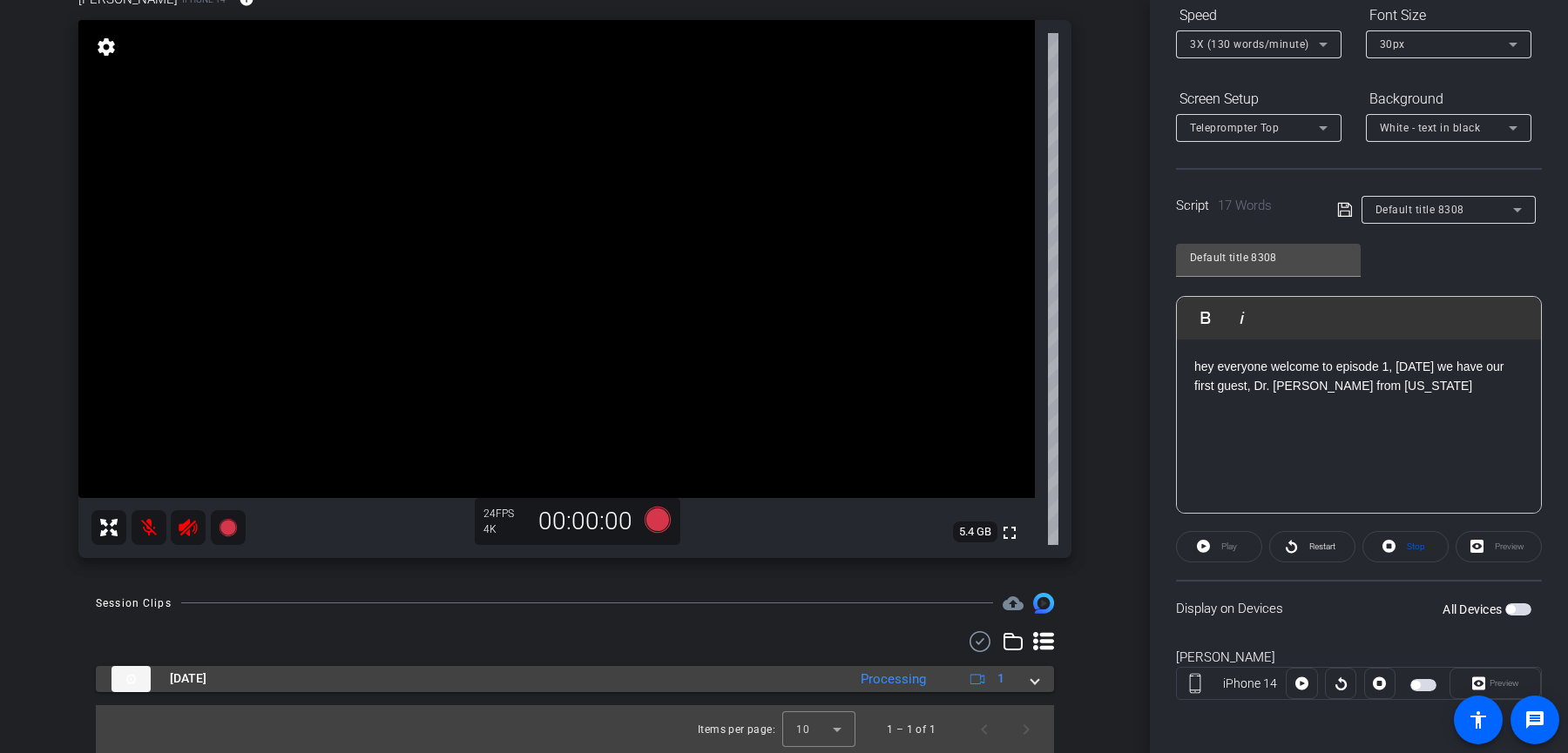
scroll to position [0, 0]
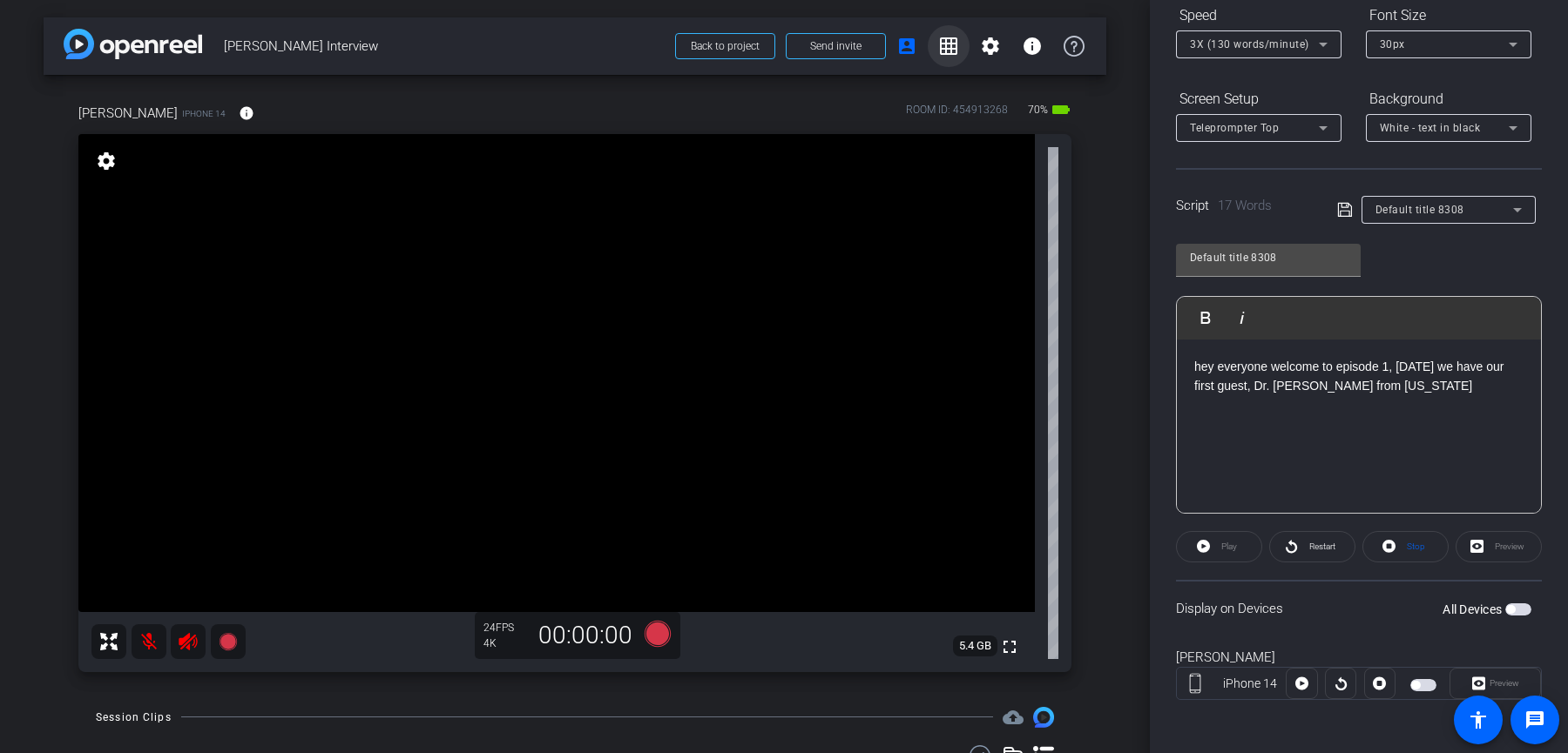
click at [956, 35] on span at bounding box center [949, 46] width 42 height 42
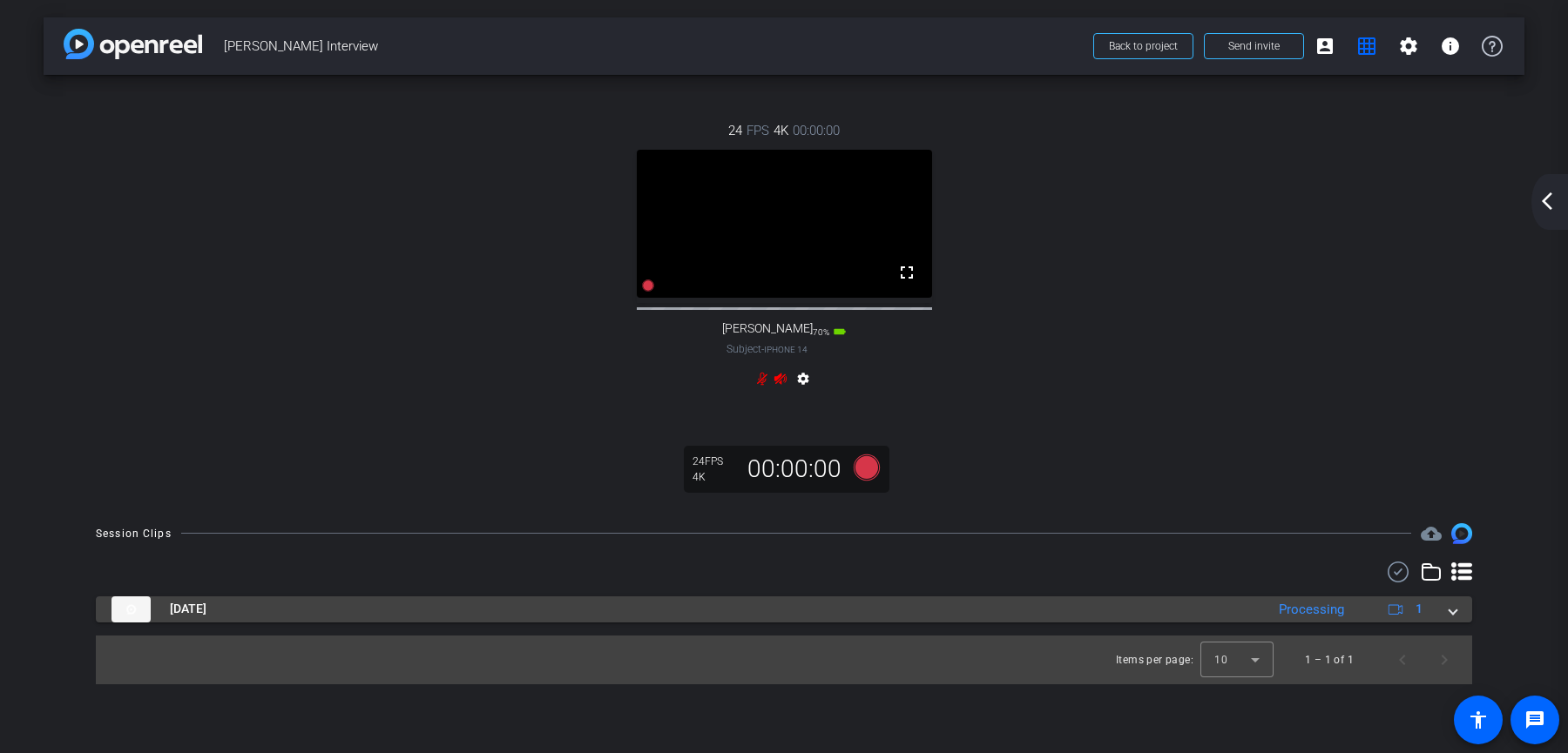
click at [1062, 622] on mat-panel-title "Oct 14, 2025" at bounding box center [684, 610] width 1145 height 26
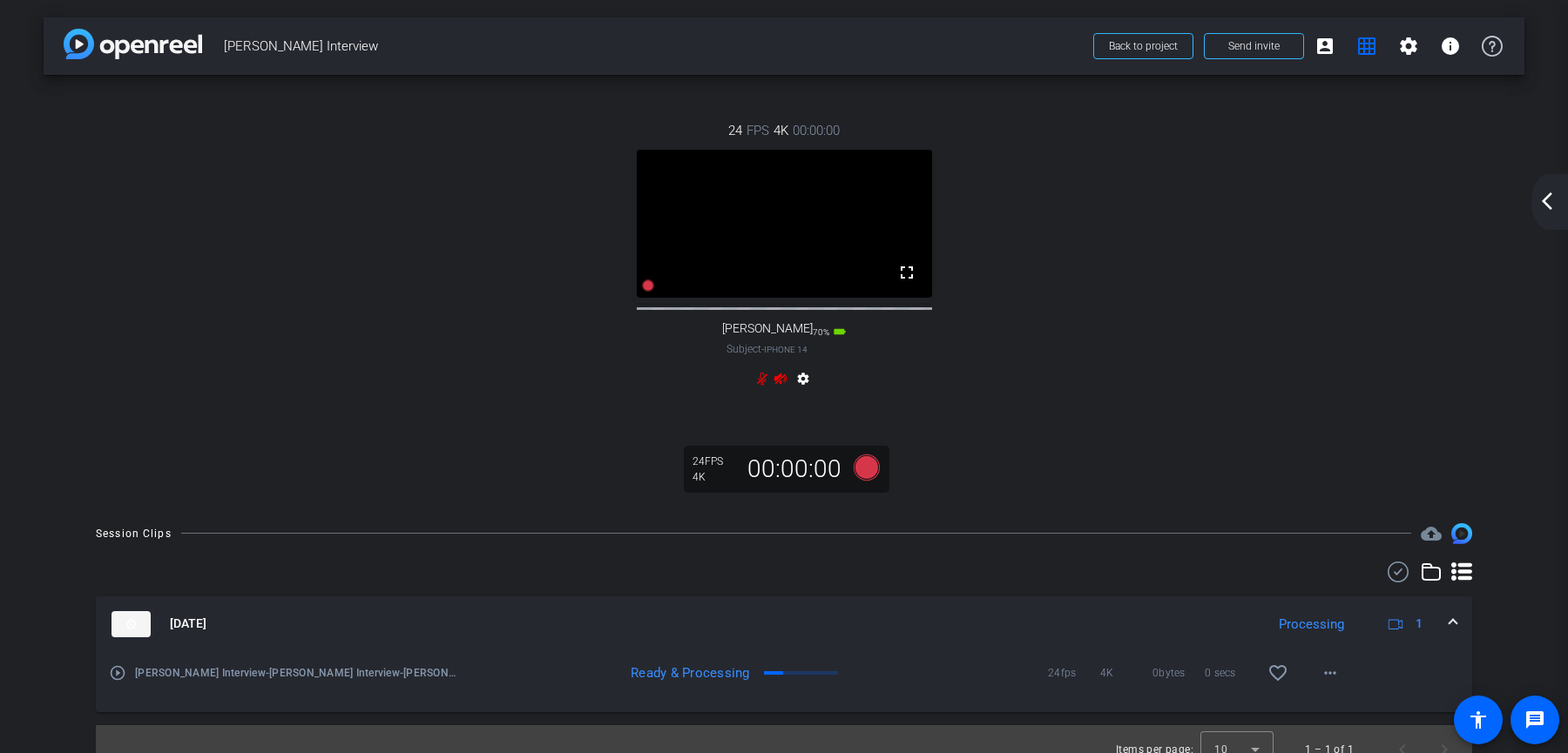
scroll to position [39, 0]
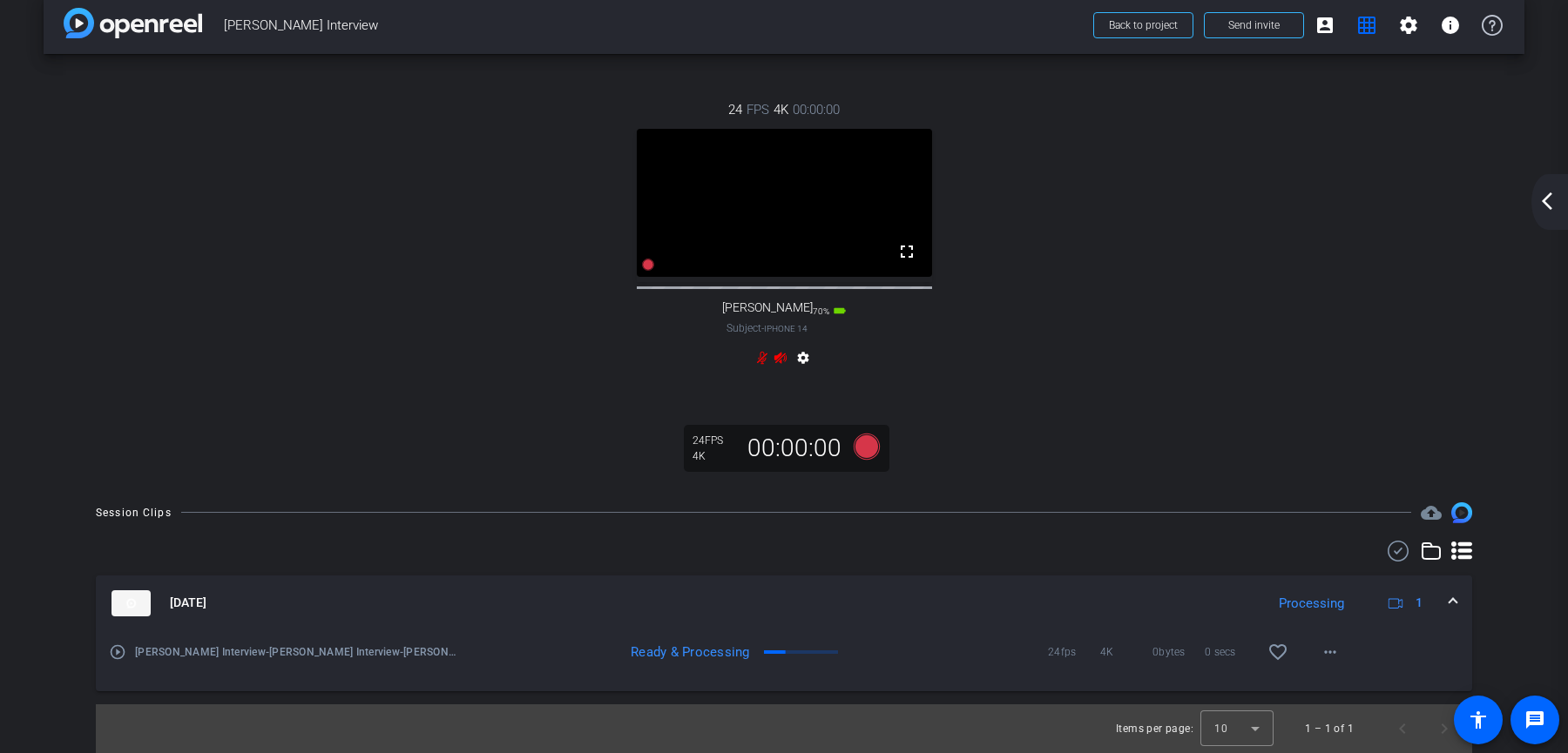
drag, startPoint x: 752, startPoint y: 651, endPoint x: 636, endPoint y: 651, distance: 116.0
click at [636, 651] on div "Ready & Processing" at bounding box center [680, 652] width 158 height 17
click at [801, 588] on mat-expansion-panel-header "Oct 14, 2025 Processing 1" at bounding box center [784, 604] width 1377 height 56
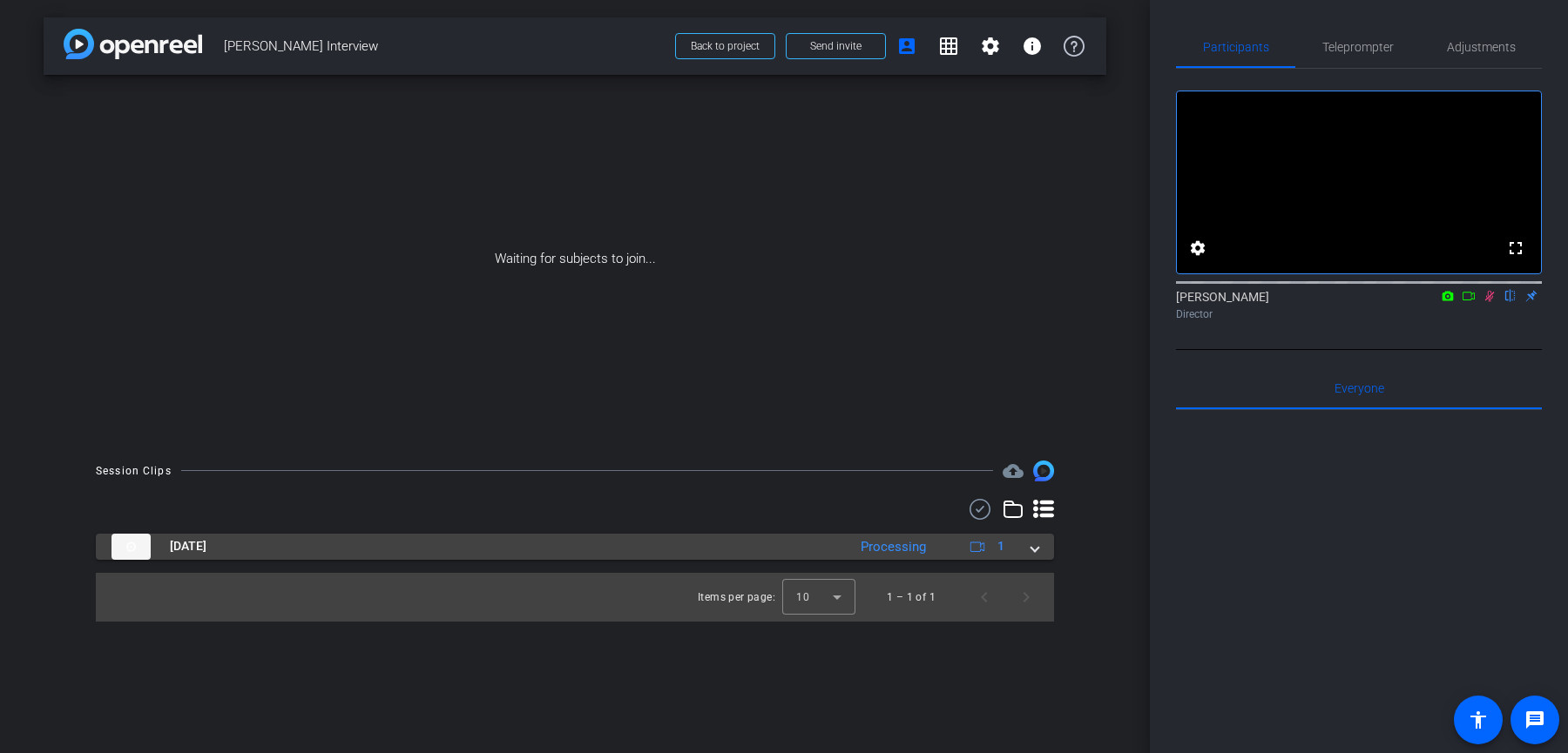
click at [882, 542] on div "Processing" at bounding box center [893, 547] width 83 height 20
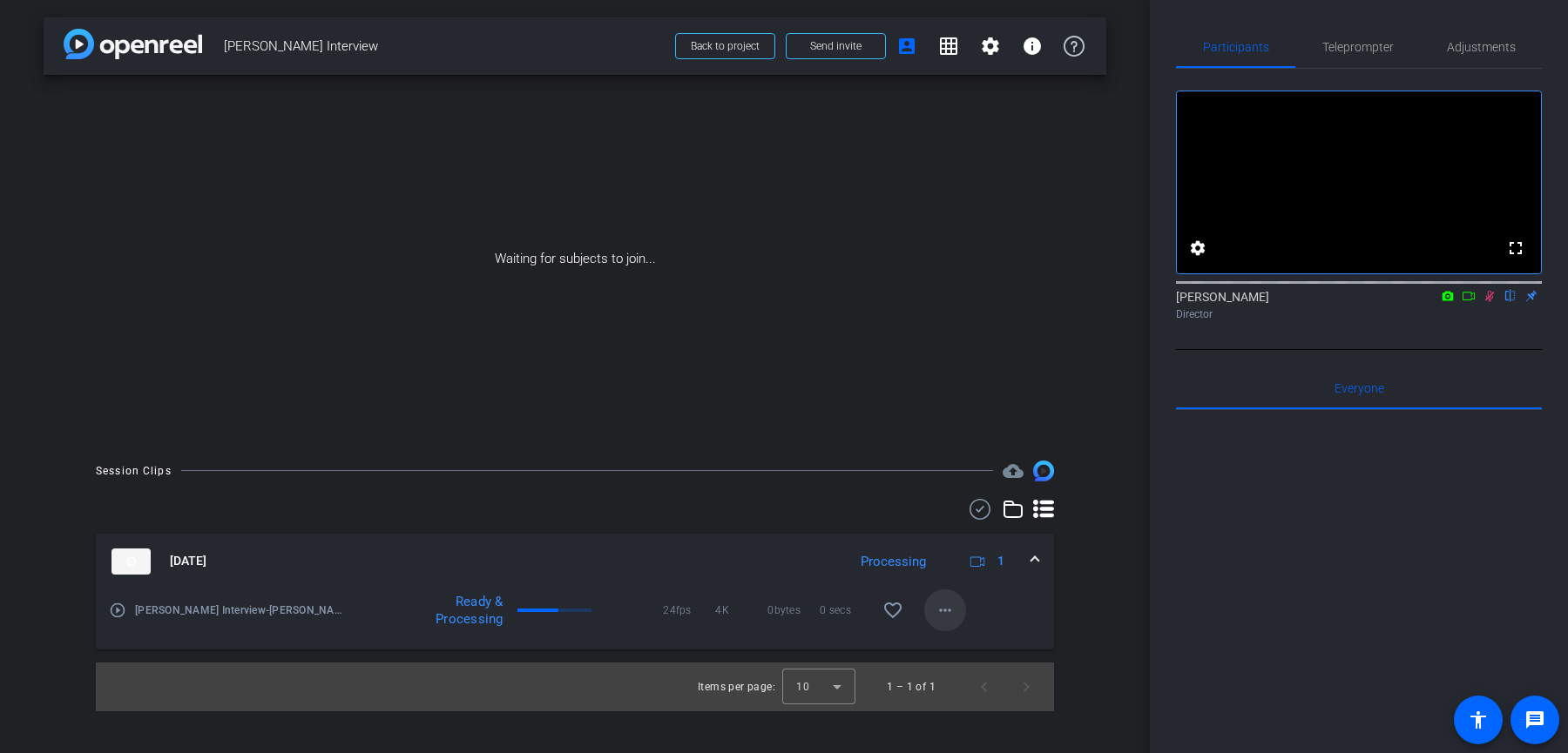
click at [944, 609] on mat-icon "more_horiz" at bounding box center [946, 611] width 21 height 21
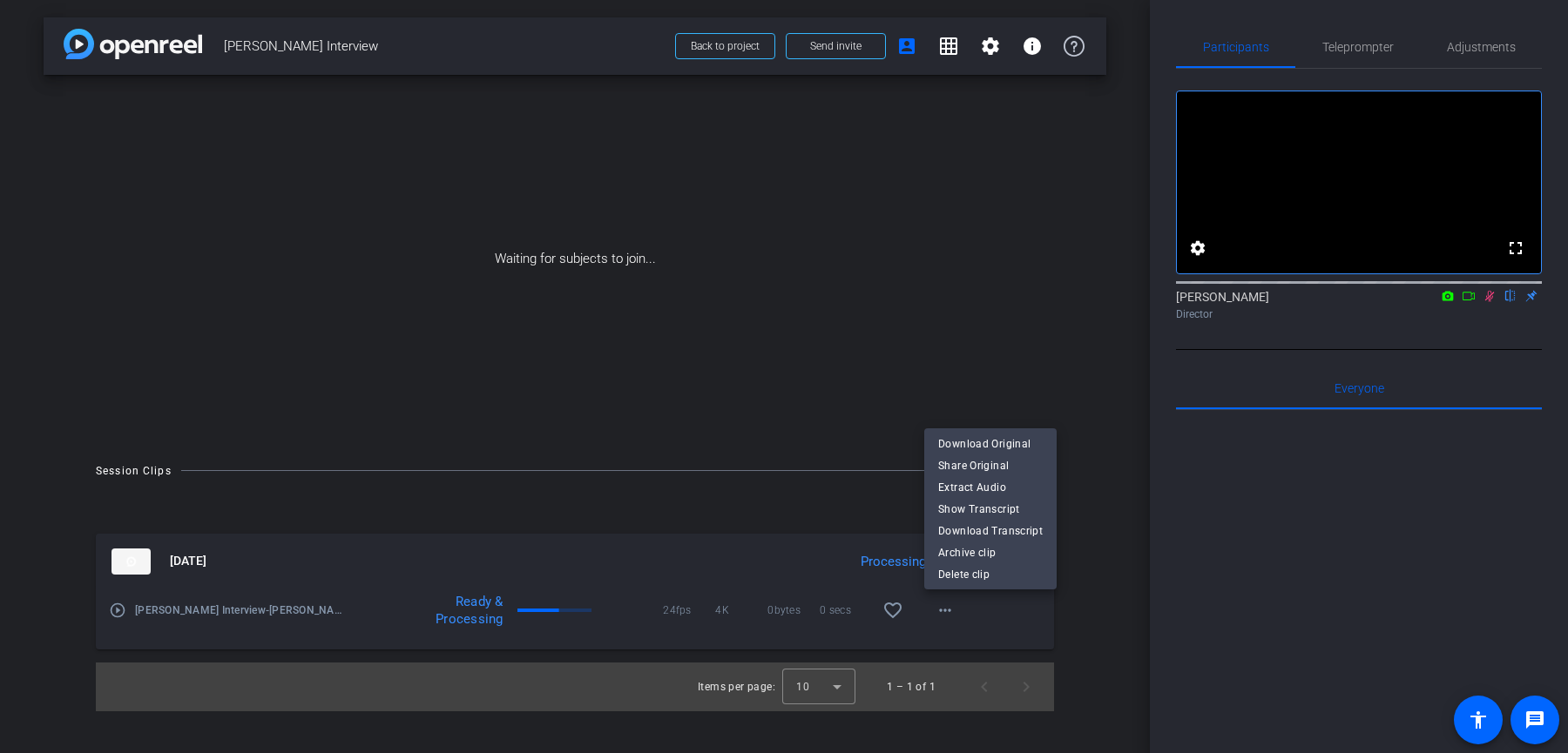
click at [999, 626] on div at bounding box center [784, 376] width 1568 height 753
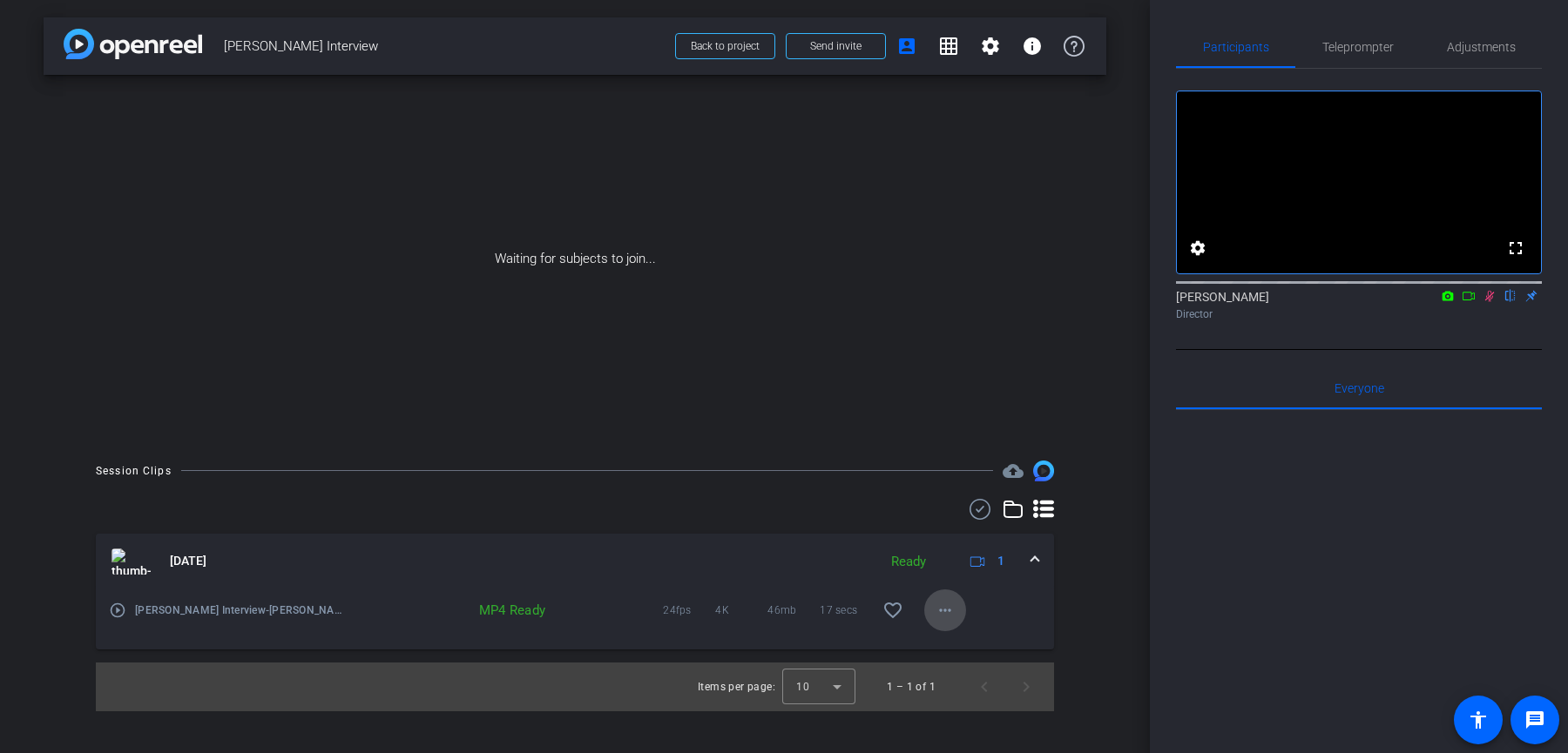
click at [946, 613] on mat-icon "more_horiz" at bounding box center [946, 611] width 21 height 21
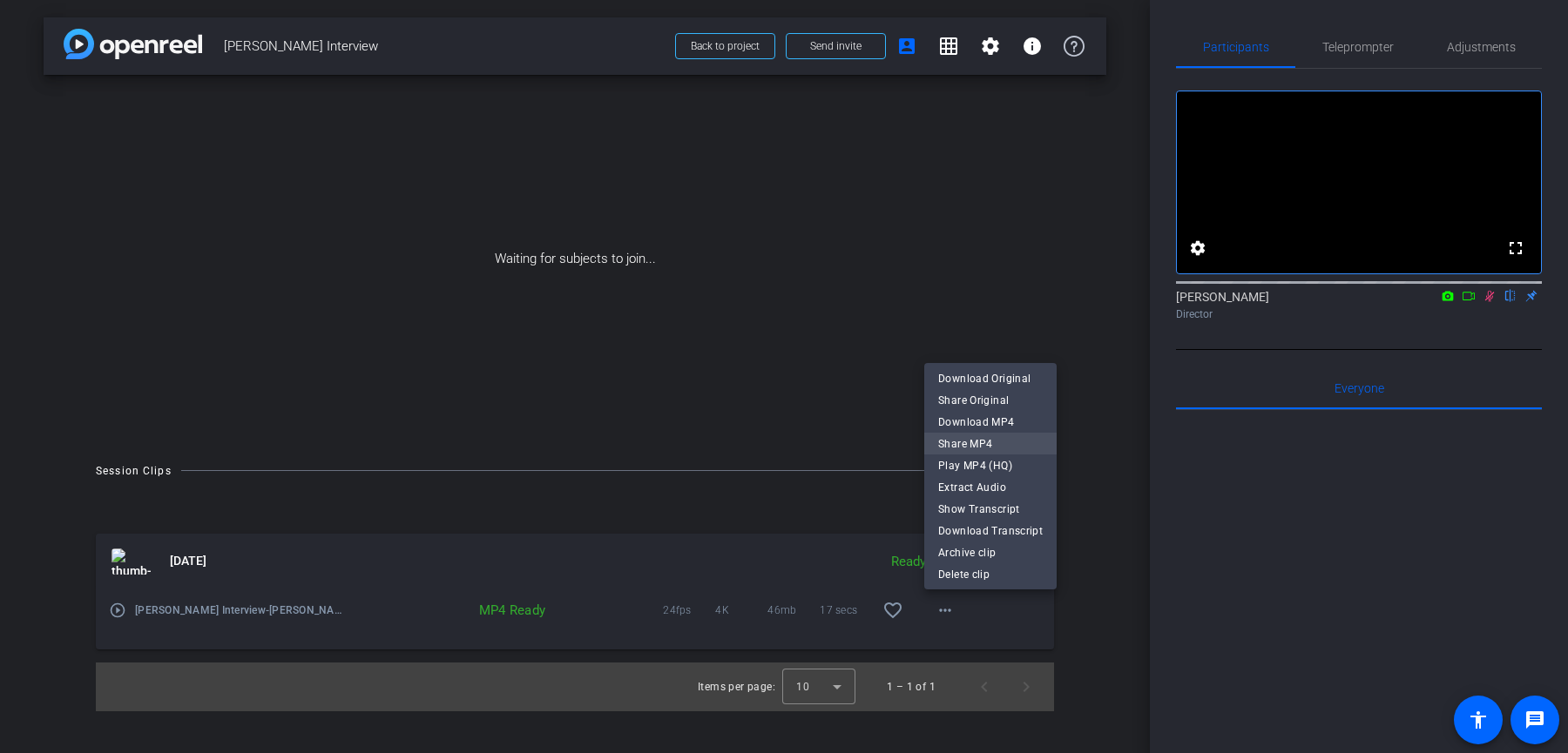
click at [1010, 439] on span "Share MP4" at bounding box center [991, 443] width 105 height 21
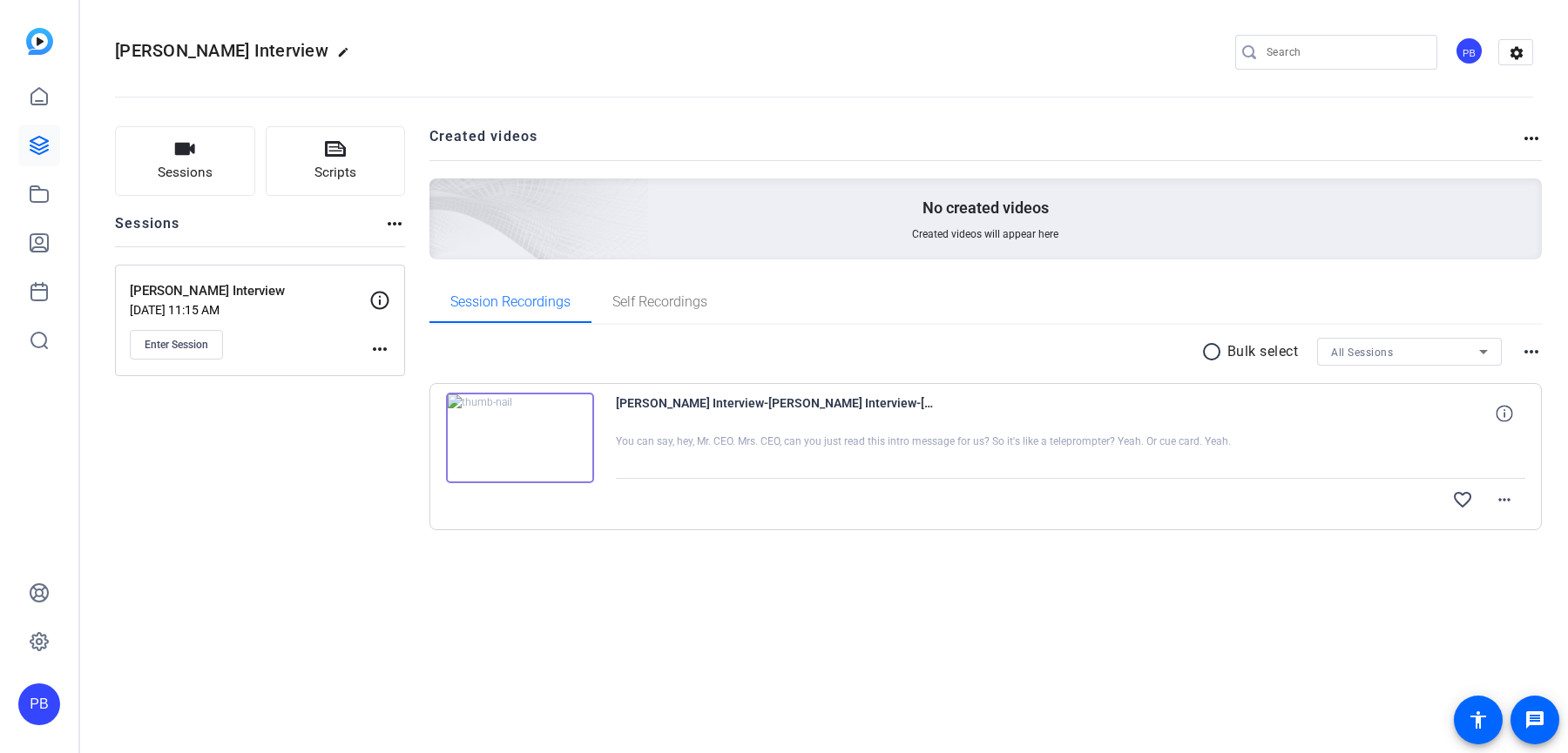
click at [508, 440] on img at bounding box center [520, 438] width 148 height 91
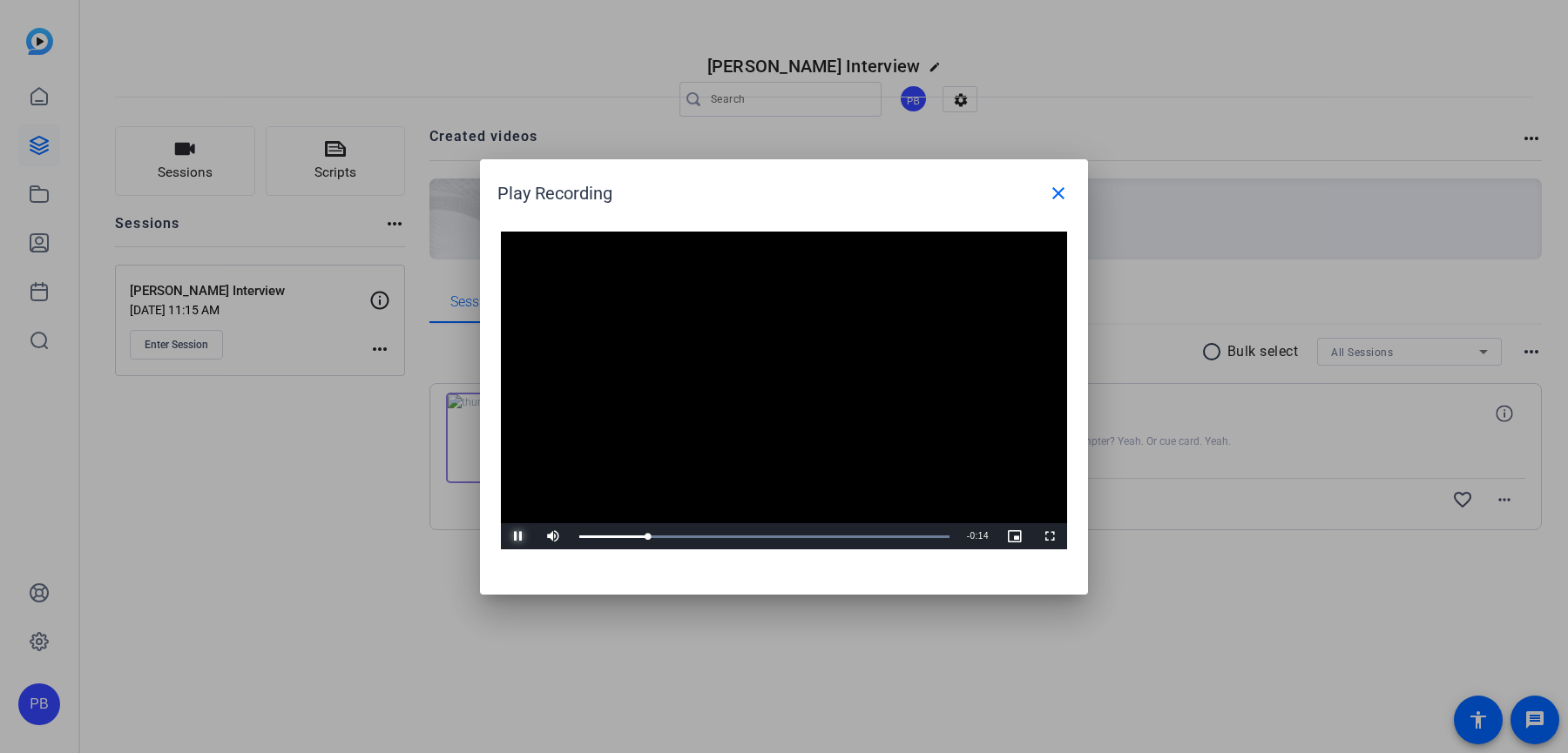
click at [519, 537] on span "Video Player" at bounding box center [519, 537] width 35 height 0
click at [1049, 202] on mat-icon "close" at bounding box center [1058, 194] width 21 height 21
